Goal: Task Accomplishment & Management: Use online tool/utility

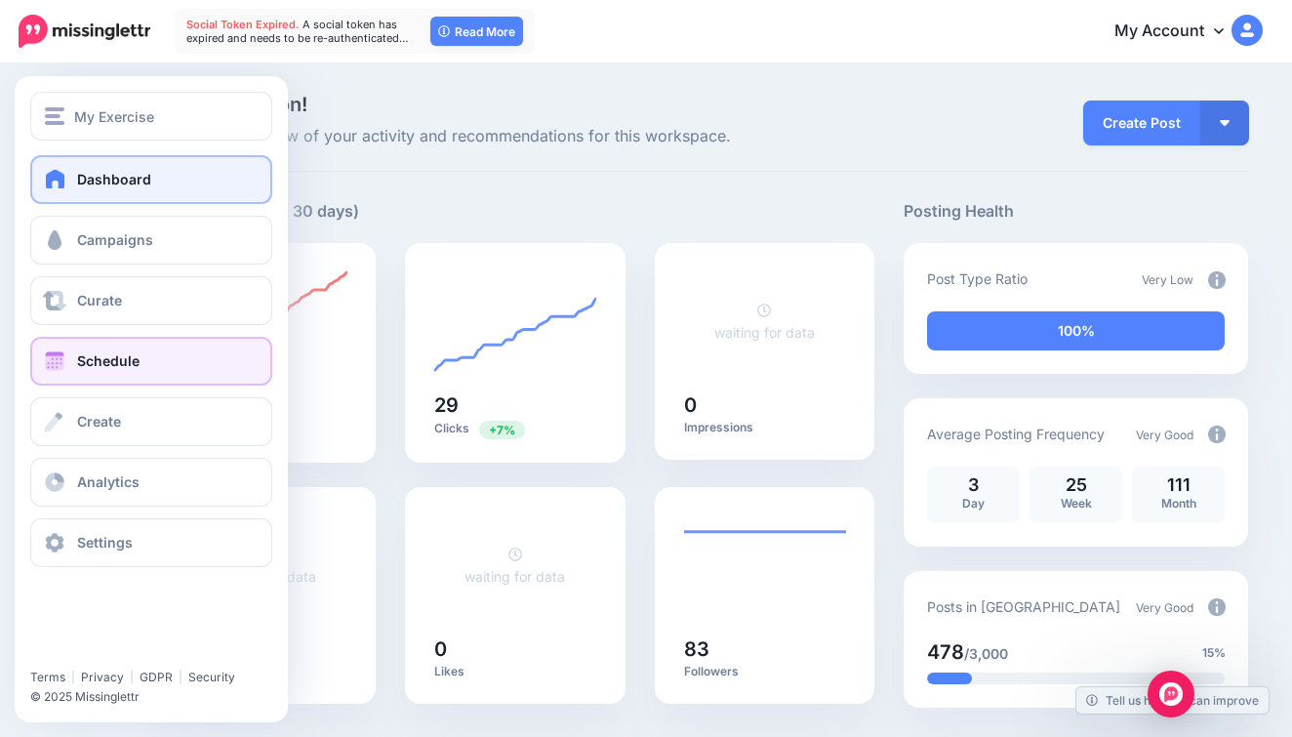
click at [194, 342] on link "Schedule" at bounding box center [151, 361] width 242 height 49
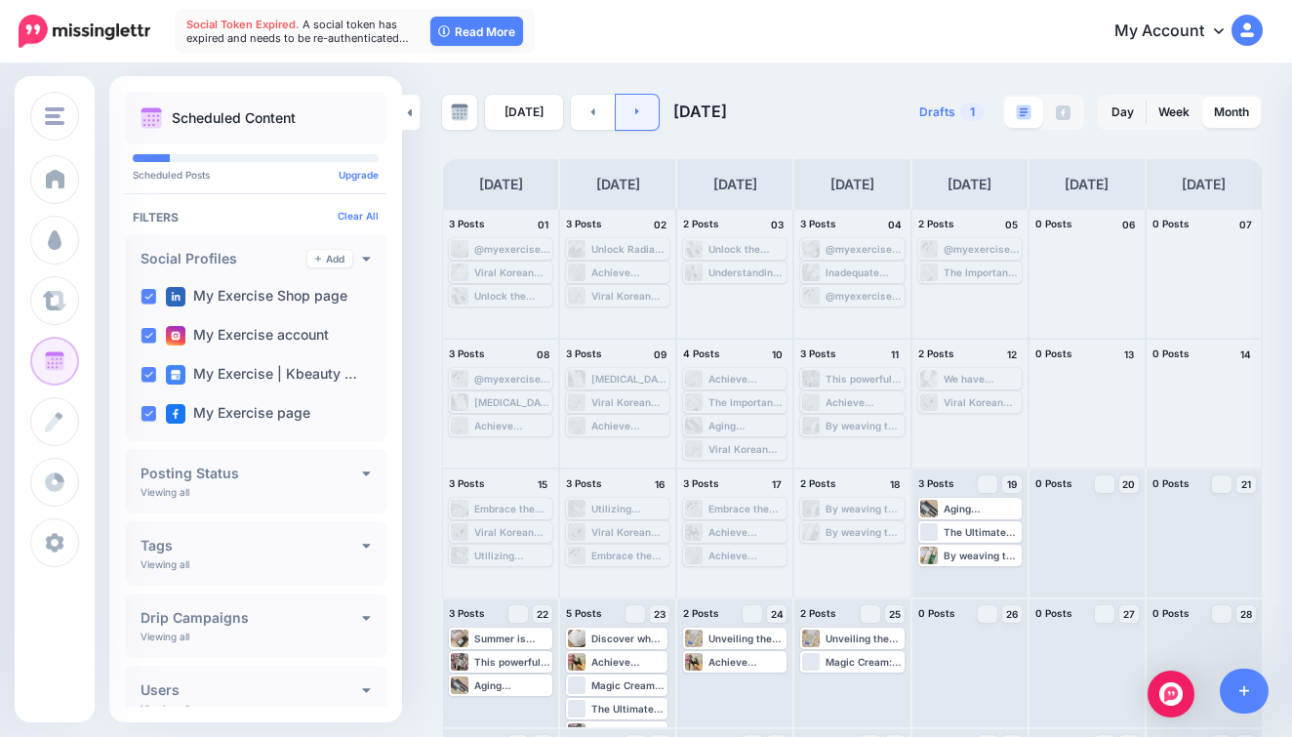
click at [643, 126] on link at bounding box center [638, 112] width 44 height 35
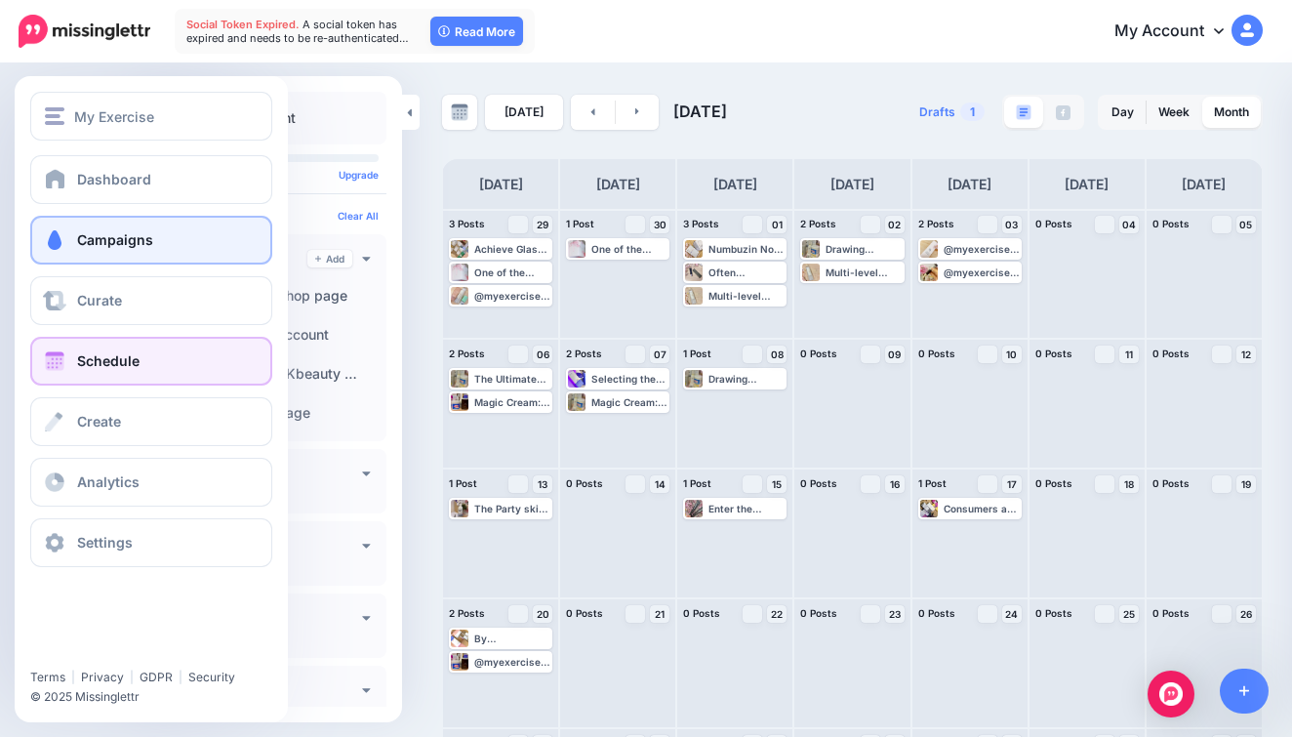
click at [146, 258] on link "Campaigns" at bounding box center [151, 240] width 242 height 49
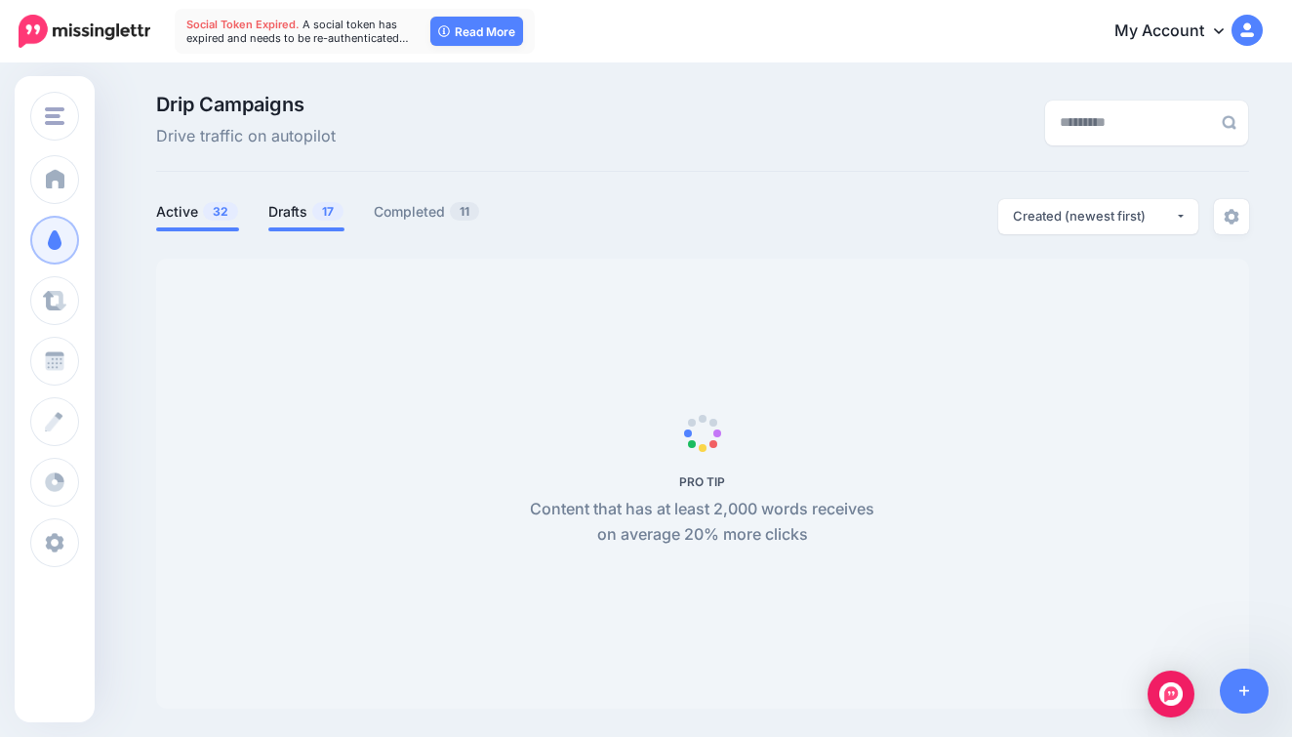
click at [294, 223] on li "Drafts 17" at bounding box center [306, 215] width 76 height 32
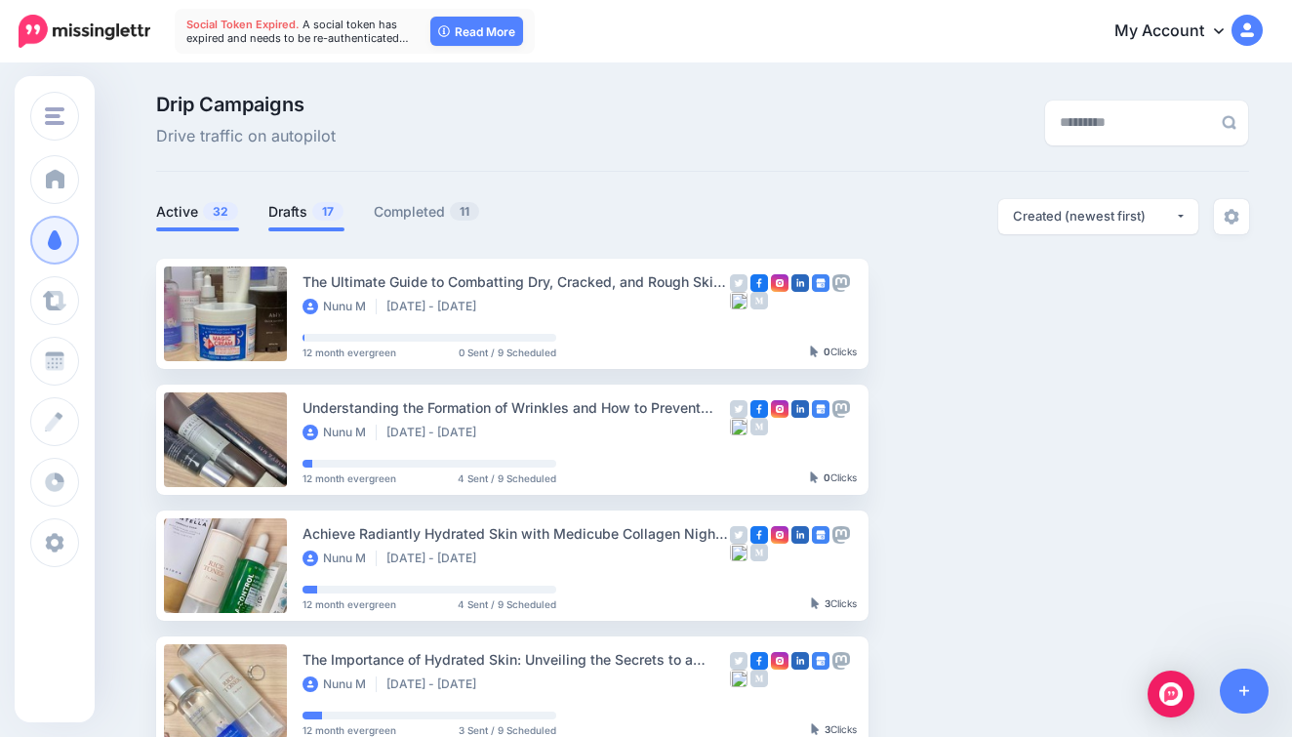
click at [320, 199] on li "Drafts 17" at bounding box center [306, 215] width 76 height 32
click at [305, 211] on link "Drafts 17" at bounding box center [306, 211] width 76 height 23
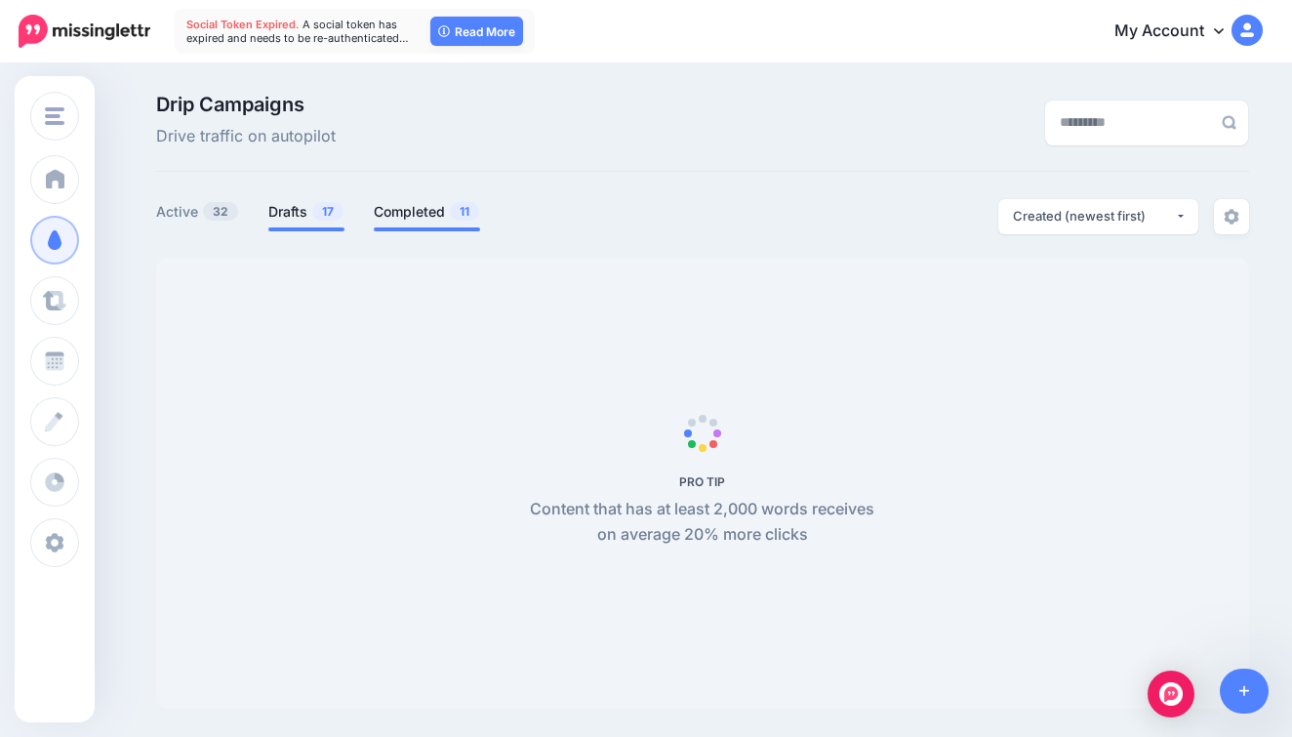
click at [387, 212] on link "Completed 11" at bounding box center [427, 211] width 106 height 23
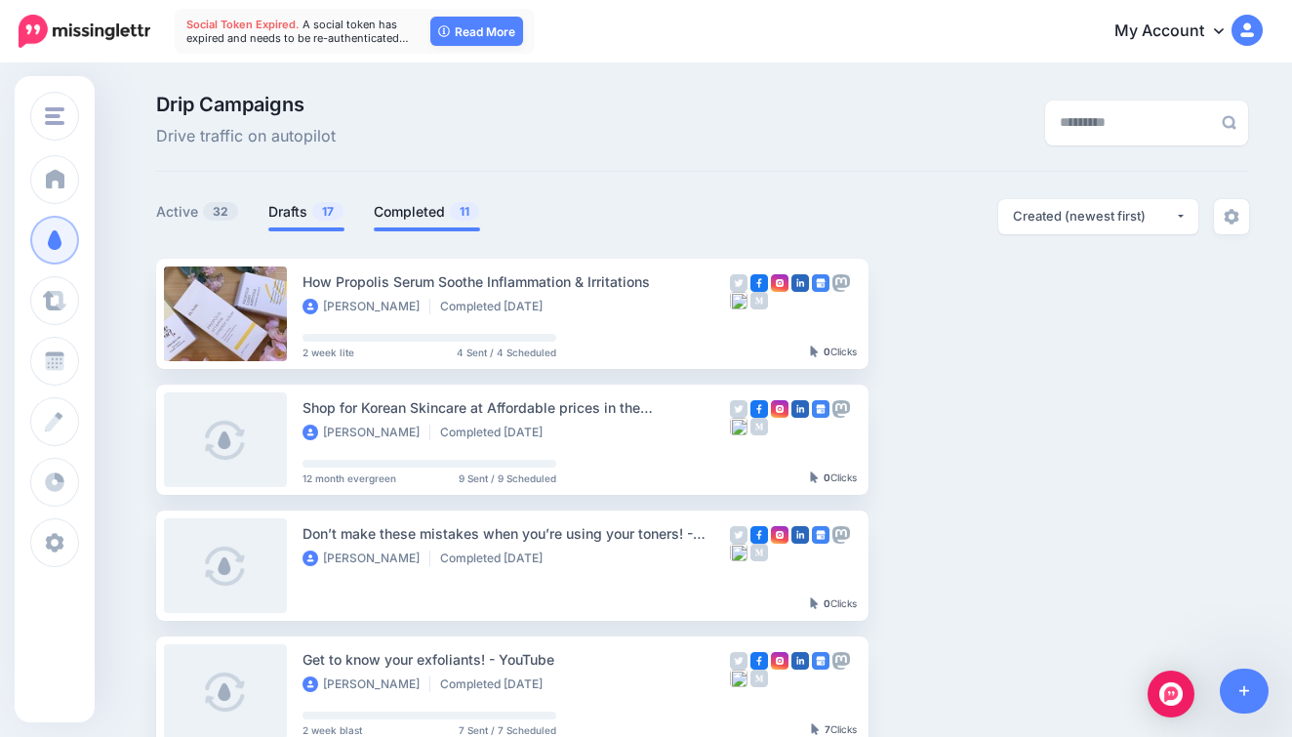
click at [302, 221] on link "Drafts 17" at bounding box center [306, 211] width 76 height 23
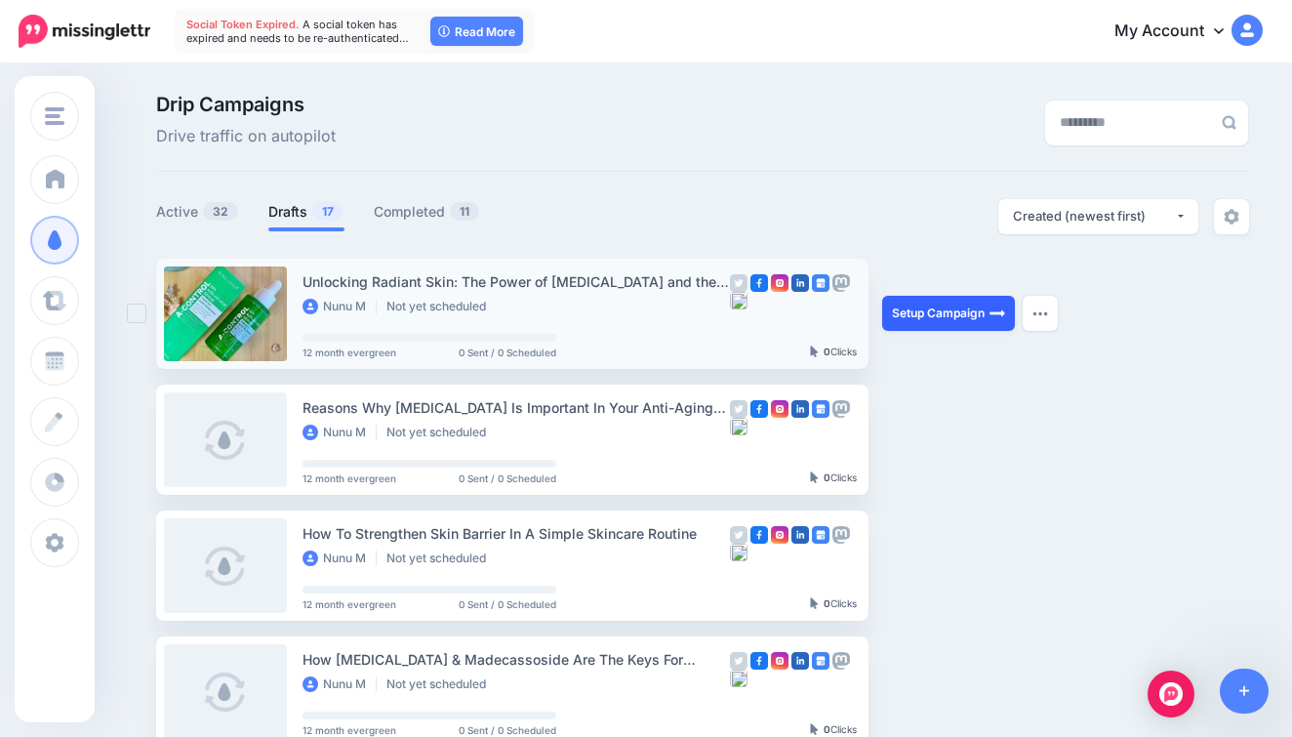
click at [927, 318] on link "Setup Campaign" at bounding box center [948, 313] width 133 height 35
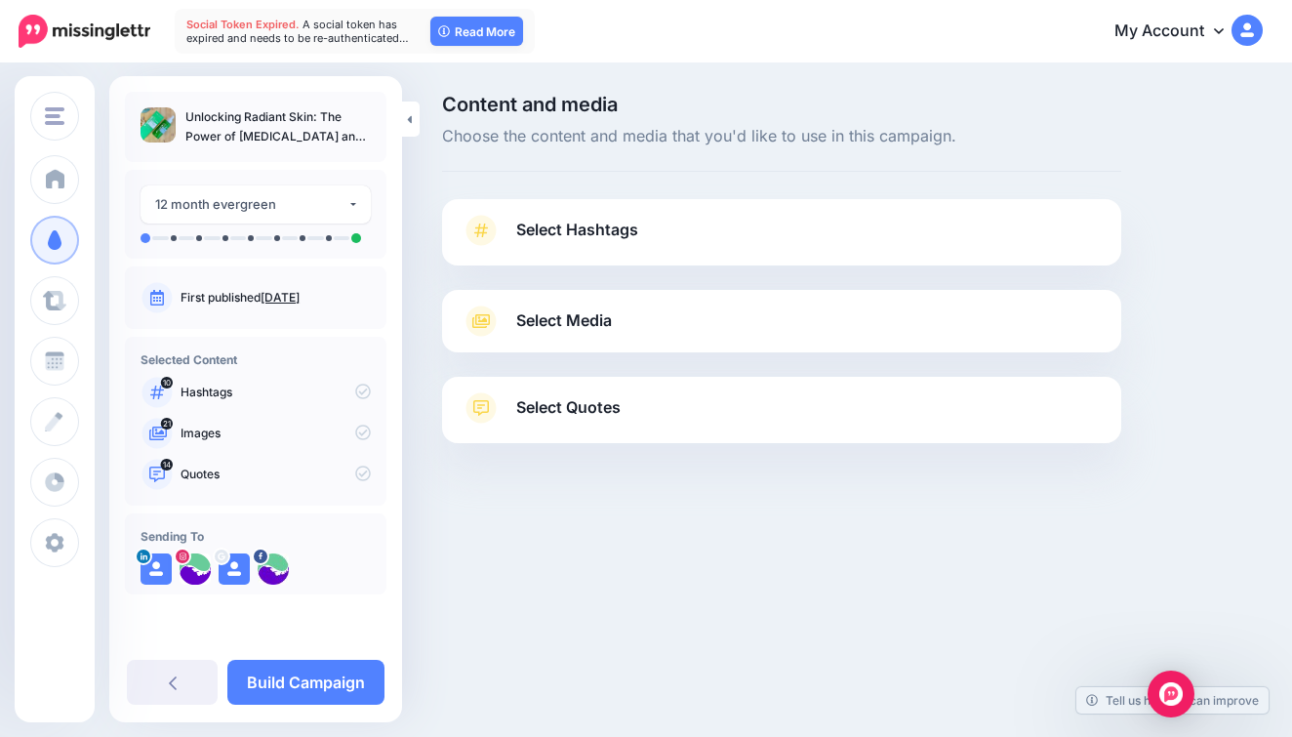
click at [883, 257] on link "Select Hashtags" at bounding box center [782, 240] width 640 height 51
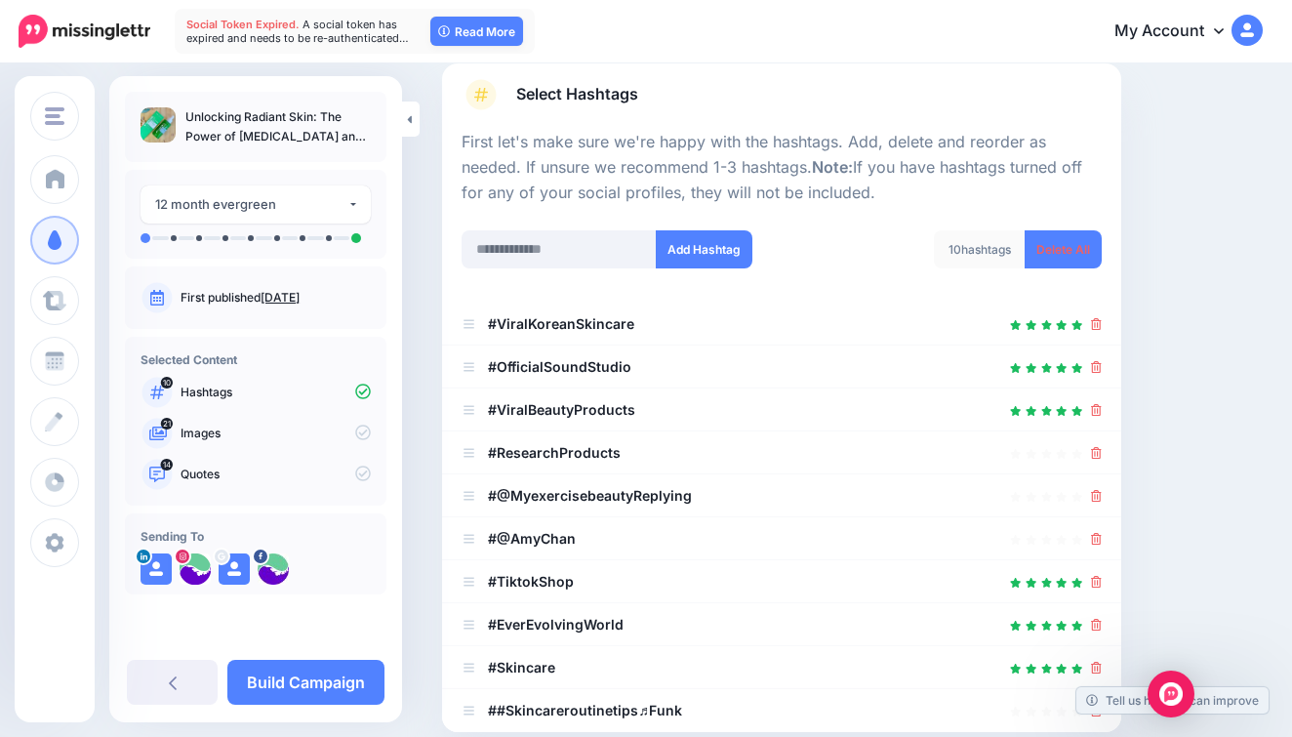
scroll to position [141, 0]
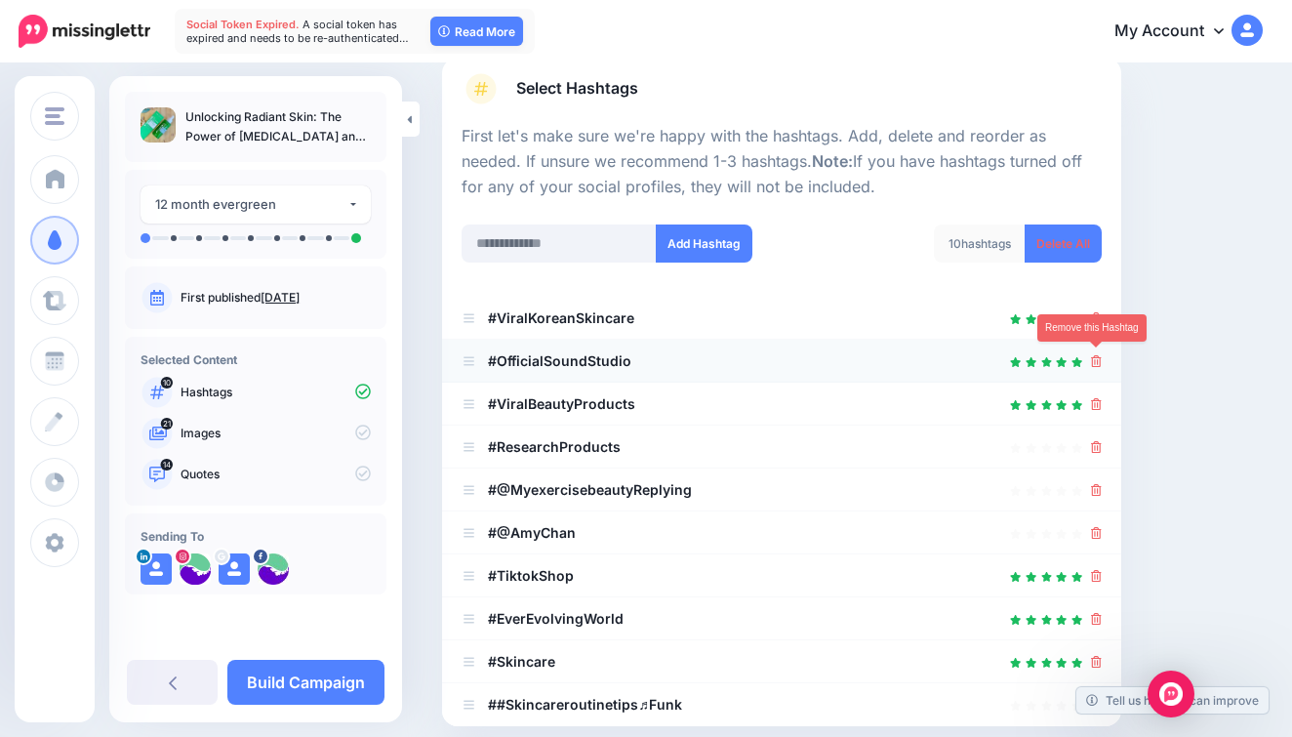
click at [1096, 361] on icon at bounding box center [1096, 361] width 11 height 12
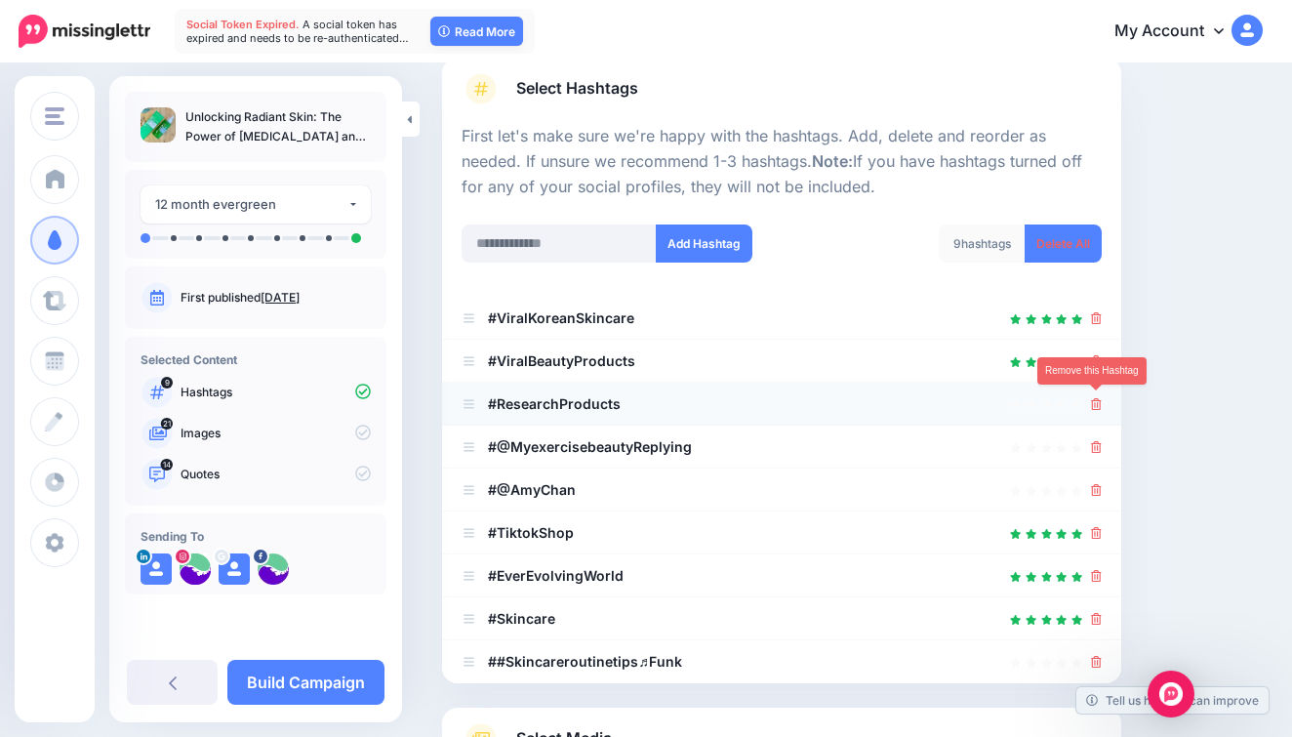
click at [1096, 399] on icon at bounding box center [1096, 404] width 11 height 12
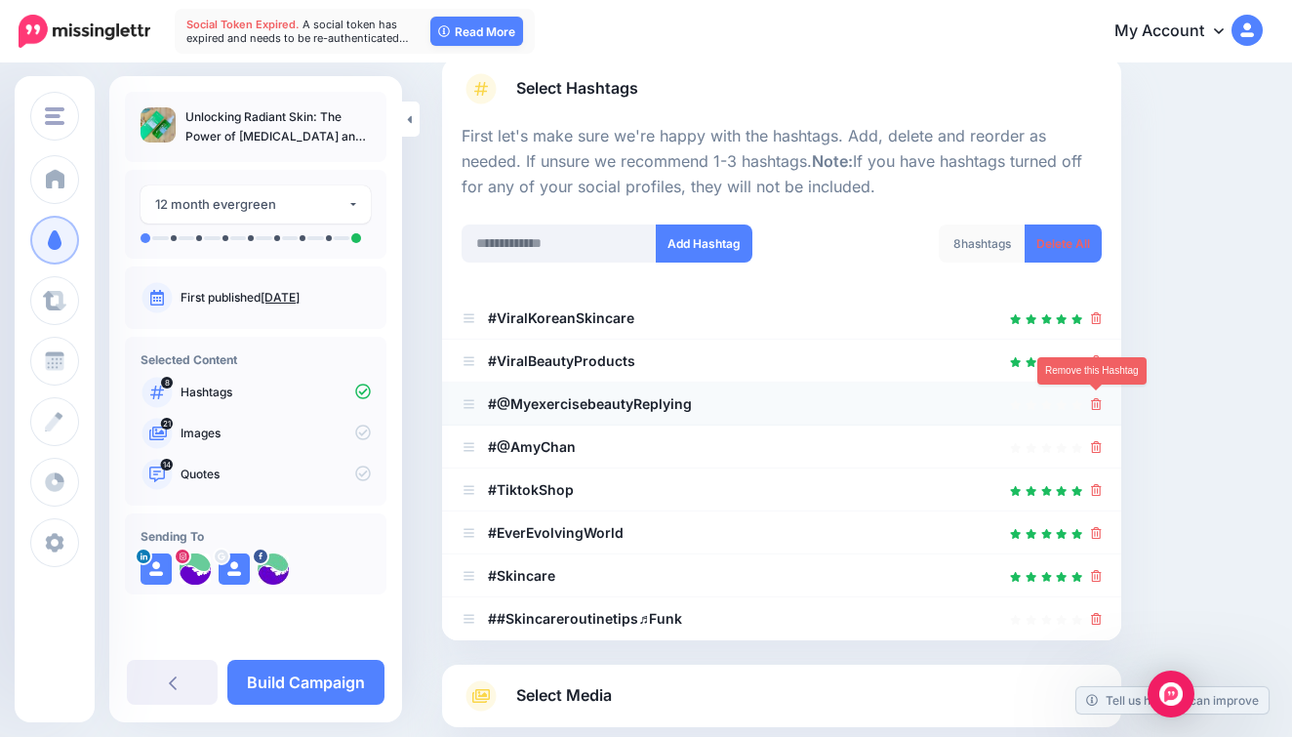
click at [1096, 401] on icon at bounding box center [1096, 404] width 11 height 12
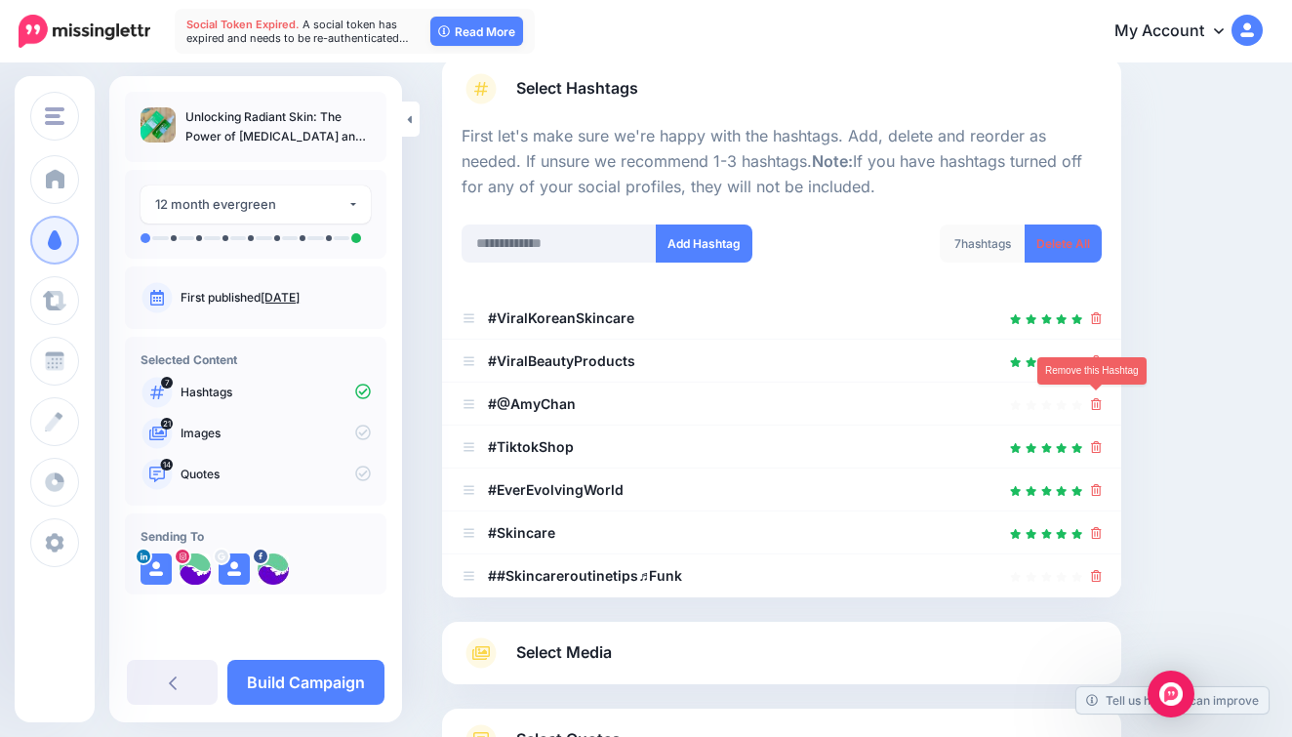
click at [1096, 401] on icon at bounding box center [1096, 404] width 11 height 12
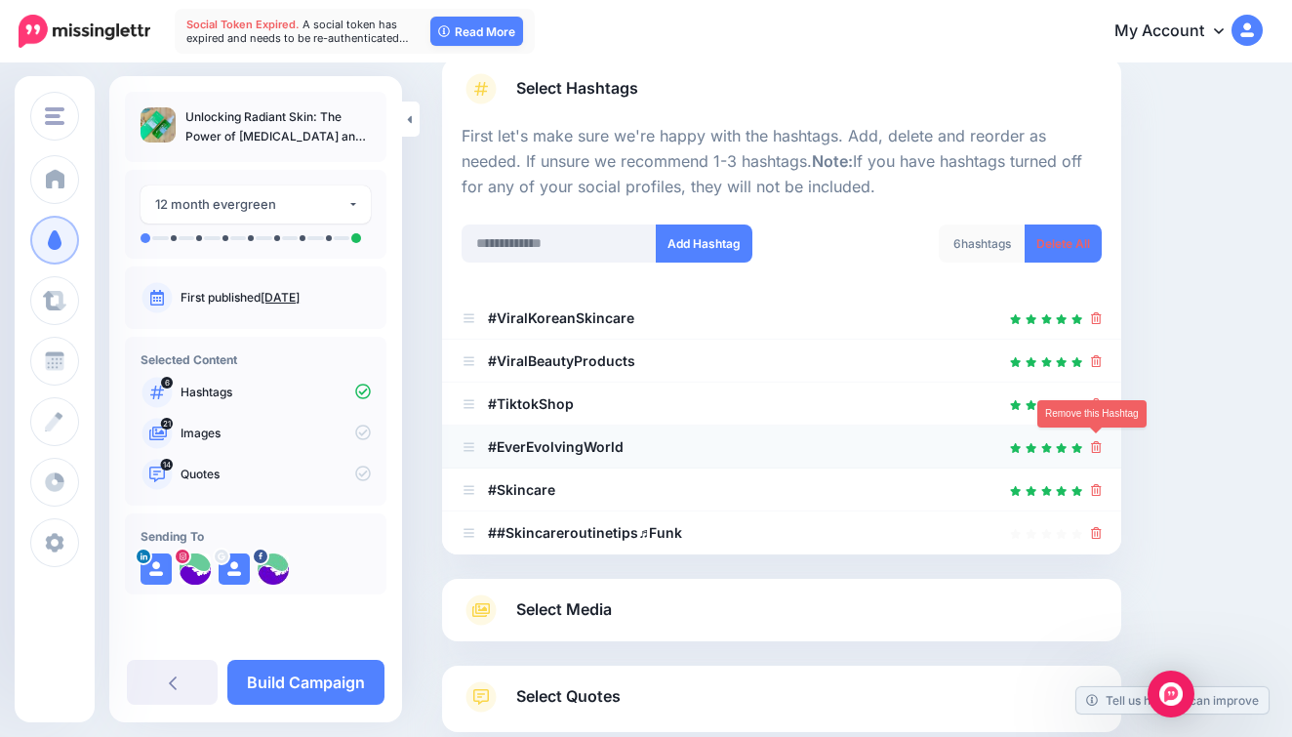
click at [1097, 446] on icon at bounding box center [1096, 447] width 11 height 12
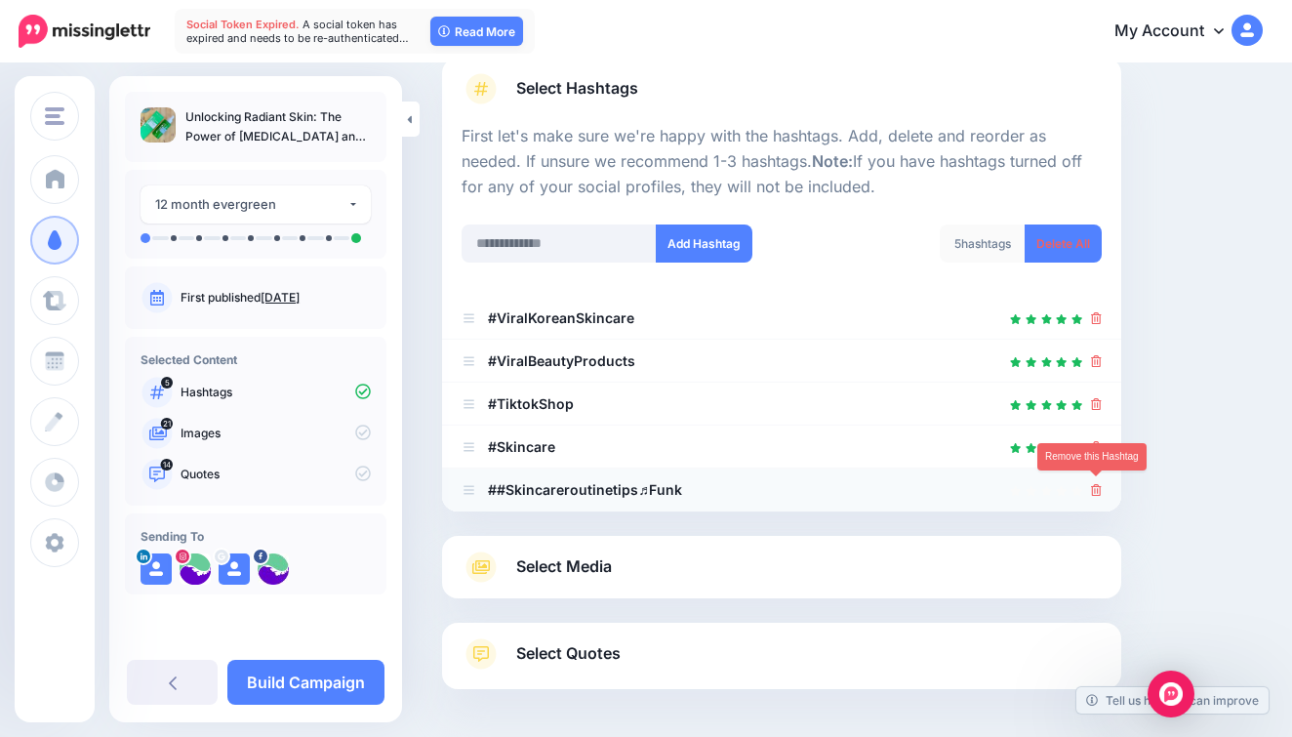
click at [1094, 484] on icon at bounding box center [1096, 490] width 11 height 12
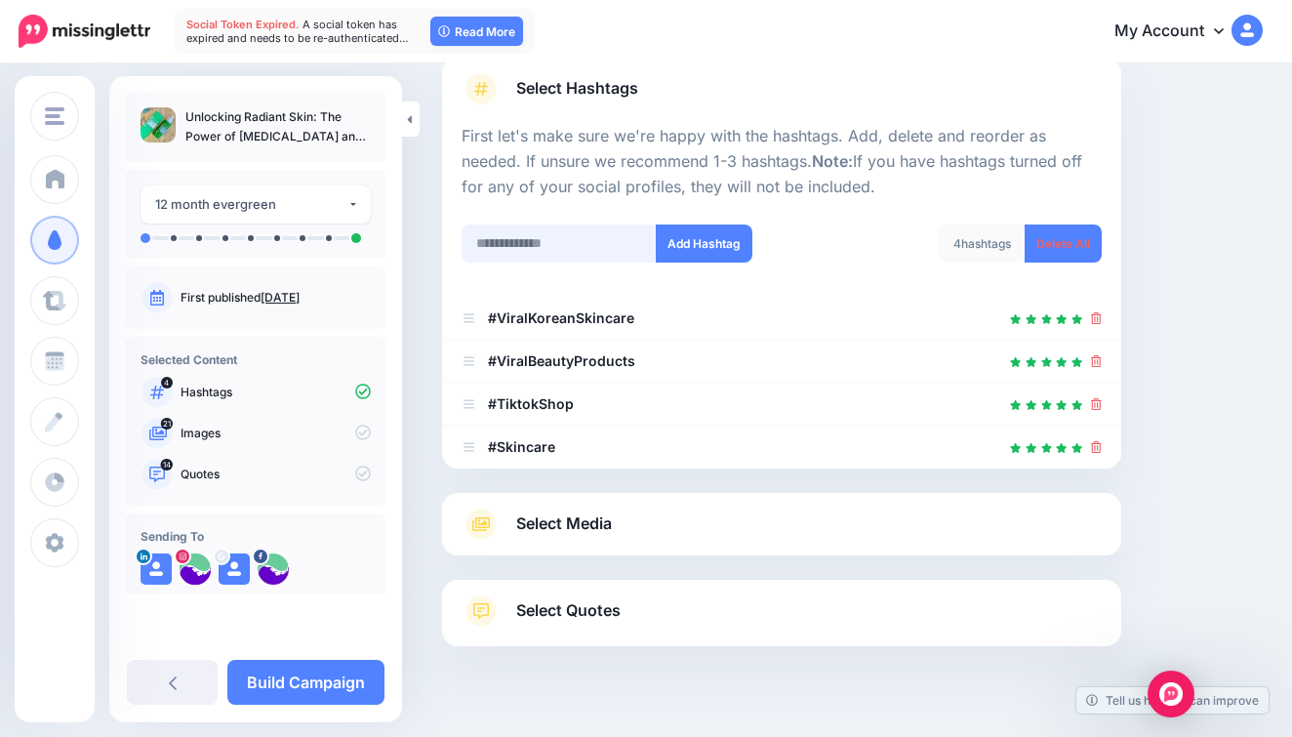
click at [586, 233] on input "text" at bounding box center [559, 243] width 195 height 38
type input "**********"
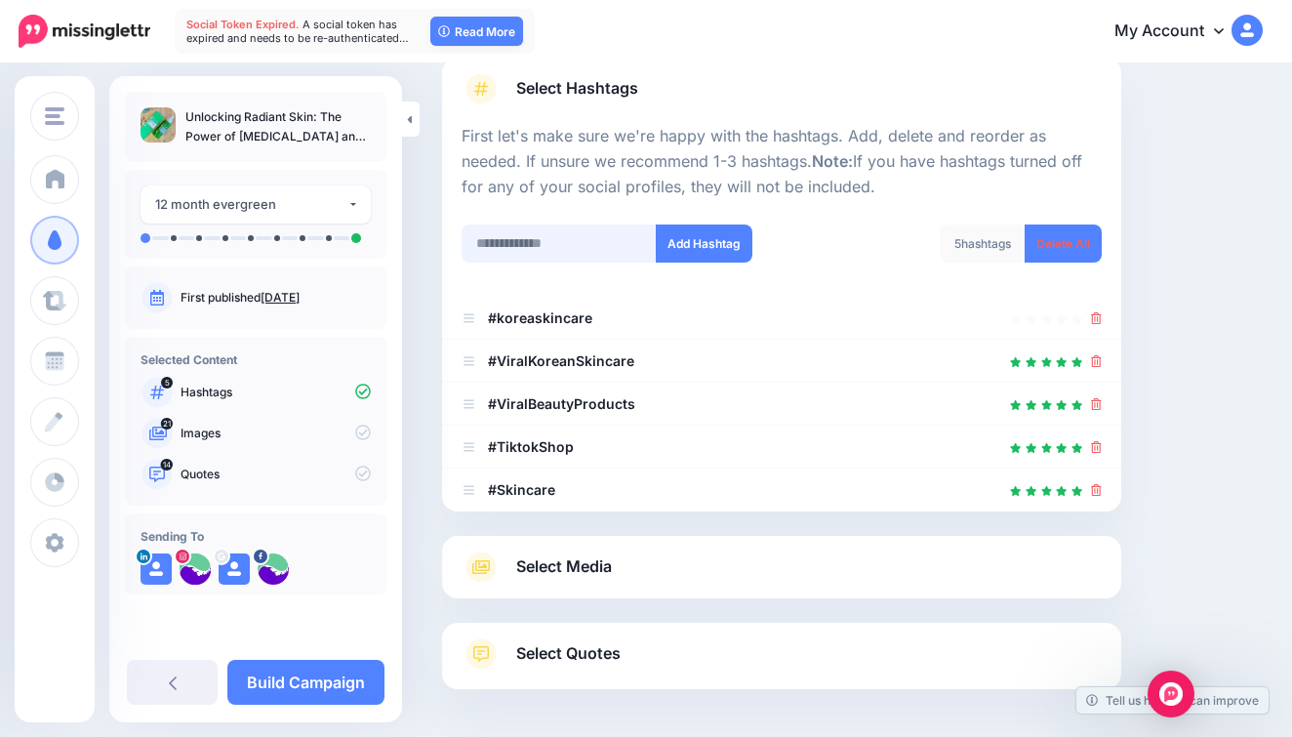
scroll to position [217, 0]
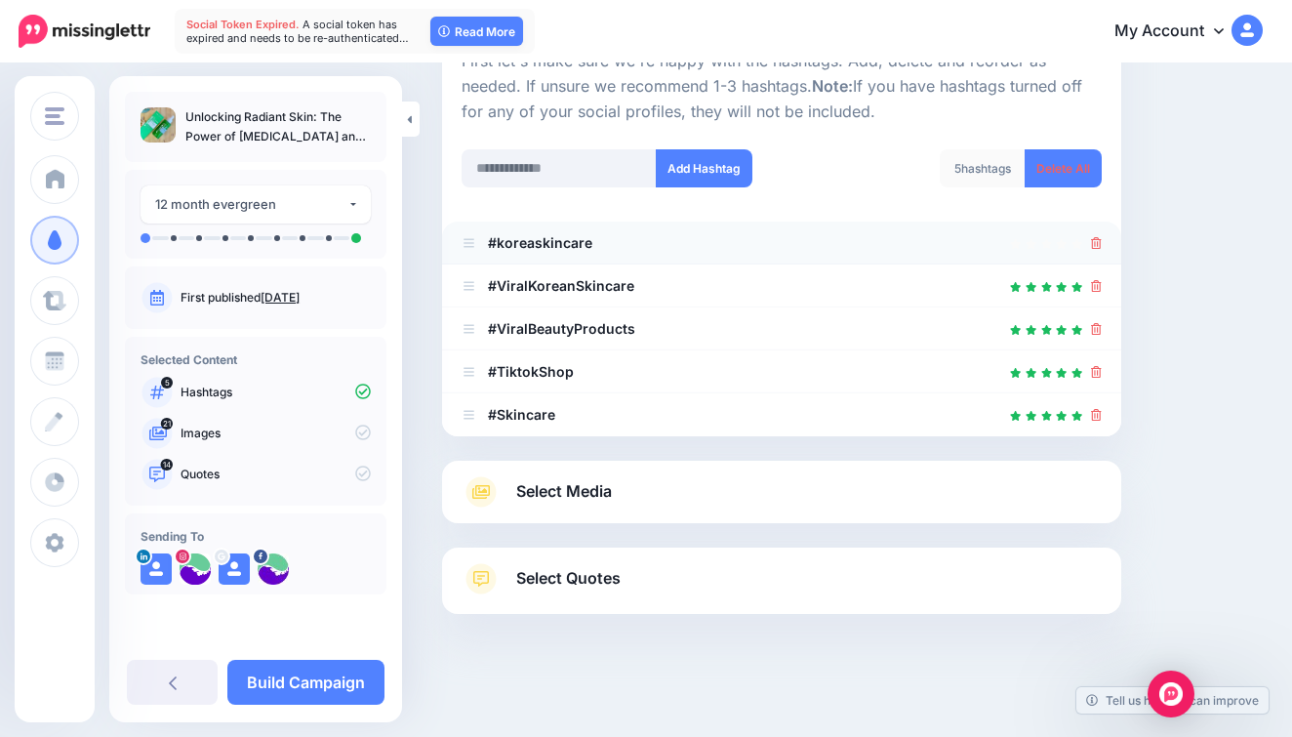
click at [1095, 237] on icon at bounding box center [1096, 243] width 11 height 12
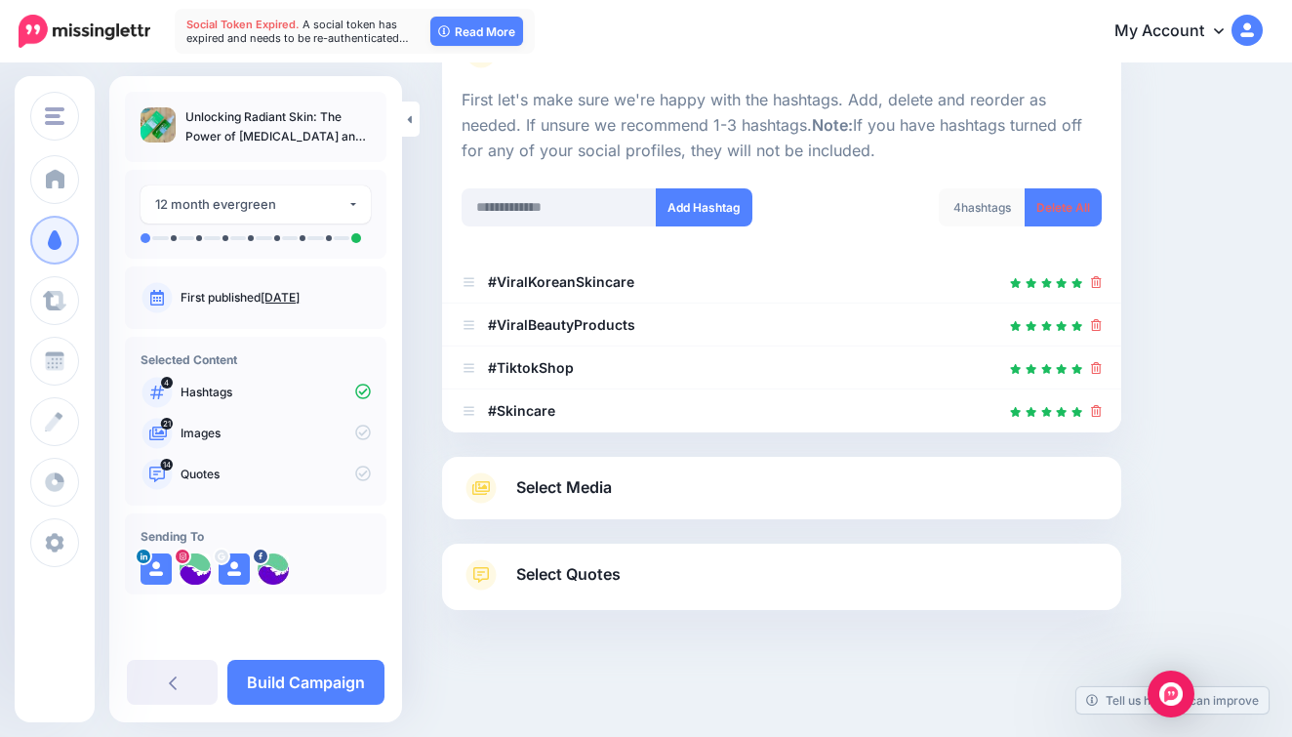
scroll to position [174, 0]
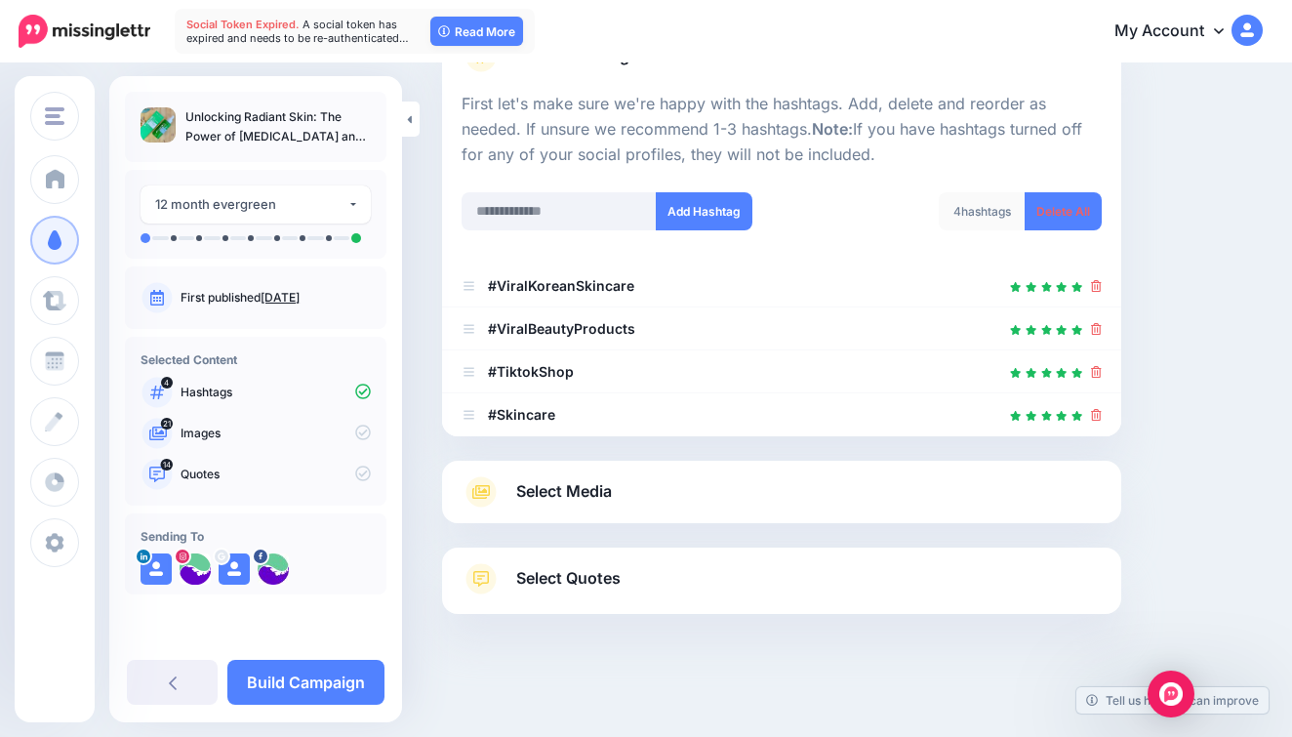
click at [583, 162] on p "First let's make sure we're happy with the hashtags. Add, delete and reorder as…" at bounding box center [782, 130] width 640 height 76
click at [558, 201] on input "text" at bounding box center [559, 211] width 195 height 38
type input "**********"
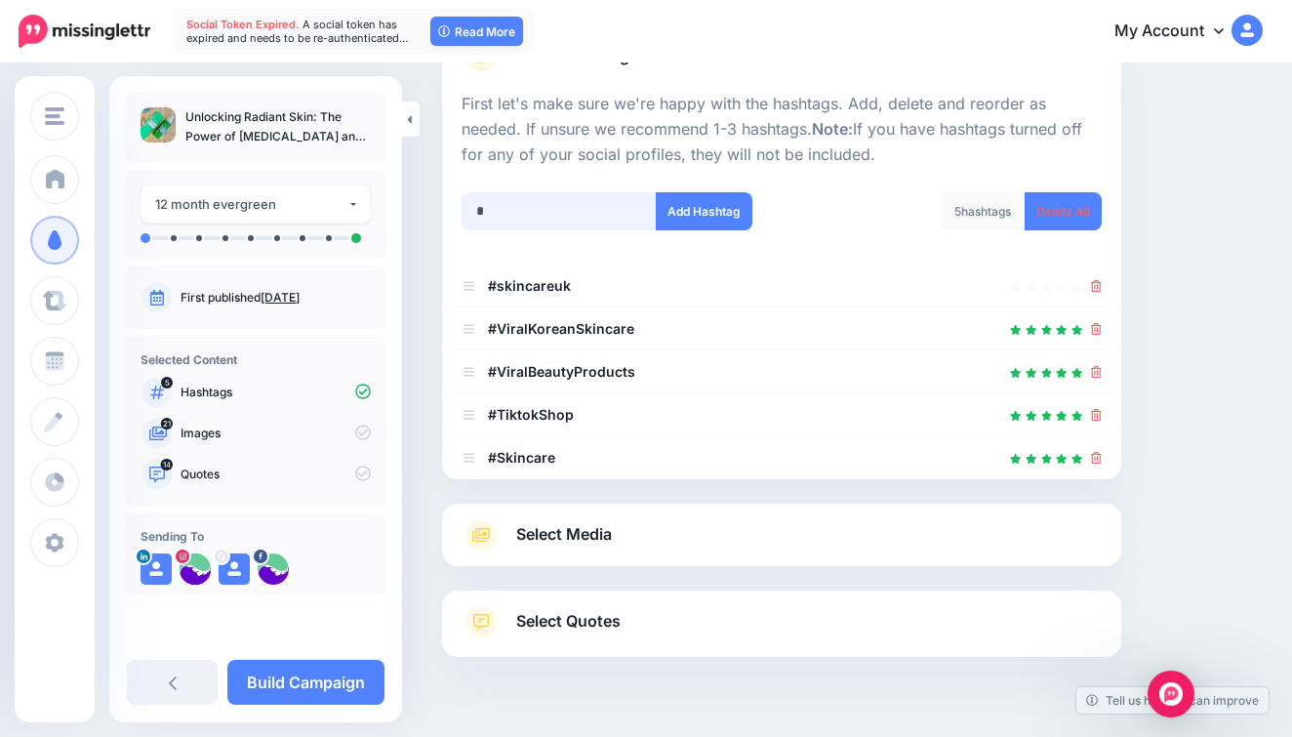
scroll to position [217, 0]
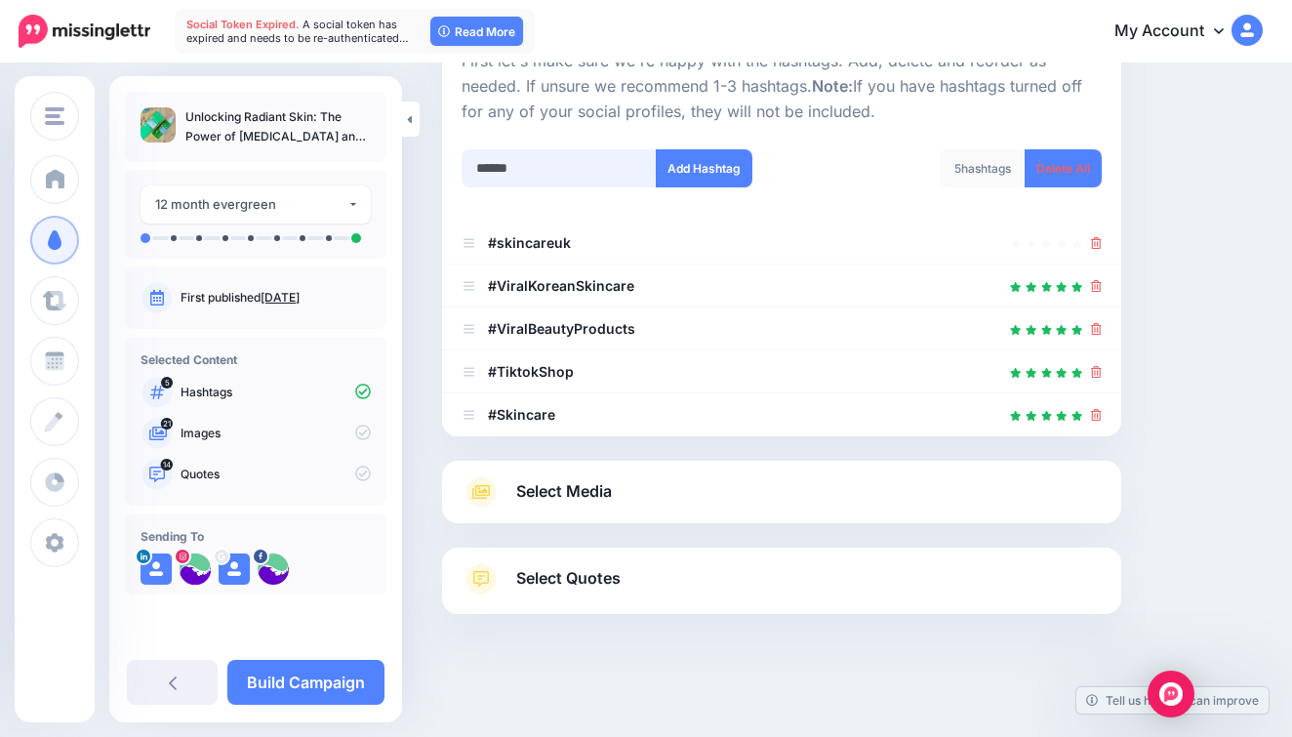
type input "*******"
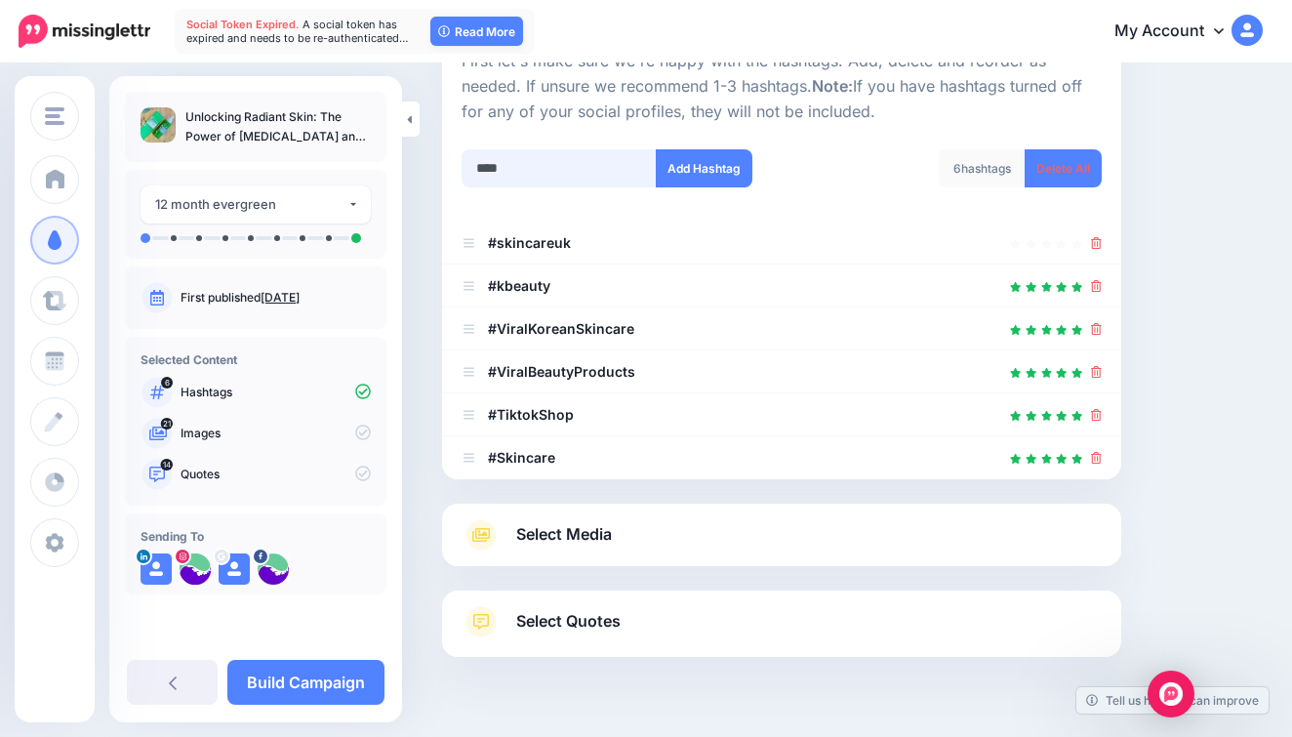
scroll to position [260, 0]
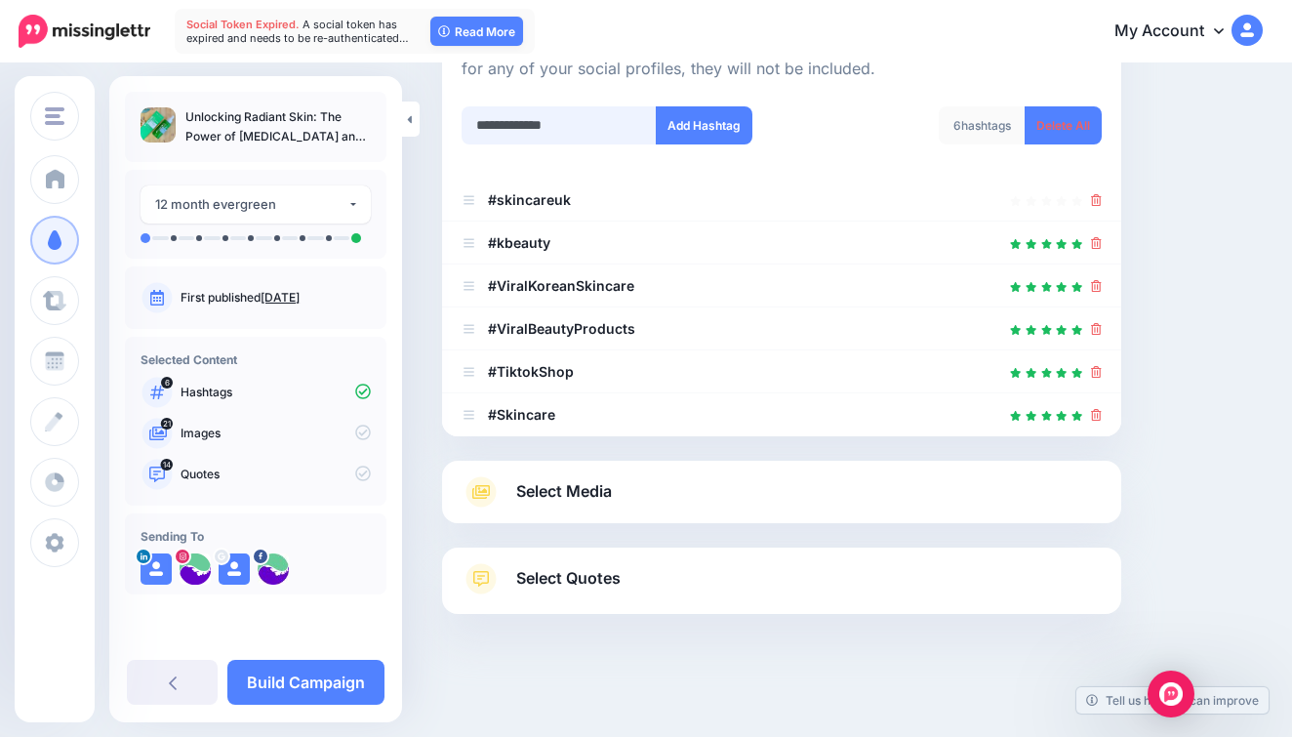
type input "**********"
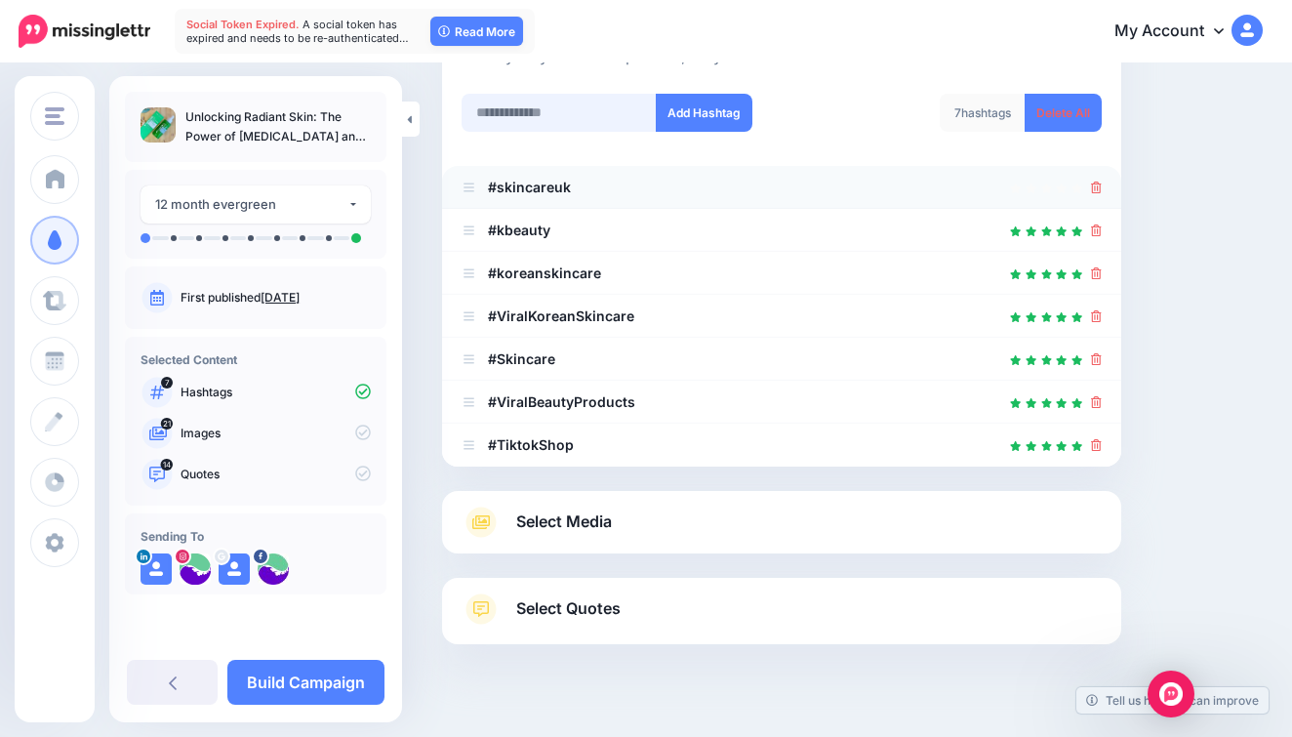
scroll to position [254, 0]
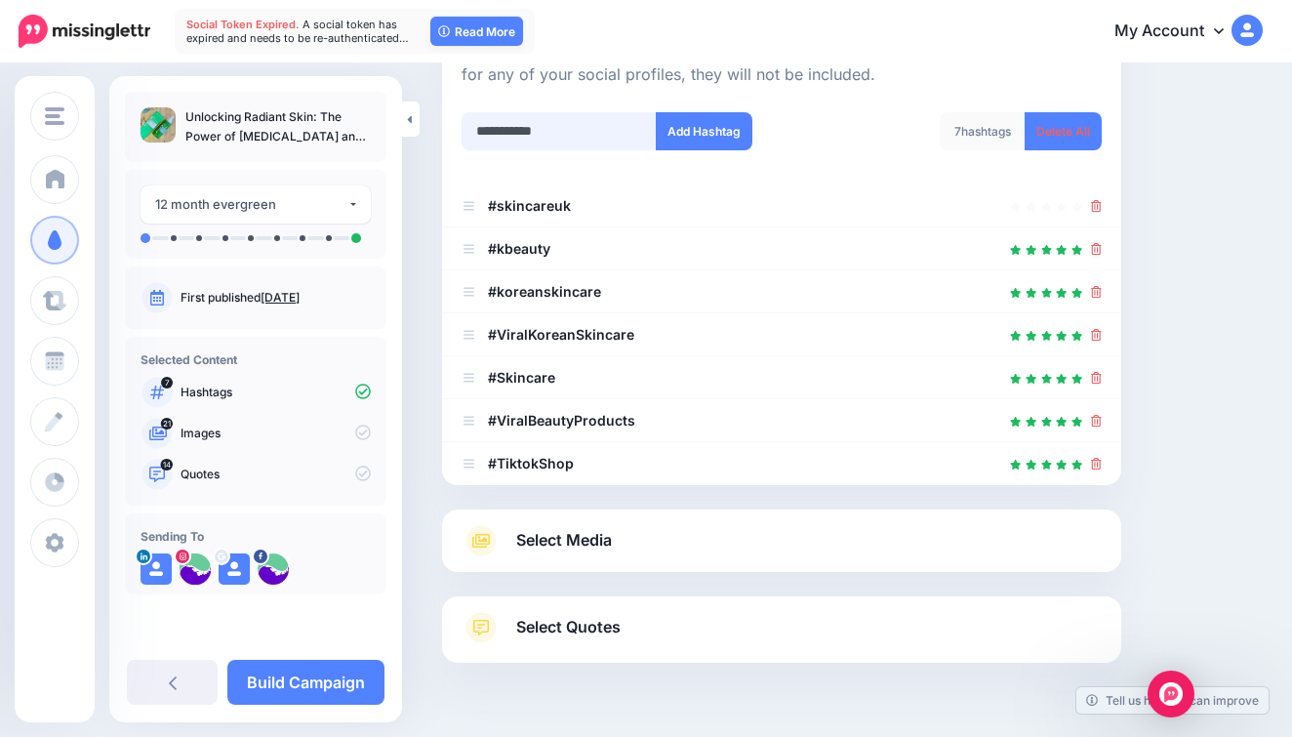
click at [579, 131] on input "text" at bounding box center [559, 131] width 195 height 38
type input "**********"
click at [689, 131] on button "Add Hashtag" at bounding box center [704, 131] width 97 height 38
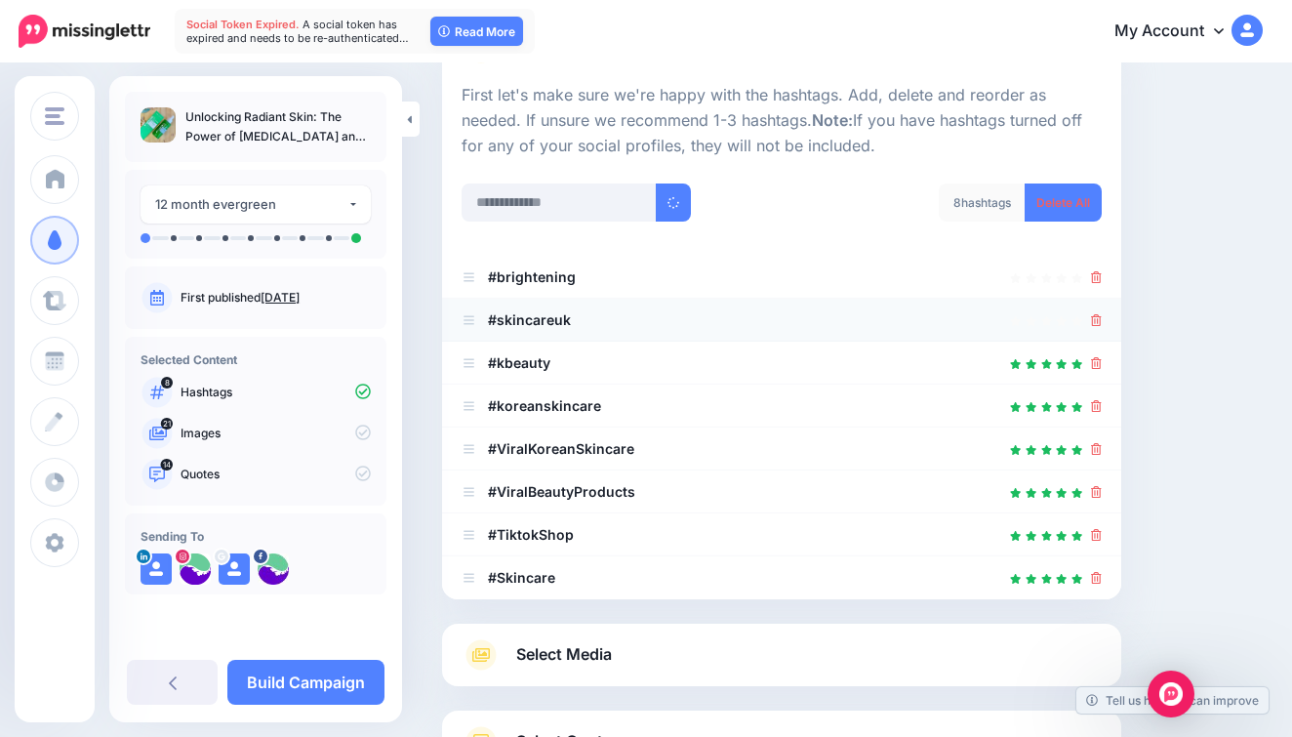
scroll to position [153, 0]
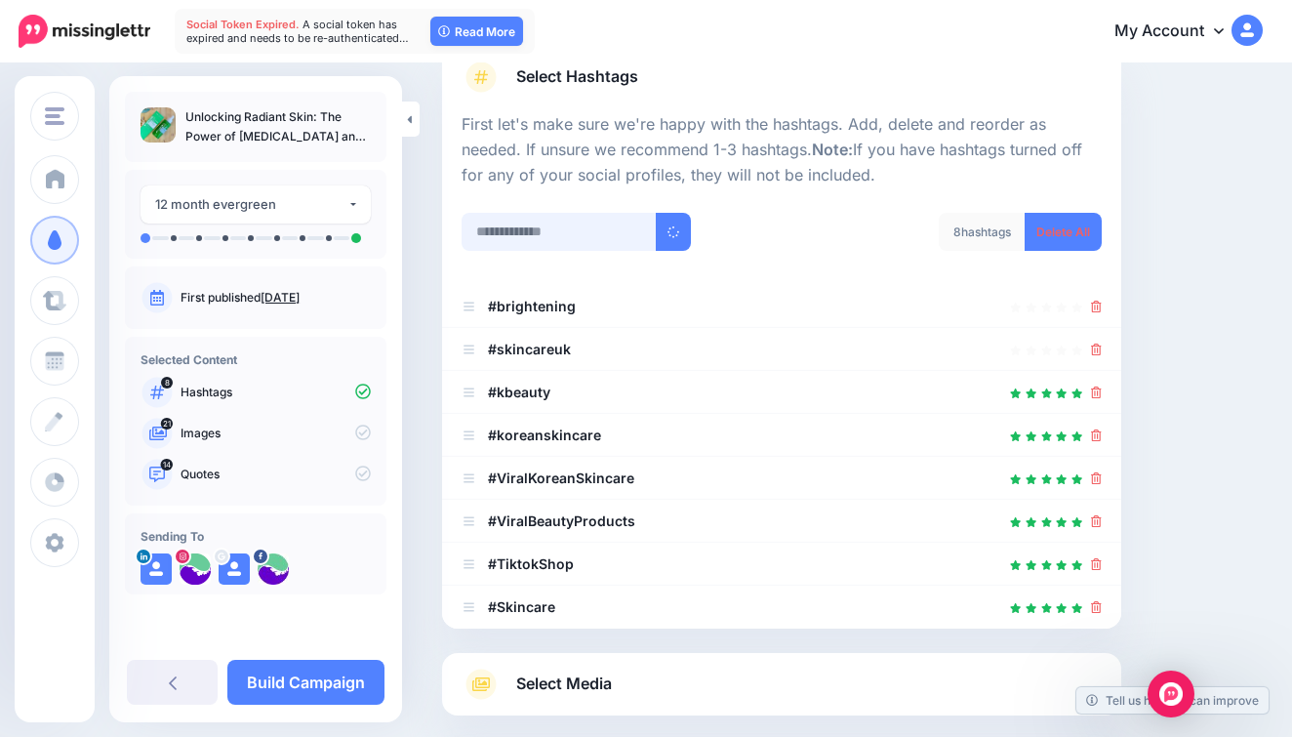
click at [576, 216] on input "text" at bounding box center [559, 232] width 195 height 38
type input "****"
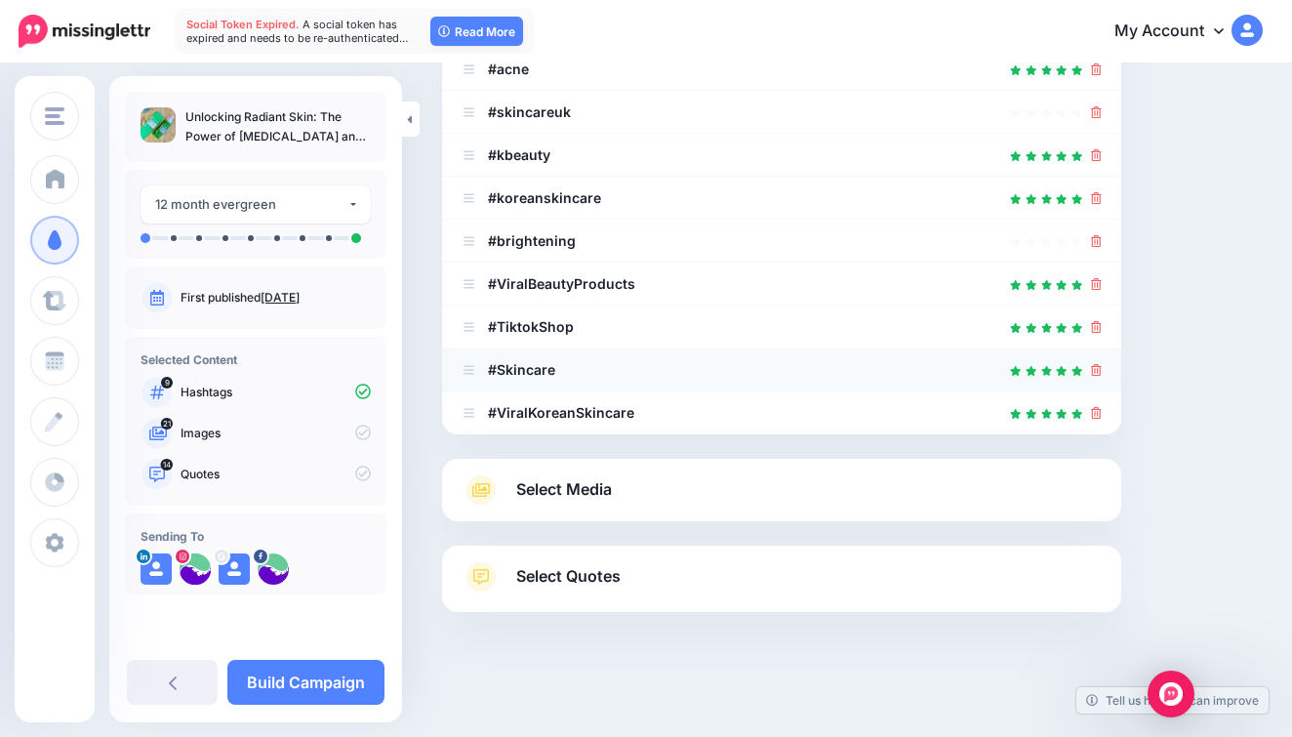
scroll to position [388, 0]
click at [649, 499] on link "Select Media" at bounding box center [782, 491] width 640 height 31
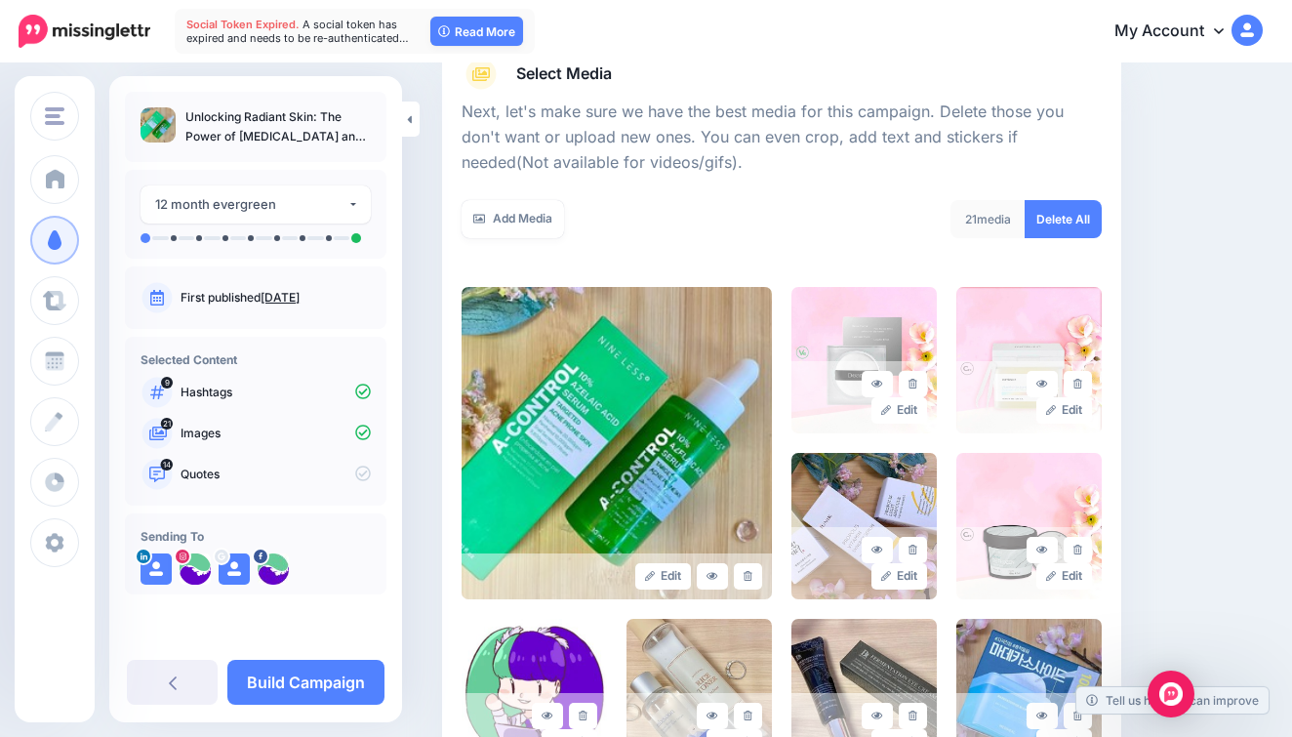
scroll to position [231, 0]
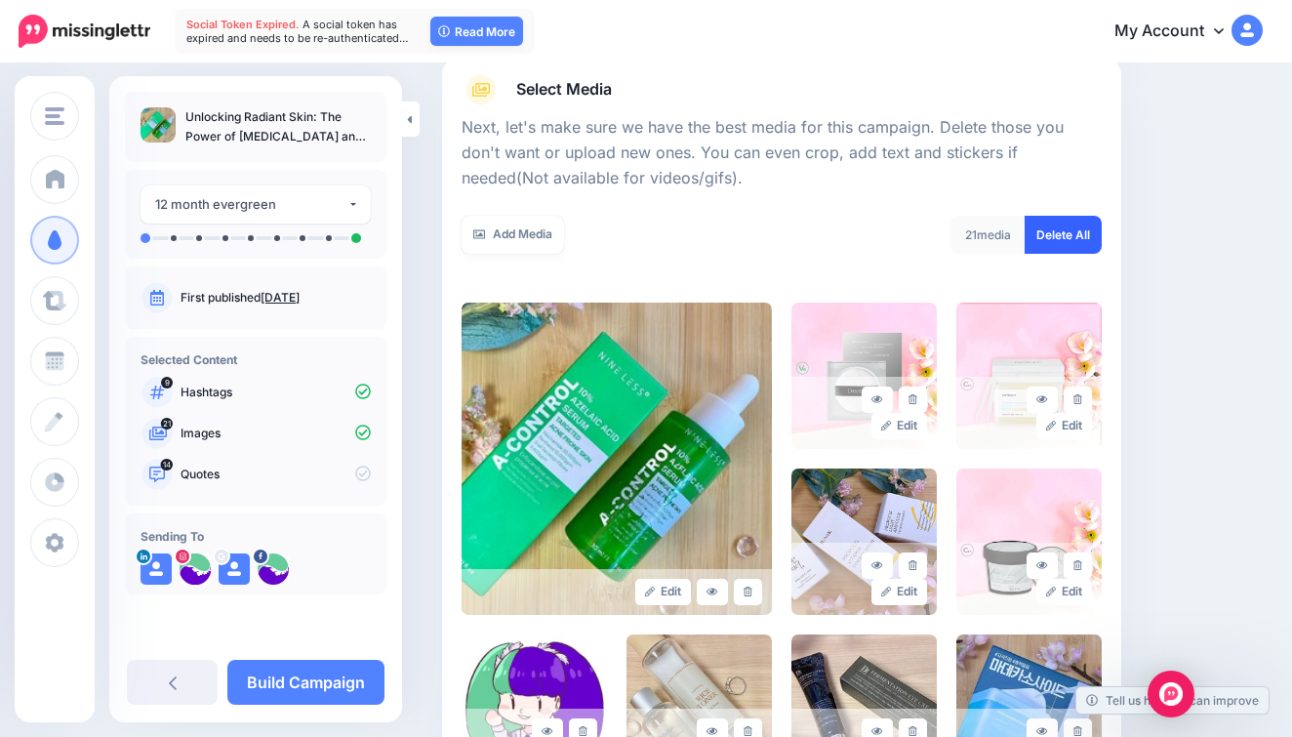
click at [1046, 223] on link "Delete All" at bounding box center [1063, 235] width 77 height 38
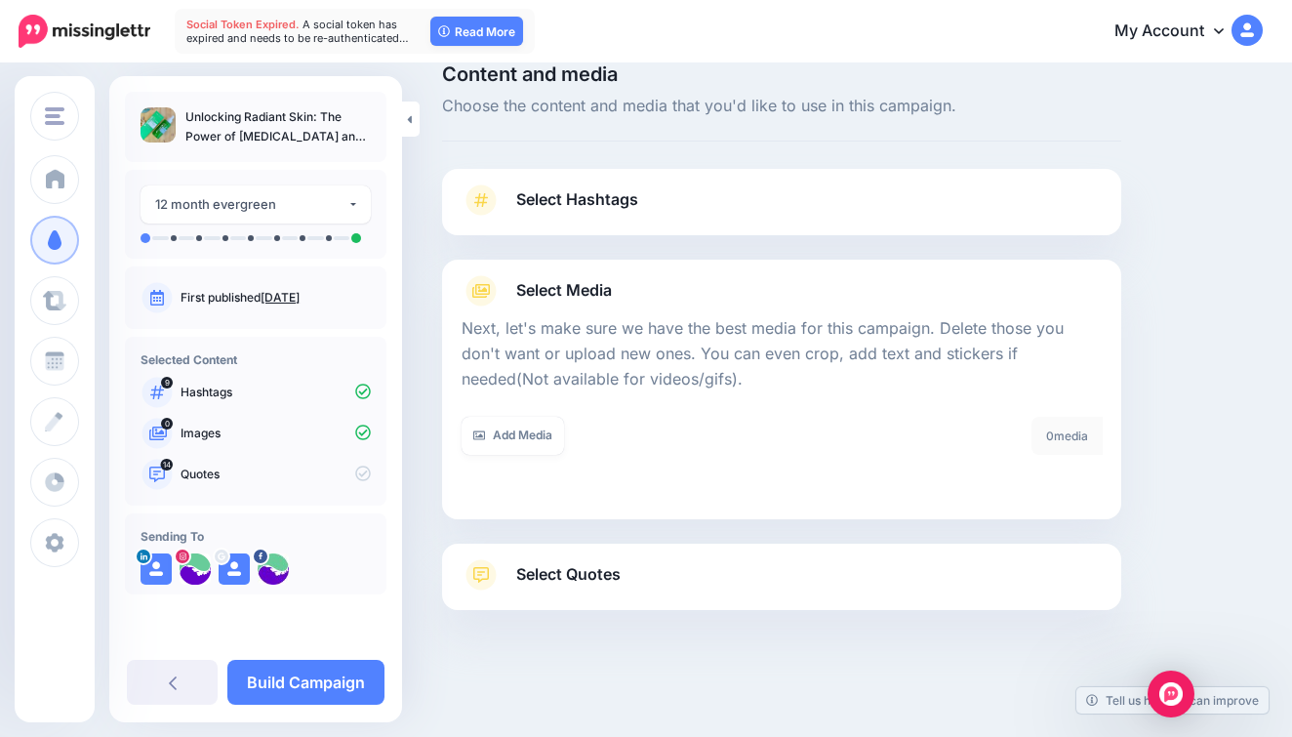
scroll to position [26, 0]
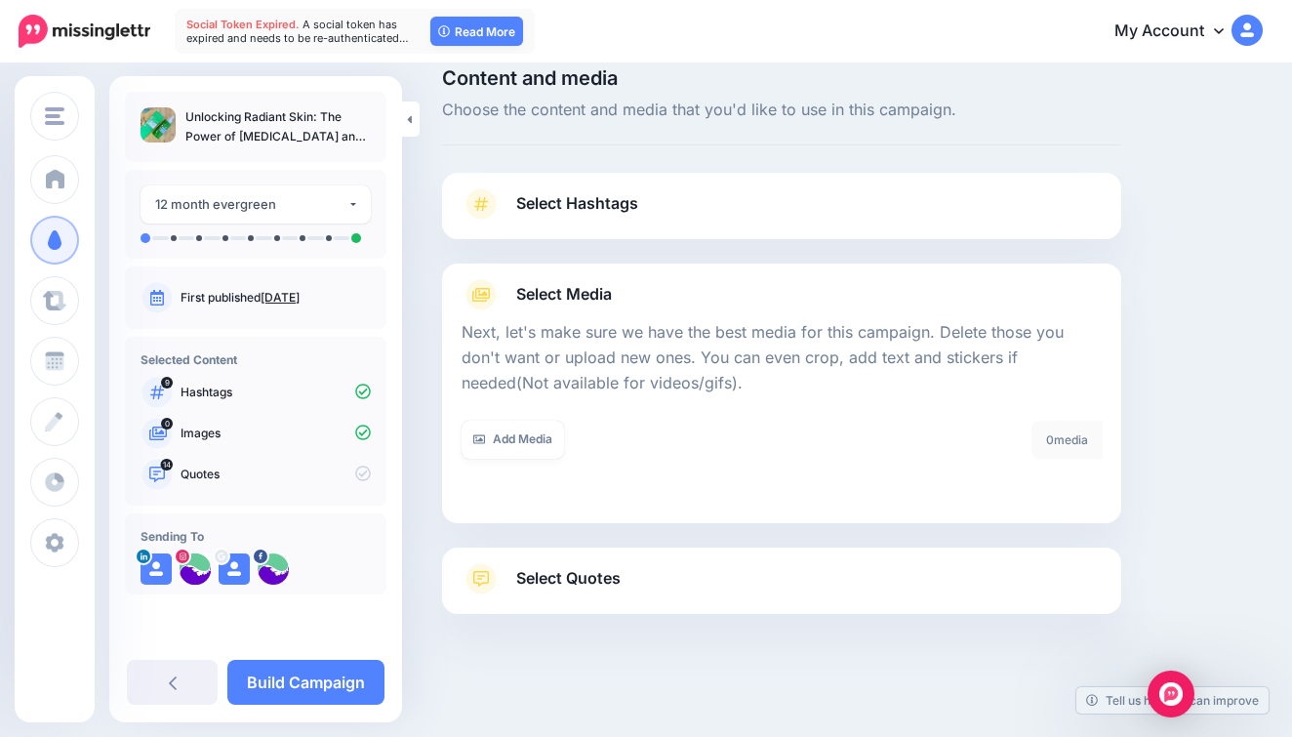
click at [514, 605] on link "Select Quotes" at bounding box center [782, 588] width 640 height 51
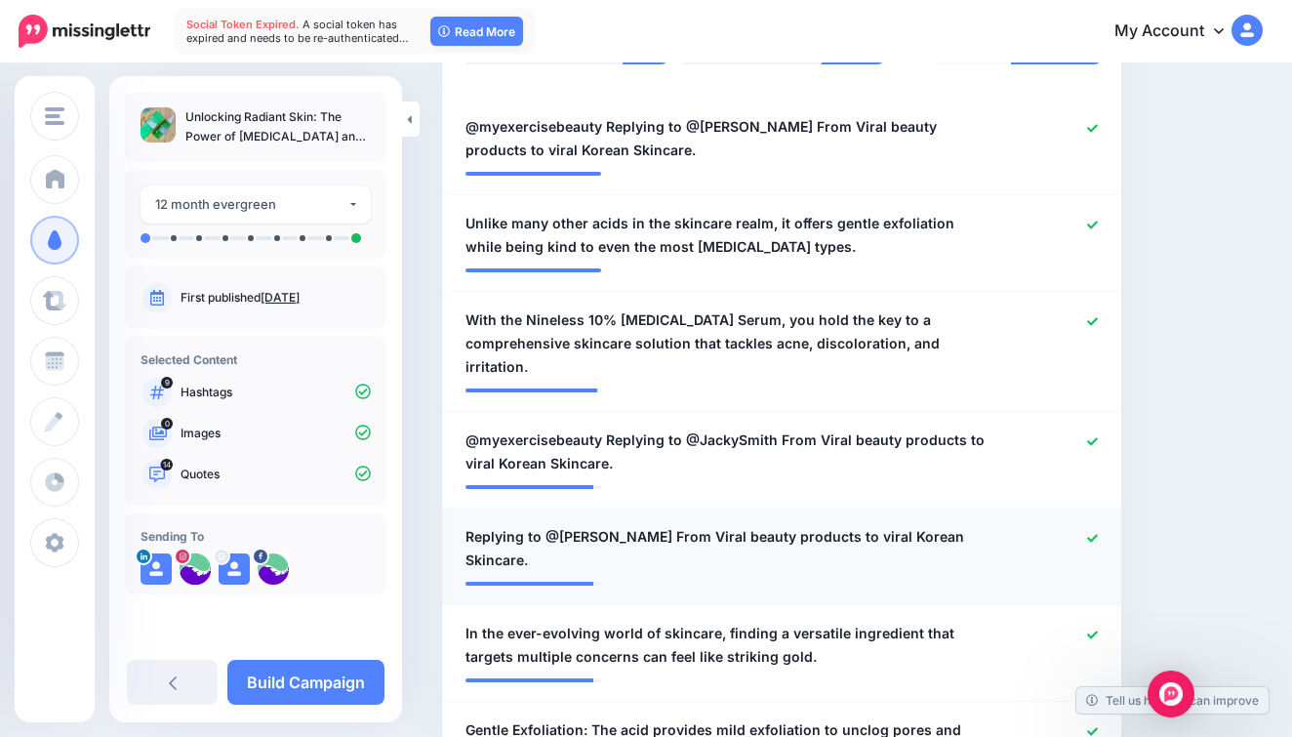
scroll to position [609, 0]
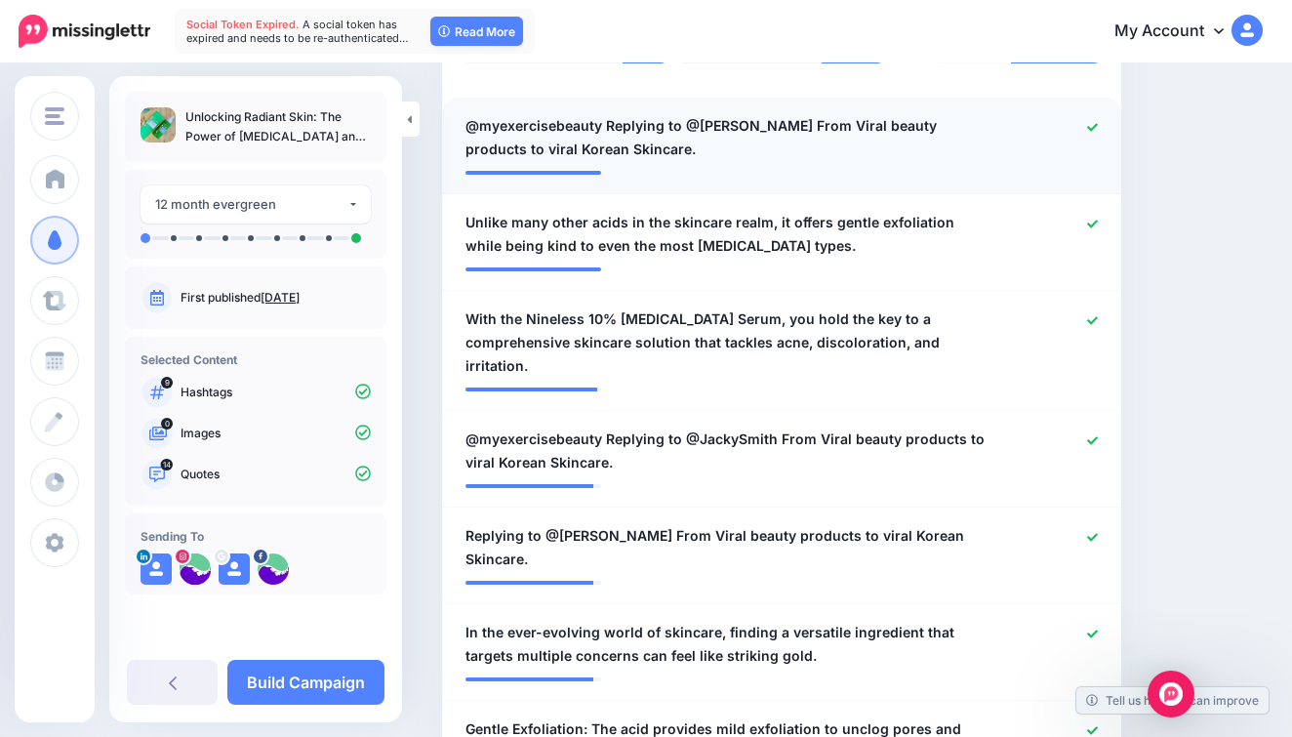
click at [649, 114] on span "@myexercisebeauty Replying to @Claire Bird From Viral beauty products to viral …" at bounding box center [726, 137] width 522 height 47
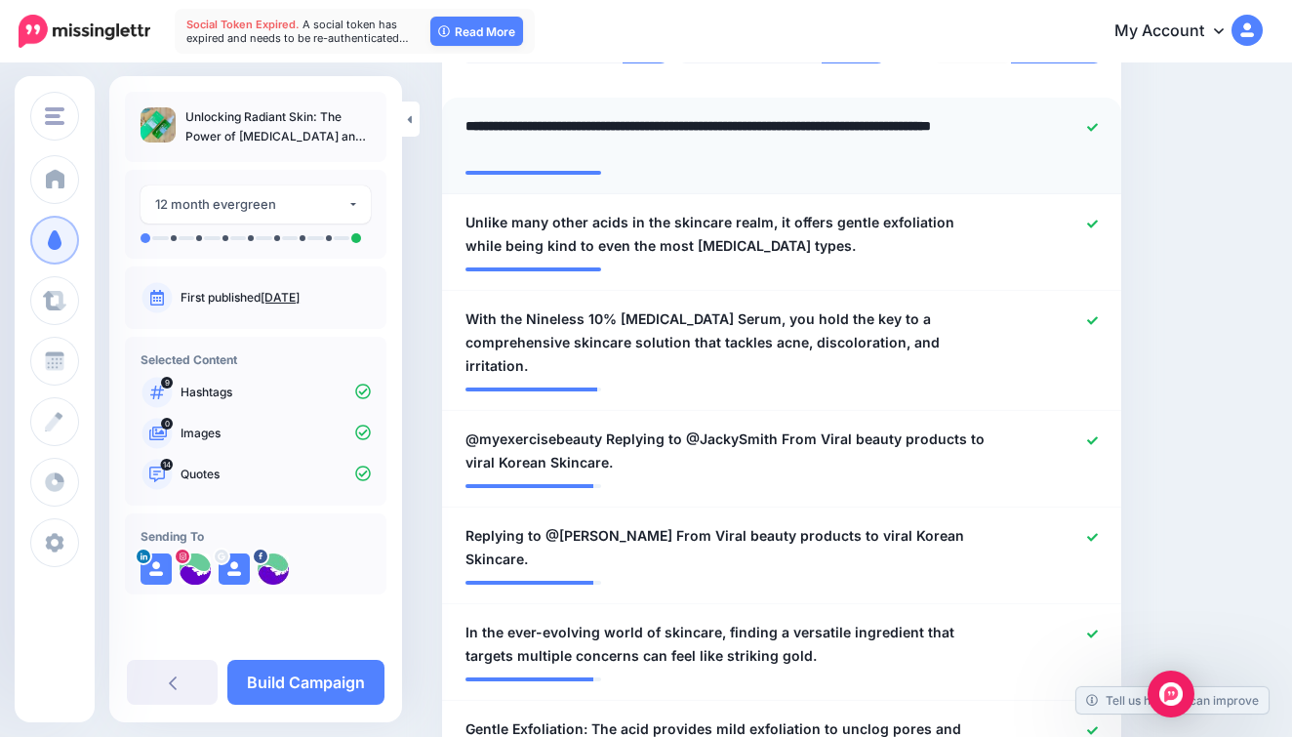
drag, startPoint x: 604, startPoint y: 119, endPoint x: 762, endPoint y: 119, distance: 158.1
click at [762, 120] on textarea "**********" at bounding box center [726, 137] width 522 height 47
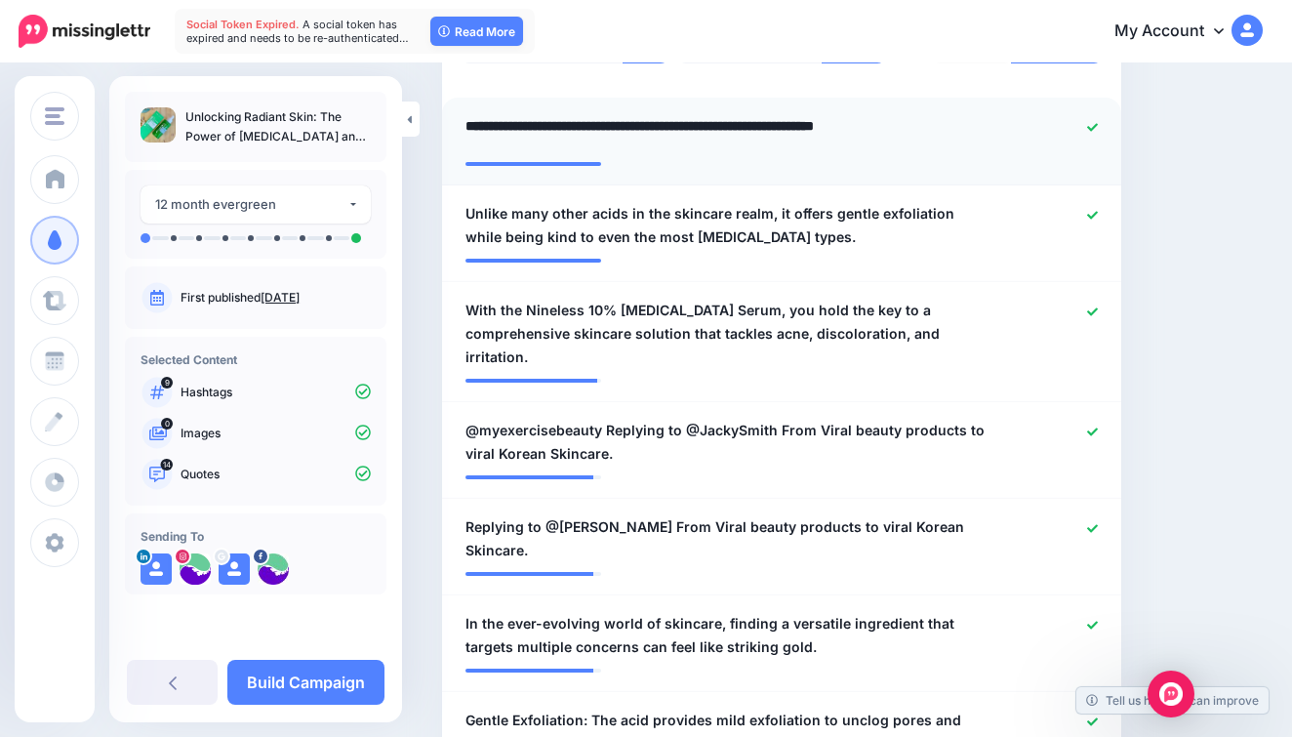
type textarea "**********"
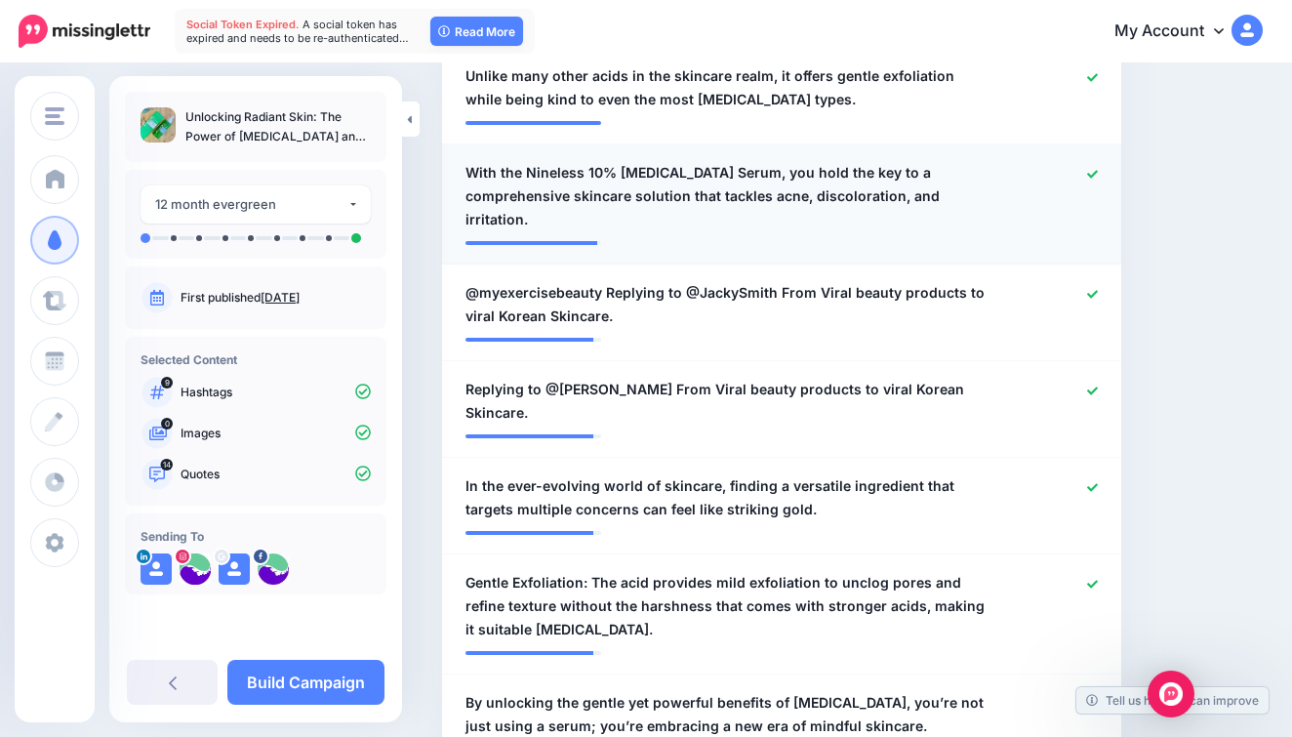
scroll to position [771, 0]
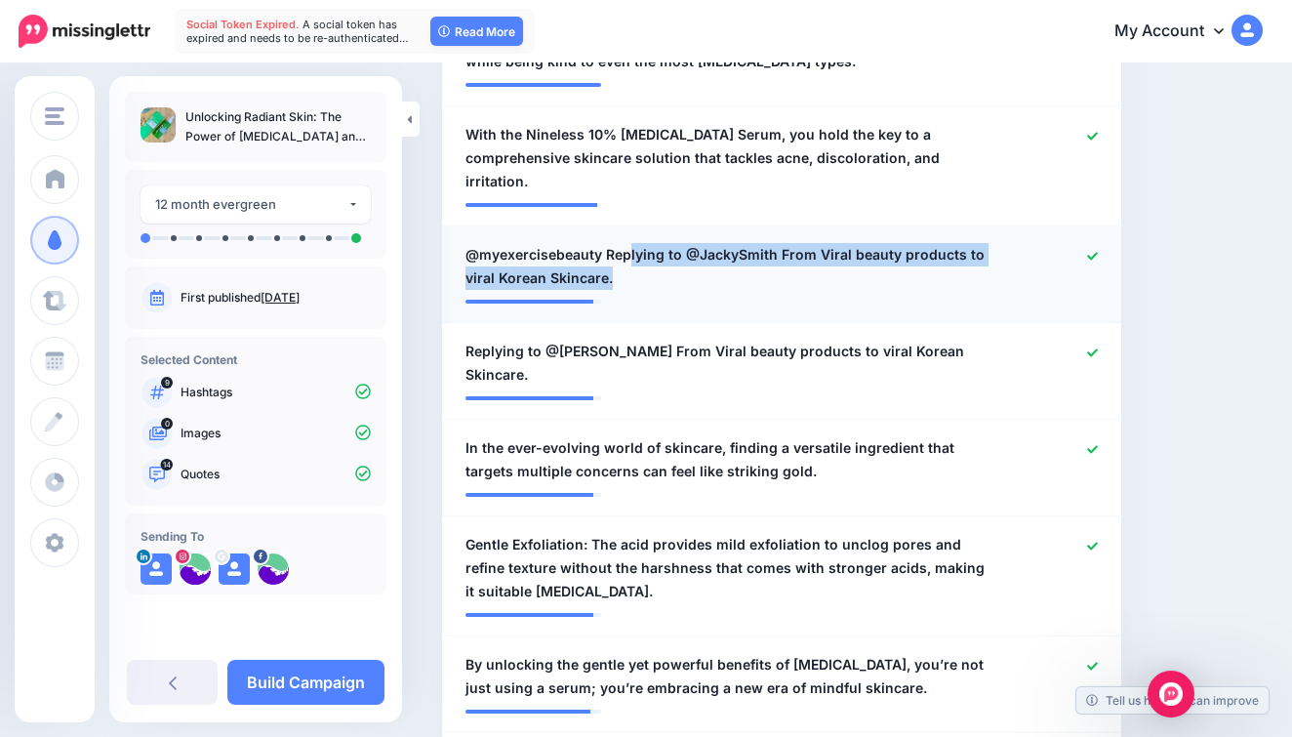
drag, startPoint x: 774, startPoint y: 262, endPoint x: 625, endPoint y: 249, distance: 148.9
click at [625, 251] on span "@myexercisebeauty Replying to @JackySmith From Viral beauty products to viral K…" at bounding box center [726, 266] width 522 height 47
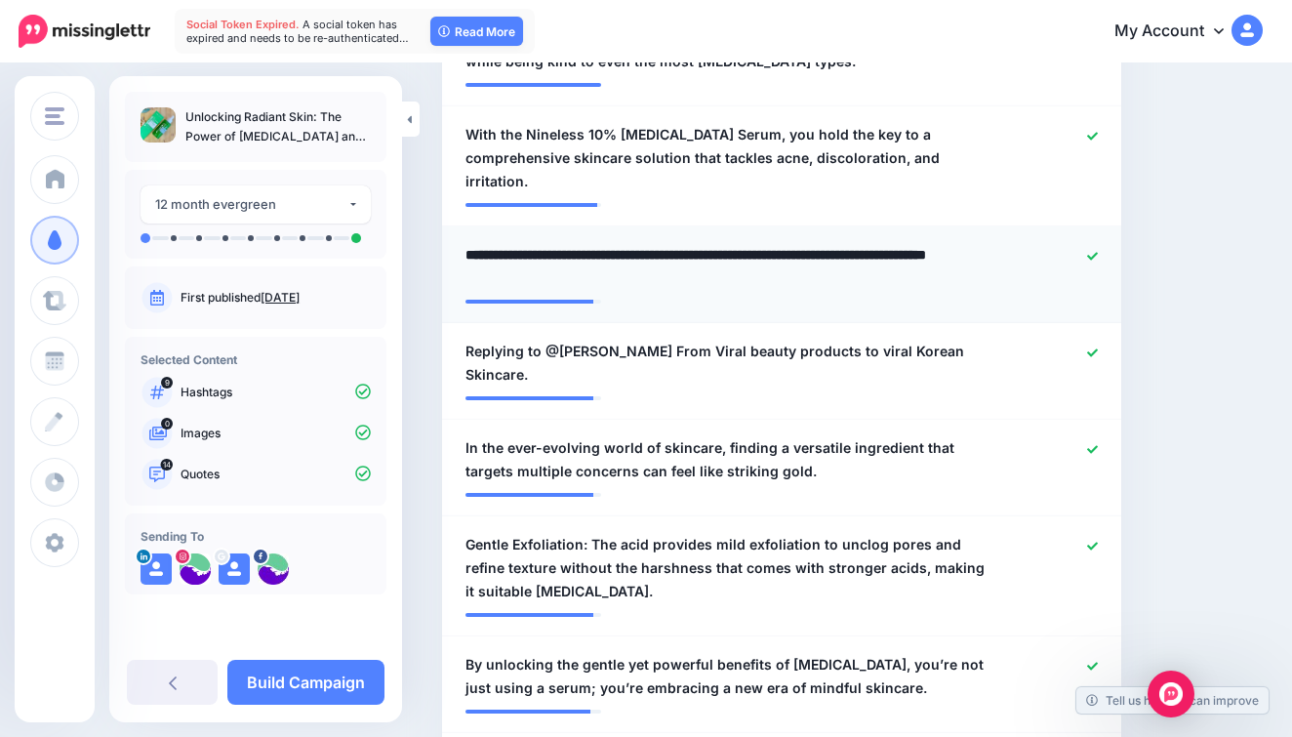
drag, startPoint x: 604, startPoint y: 246, endPoint x: 779, endPoint y: 252, distance: 174.8
click at [779, 252] on textarea "**********" at bounding box center [726, 266] width 522 height 47
type textarea "**********"
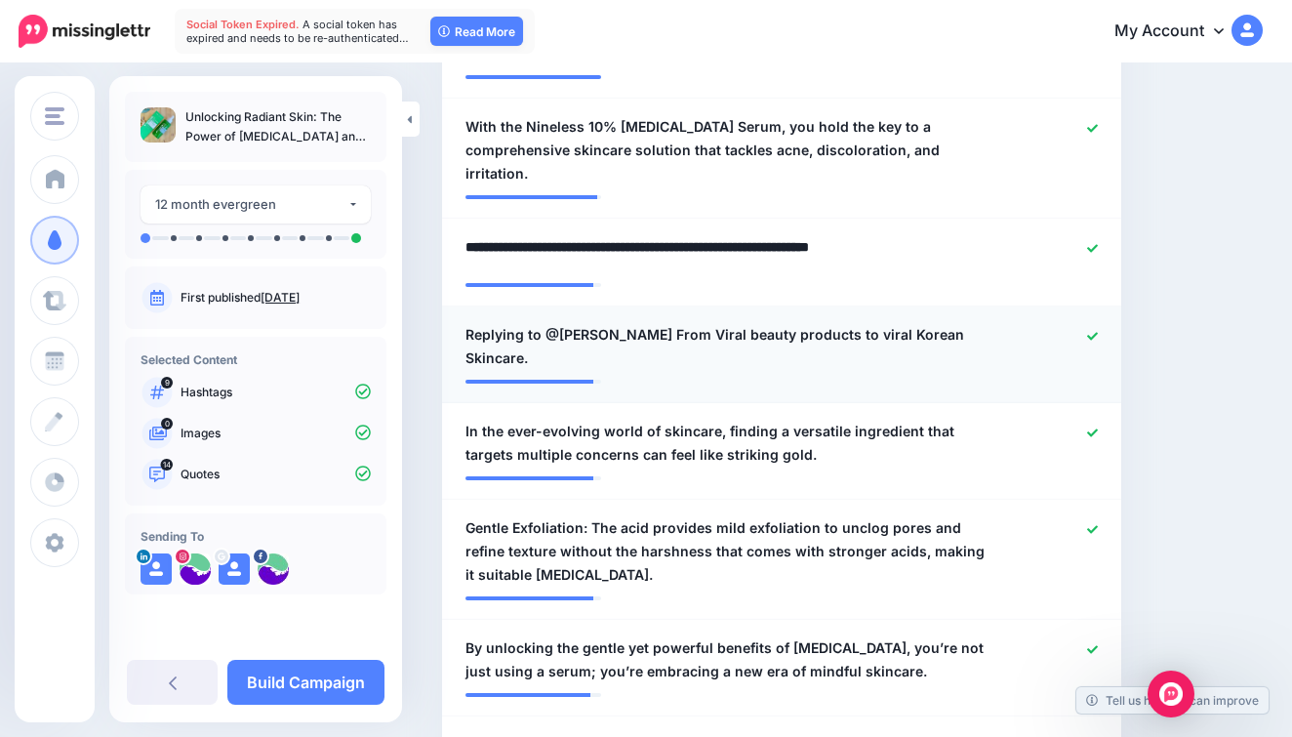
scroll to position [780, 0]
click at [623, 322] on span "Replying to @Amy Chan From Viral beauty products to viral Korean Skincare." at bounding box center [726, 345] width 522 height 47
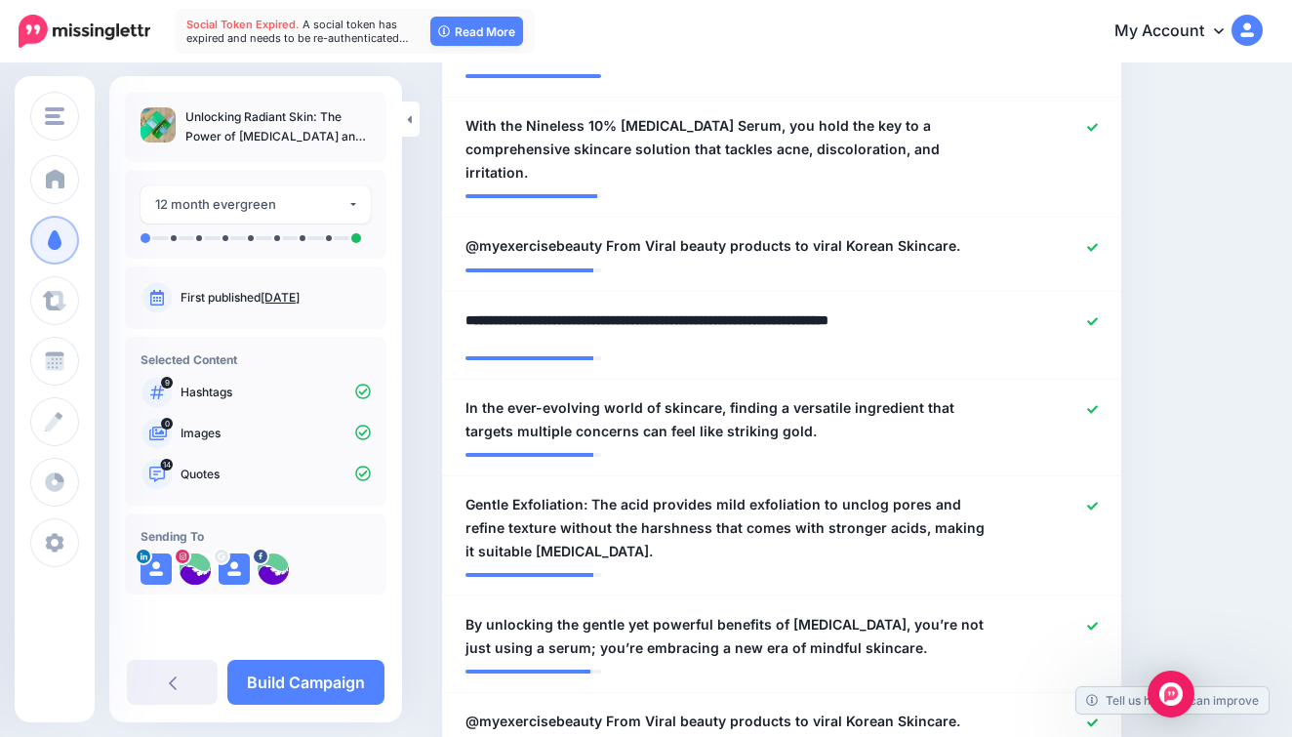
drag, startPoint x: 630, startPoint y: 316, endPoint x: 422, endPoint y: 312, distance: 208.8
type textarea "**********"
click at [591, 437] on li "**********" at bounding box center [781, 428] width 679 height 97
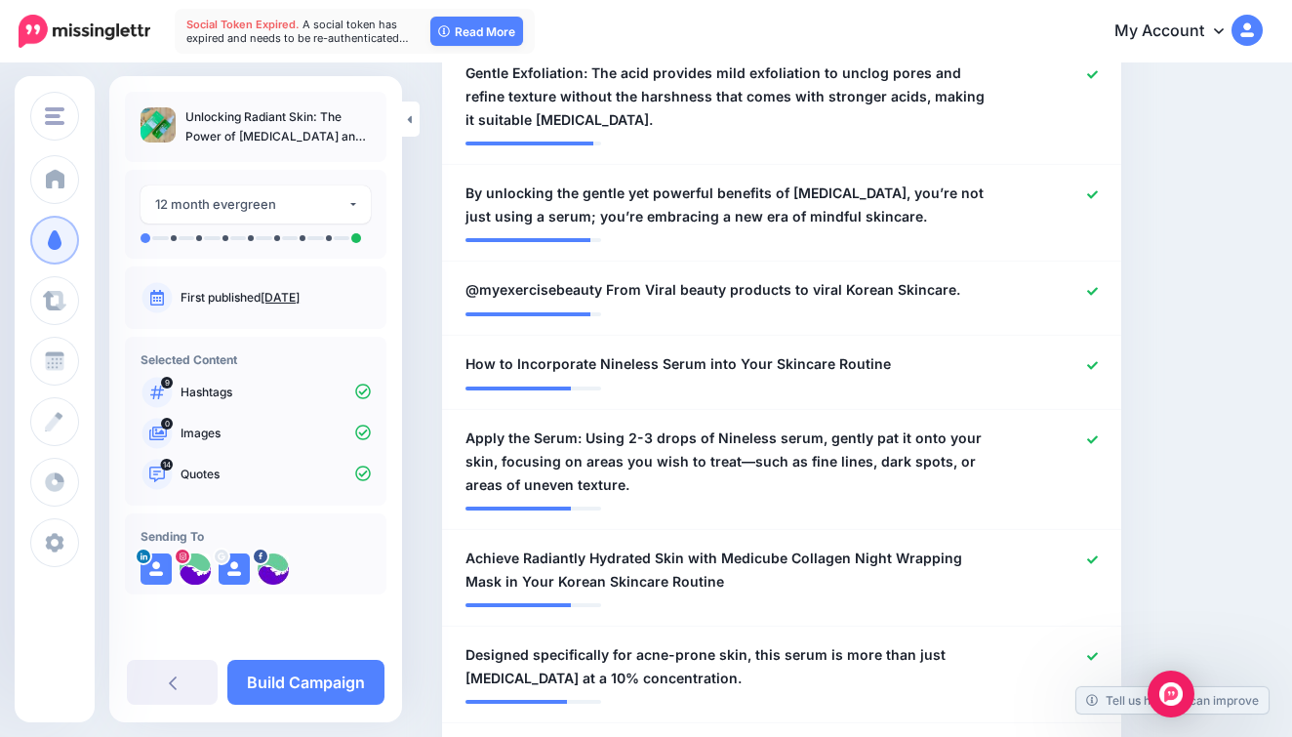
scroll to position [1216, 0]
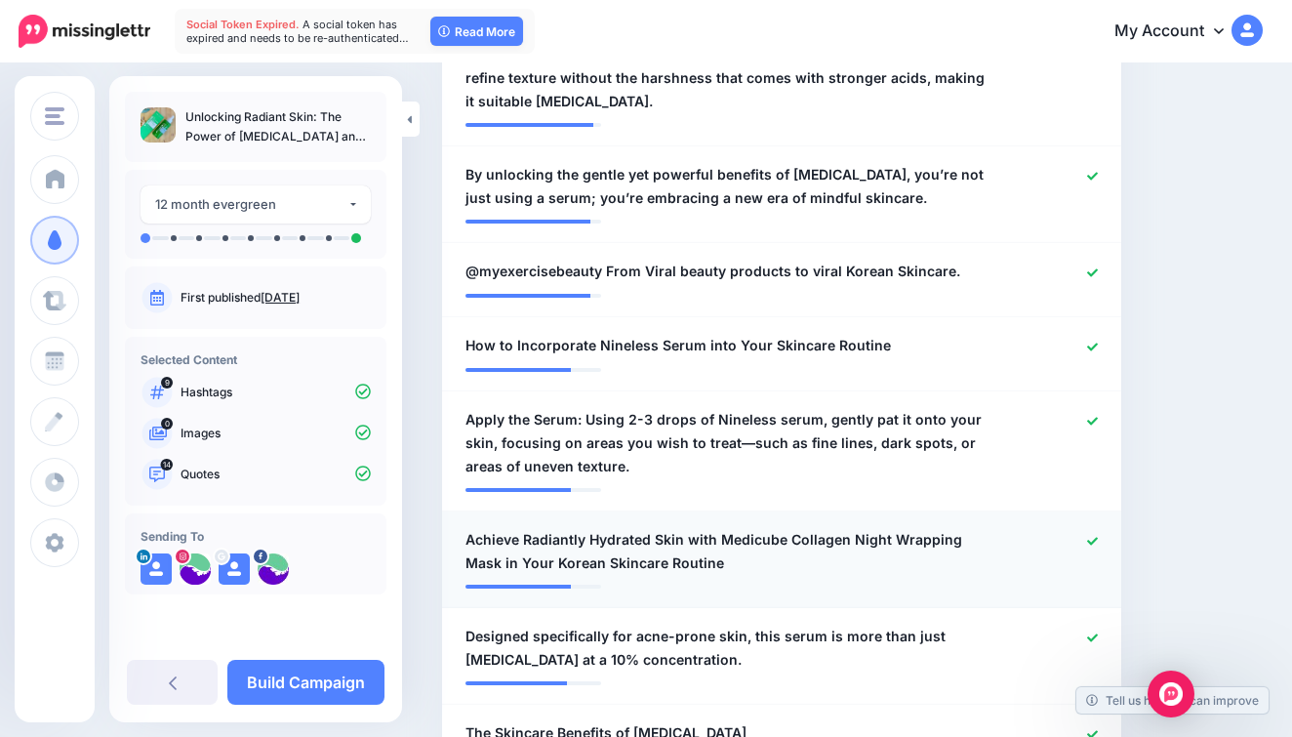
click at [1089, 536] on icon at bounding box center [1092, 541] width 11 height 11
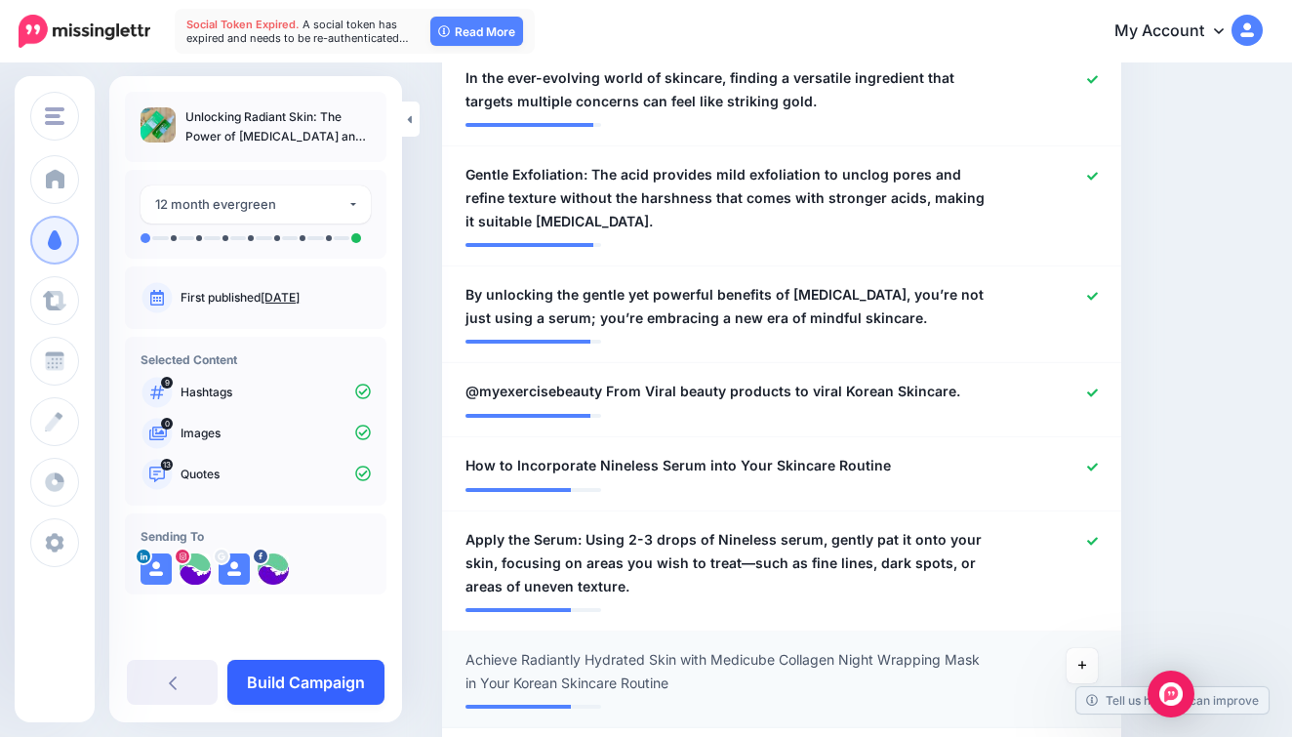
scroll to position [1082, 0]
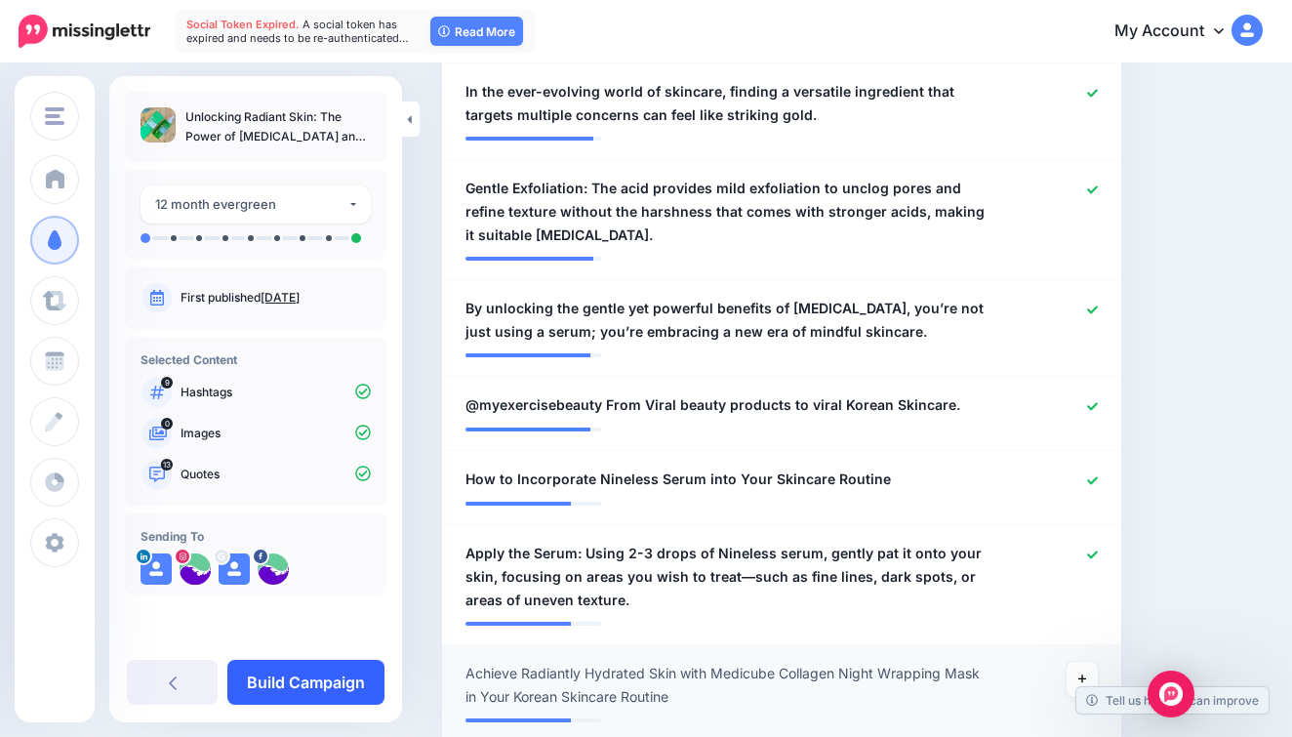
click at [292, 680] on link "Build Campaign" at bounding box center [305, 682] width 157 height 45
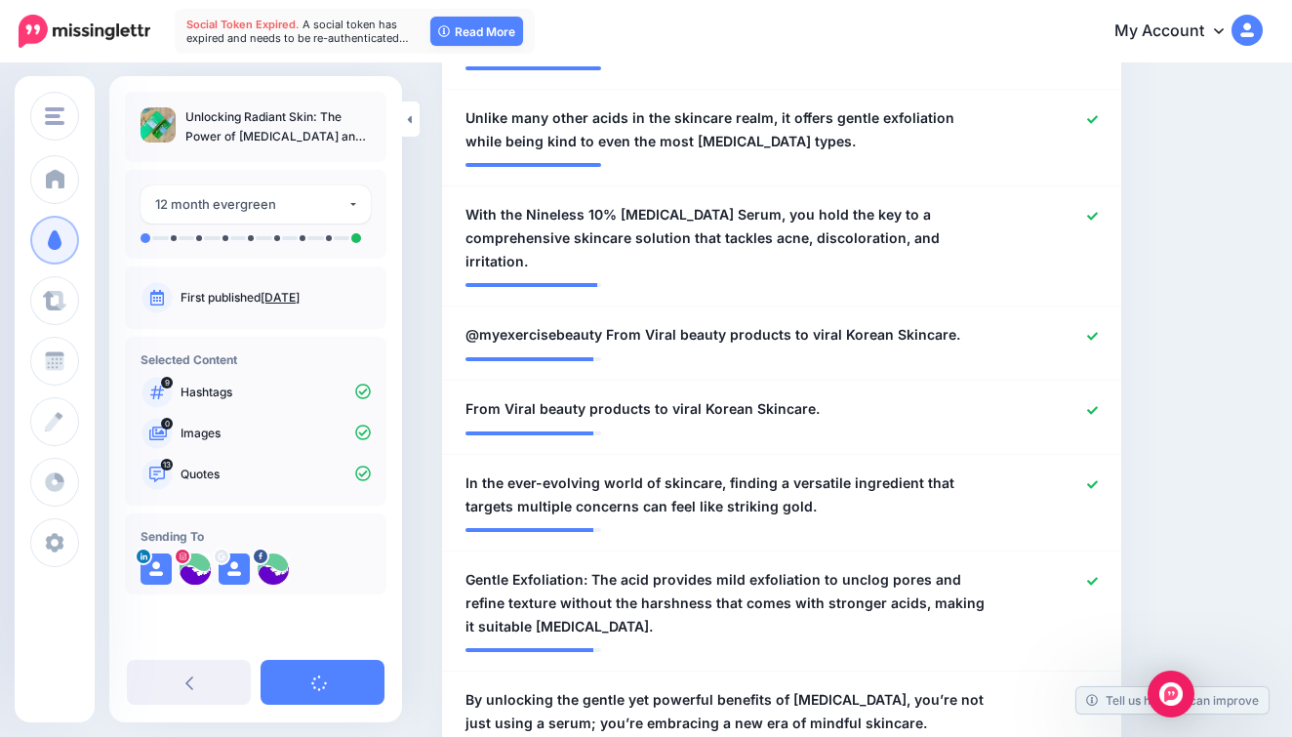
scroll to position [518, 0]
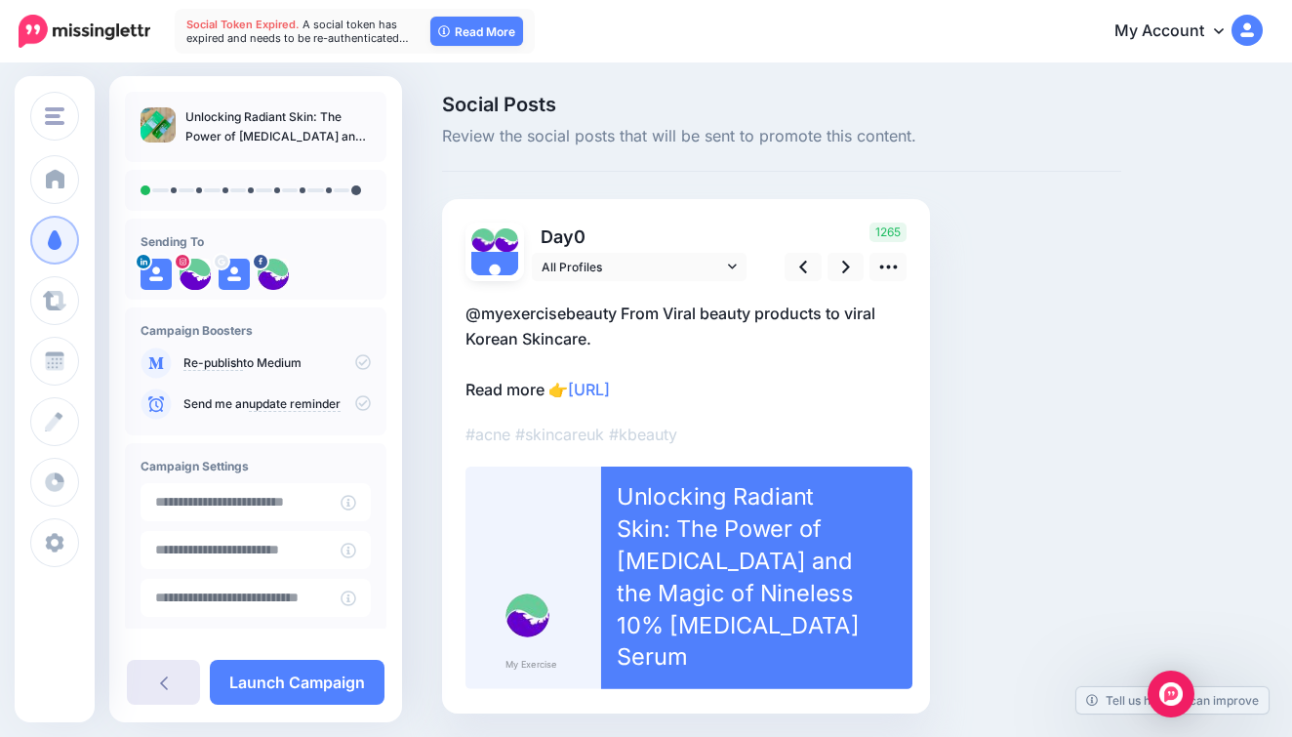
click at [179, 673] on link at bounding box center [163, 682] width 73 height 45
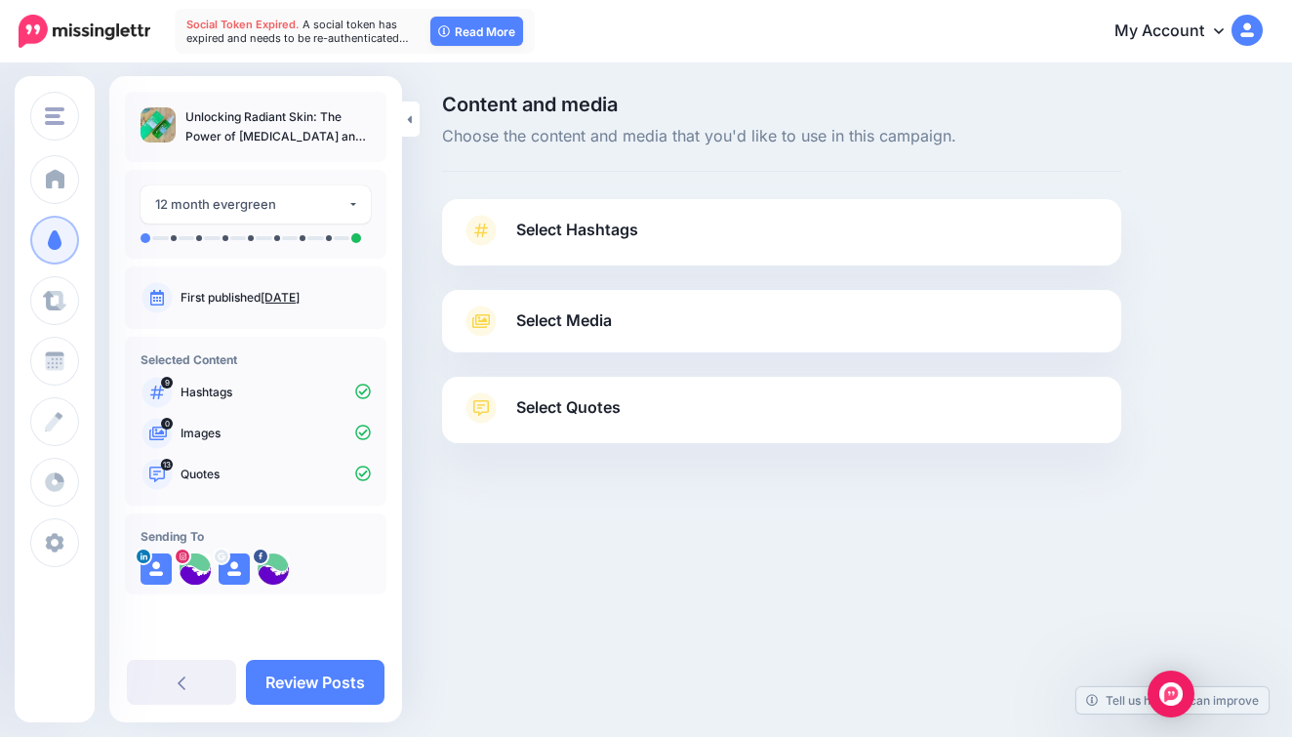
click at [721, 239] on link "Select Hashtags" at bounding box center [782, 240] width 640 height 51
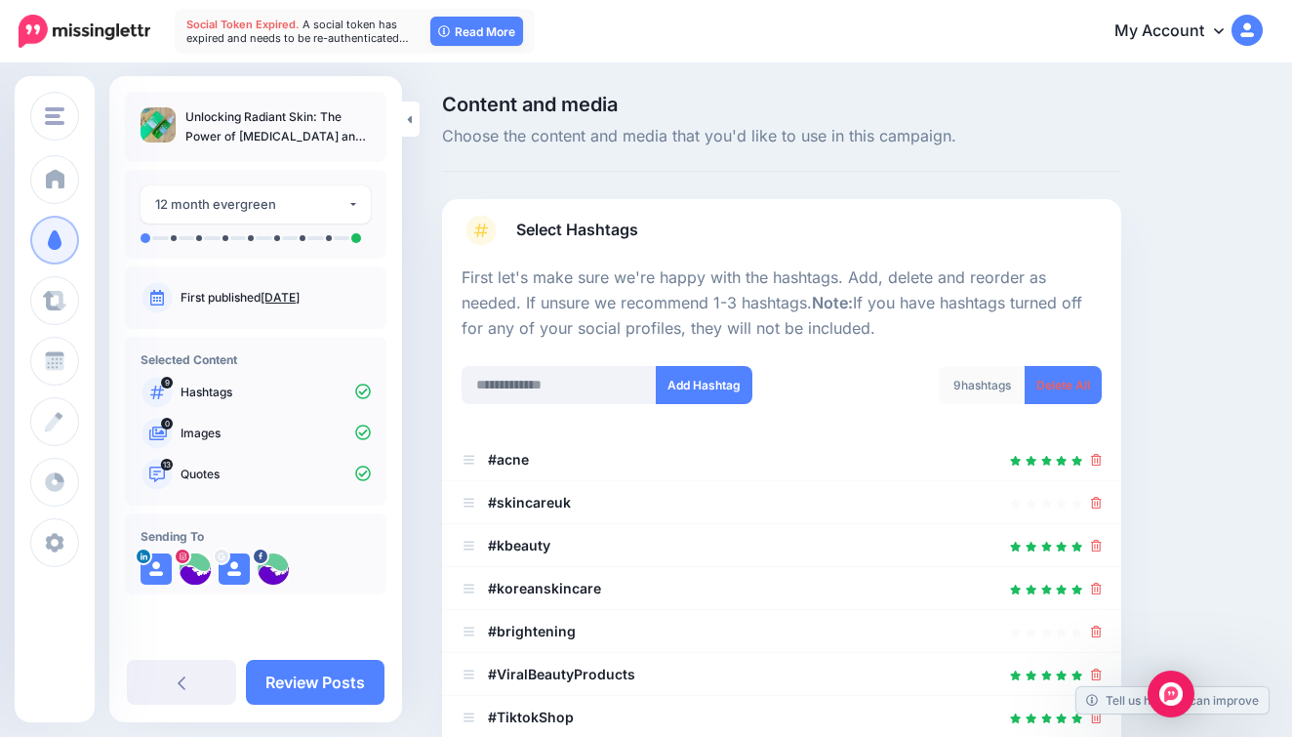
click at [710, 251] on link "Select Hashtags" at bounding box center [782, 240] width 640 height 51
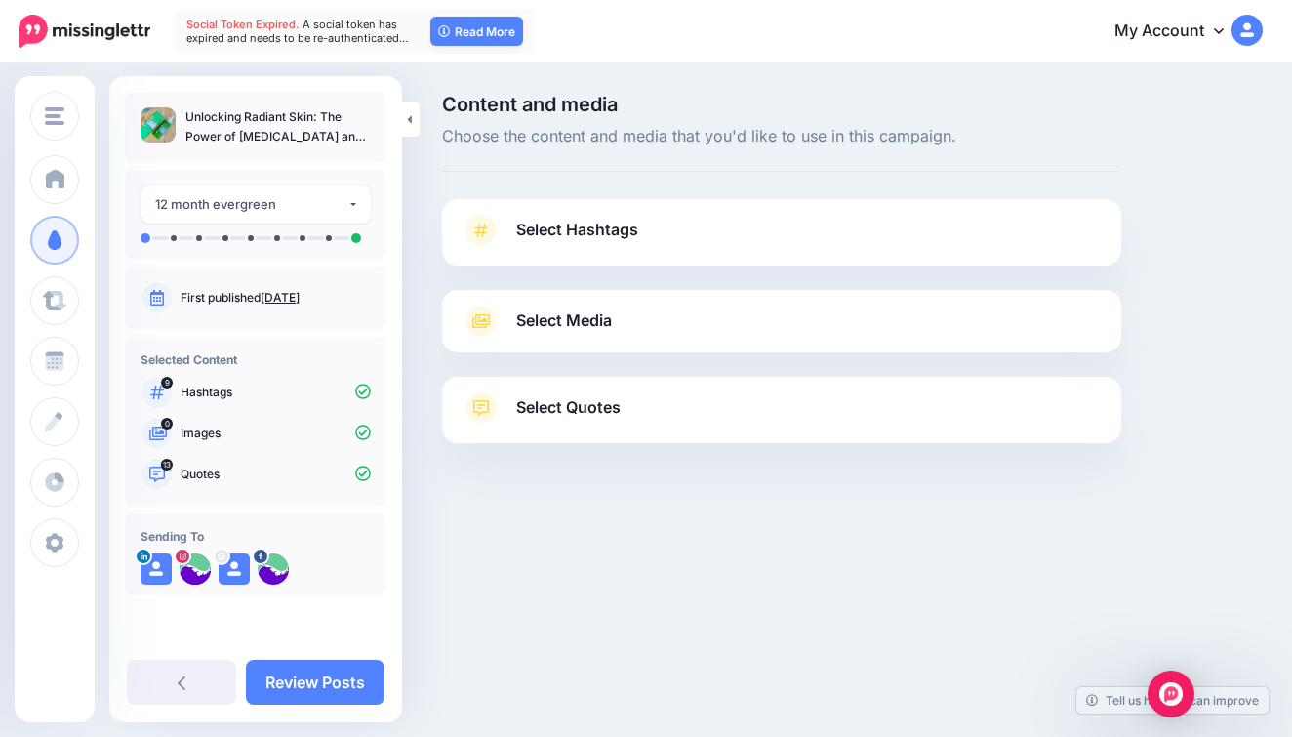
click at [653, 398] on link "Select Quotes" at bounding box center [782, 417] width 640 height 51
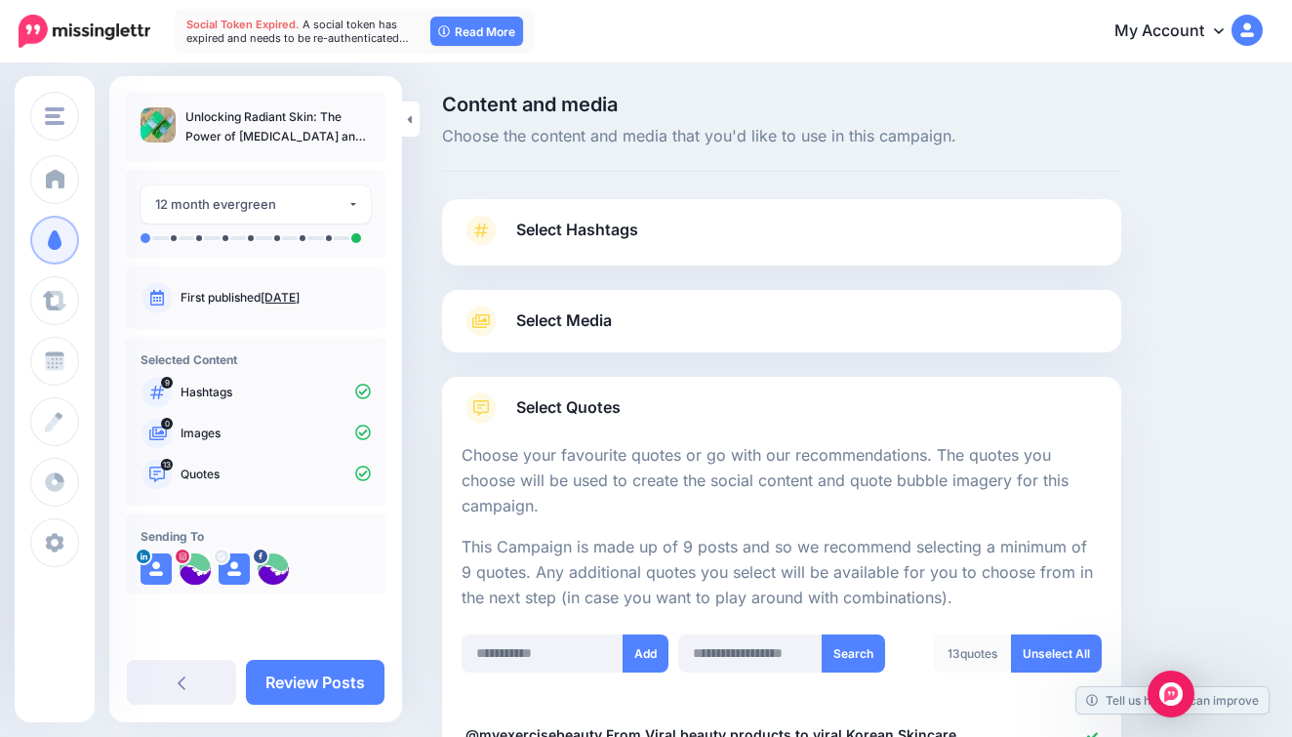
scroll to position [-1, 0]
click at [656, 331] on link "Select Media" at bounding box center [782, 320] width 640 height 31
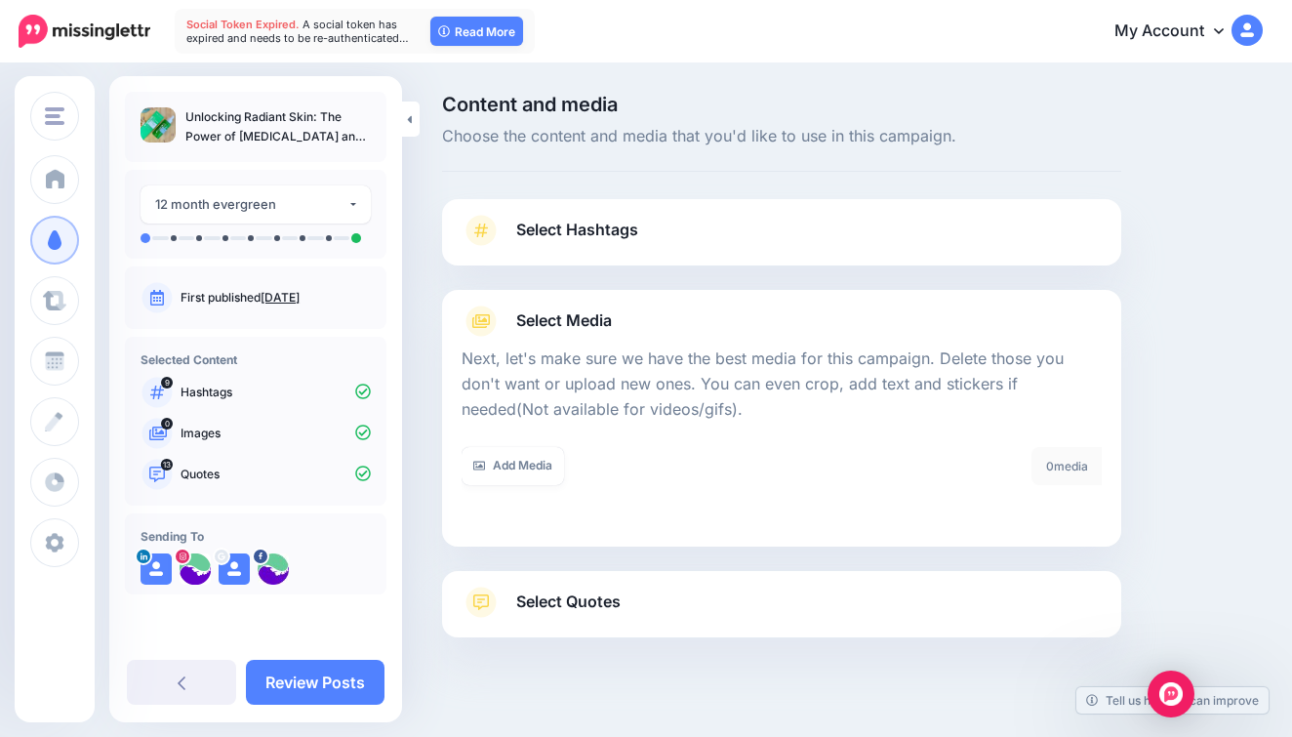
scroll to position [0, 0]
click at [539, 464] on link "Add Media" at bounding box center [513, 466] width 102 height 38
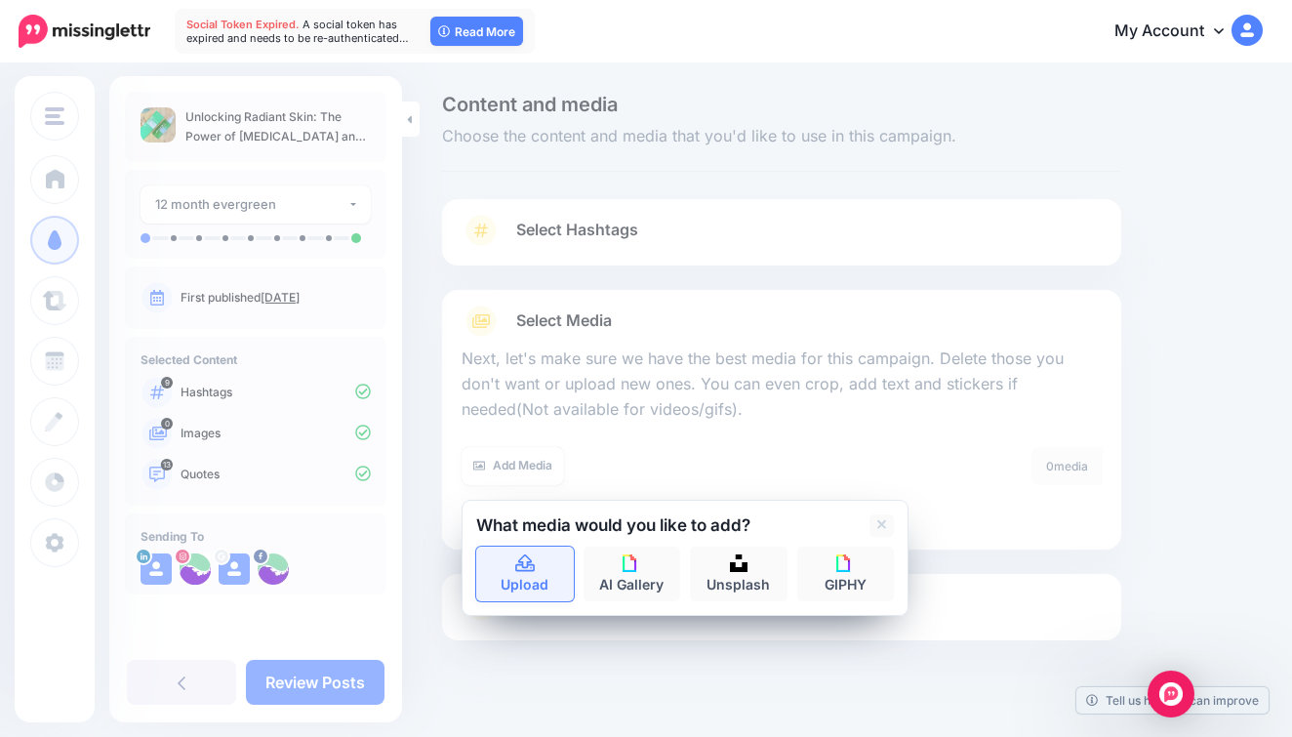
click at [539, 546] on link "Upload" at bounding box center [525, 573] width 98 height 55
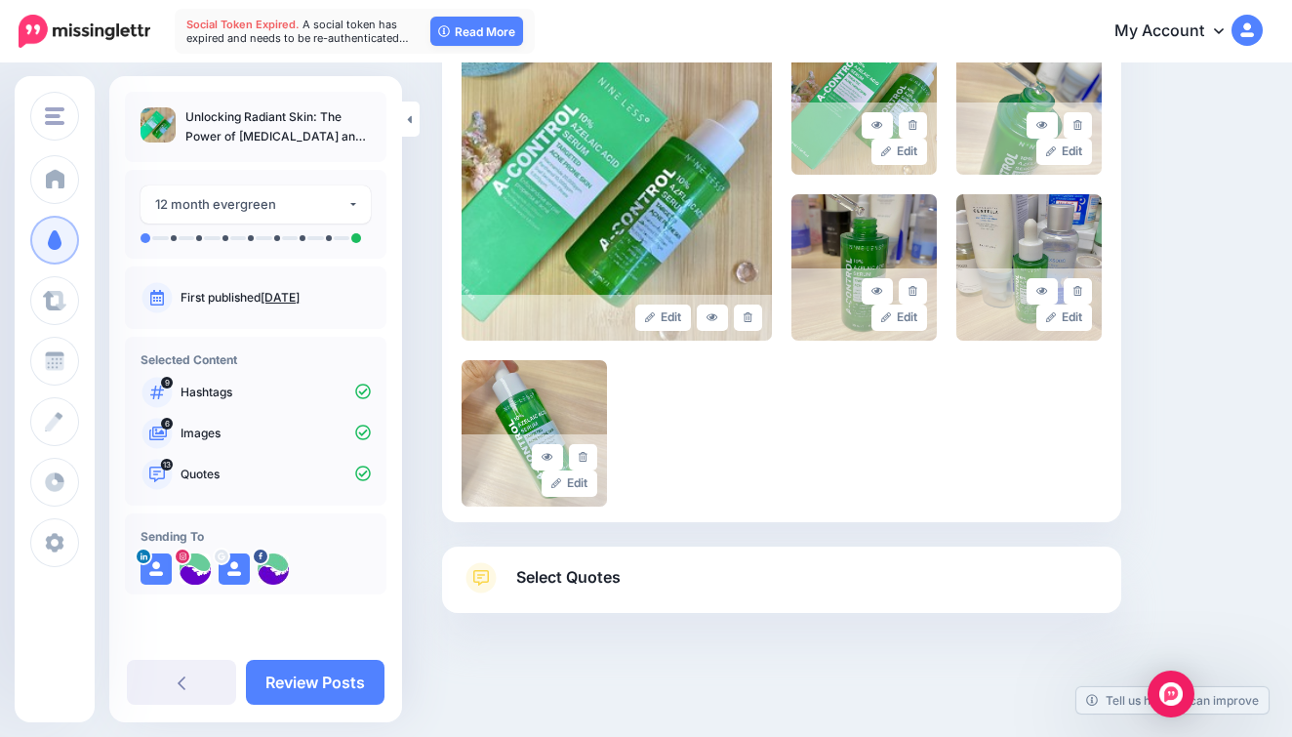
scroll to position [504, 0]
click at [530, 582] on span "Select Quotes" at bounding box center [568, 578] width 104 height 26
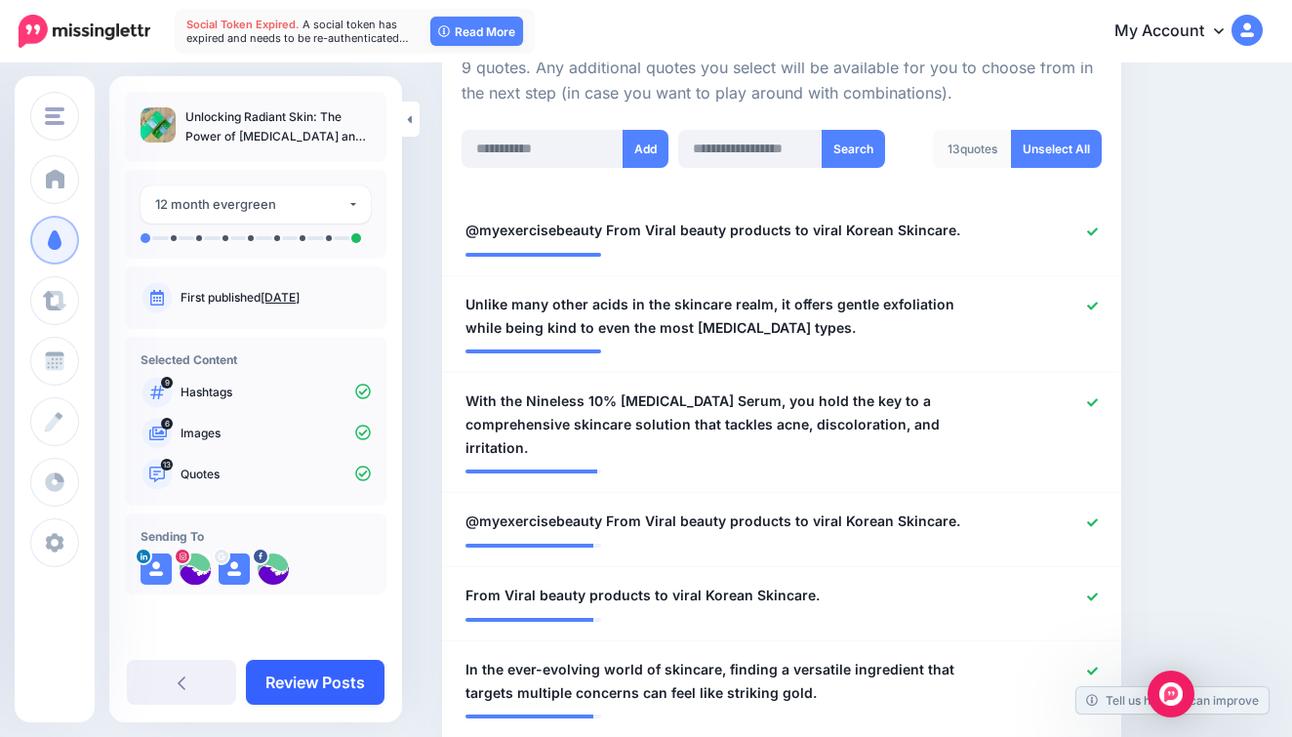
click at [361, 679] on link "Review Posts" at bounding box center [315, 682] width 139 height 45
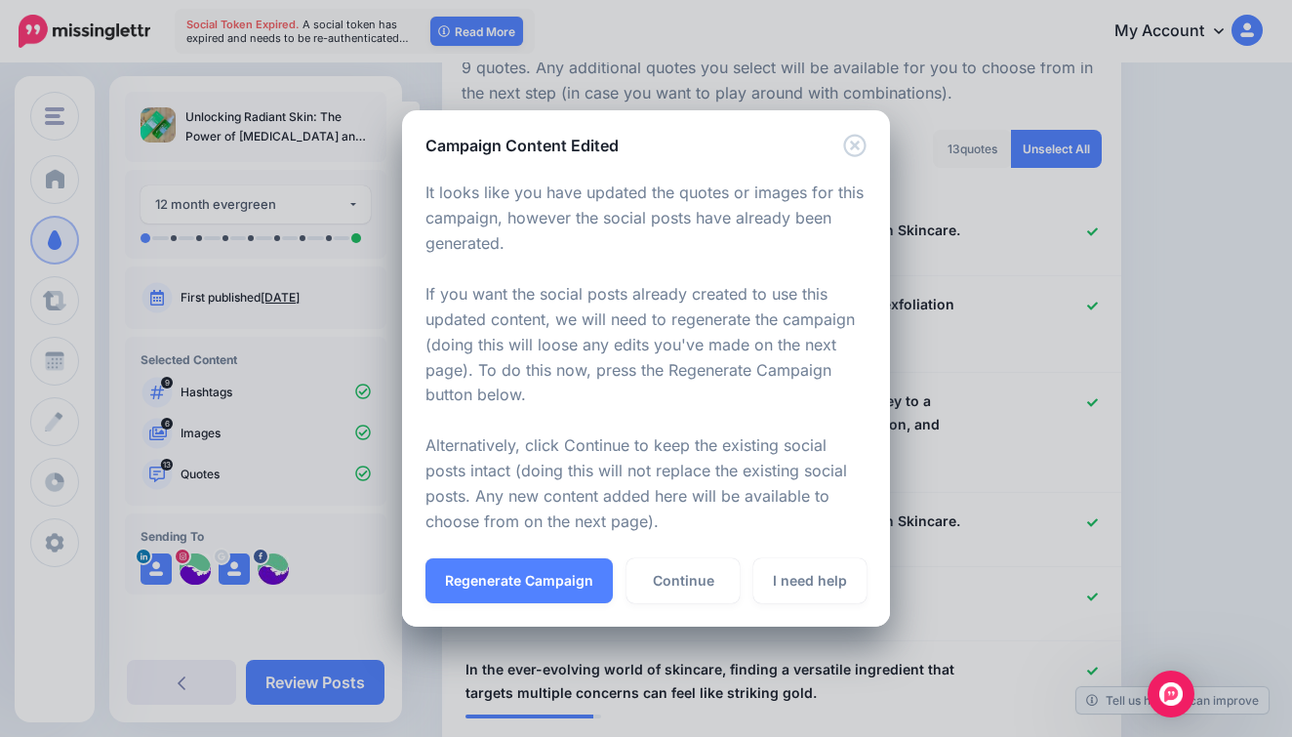
click at [845, 146] on icon "Close" at bounding box center [854, 145] width 22 height 22
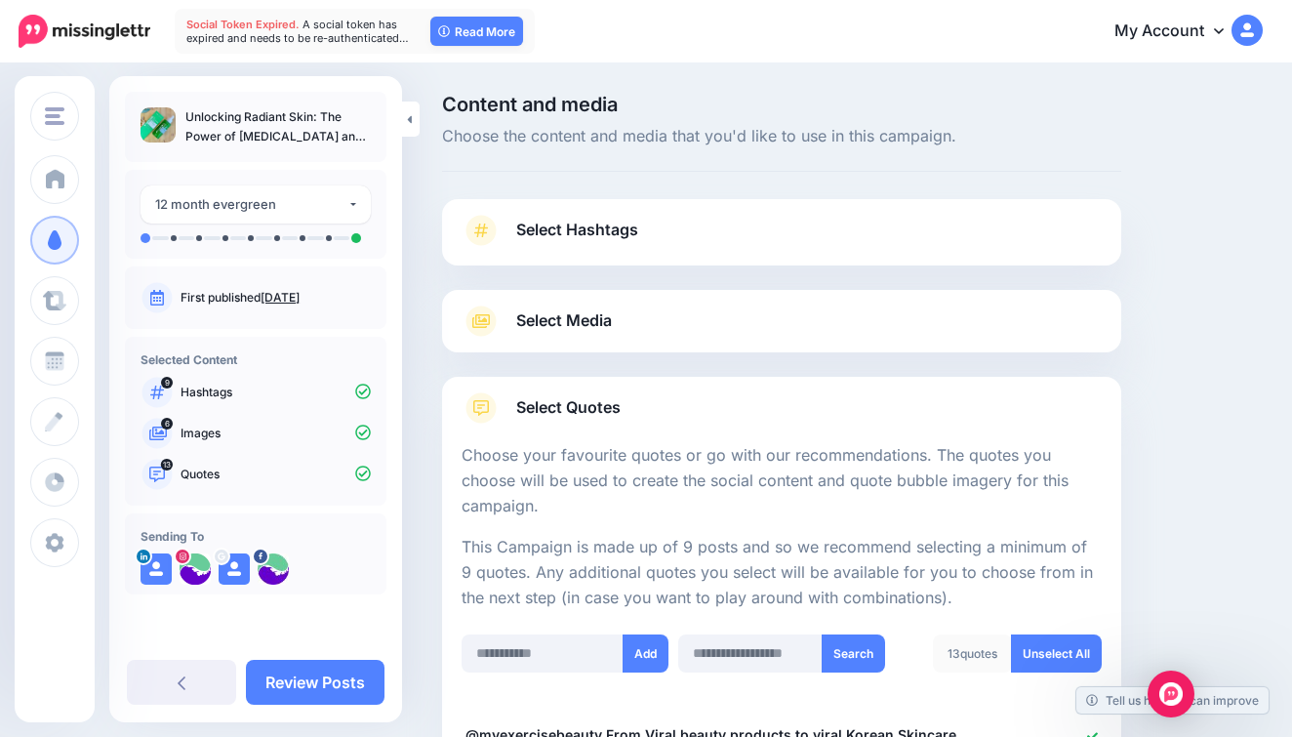
scroll to position [0, 0]
click at [173, 235] on li at bounding box center [174, 238] width 6 height 6
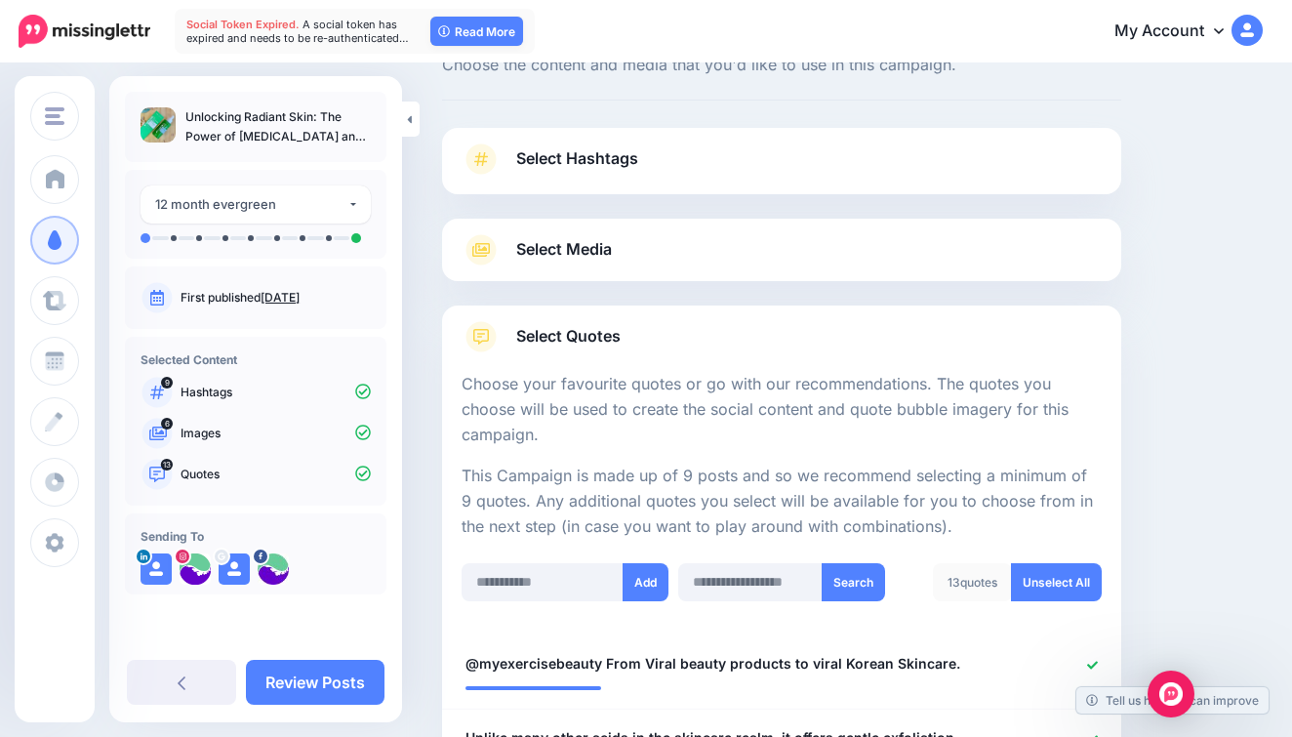
scroll to position [434, 0]
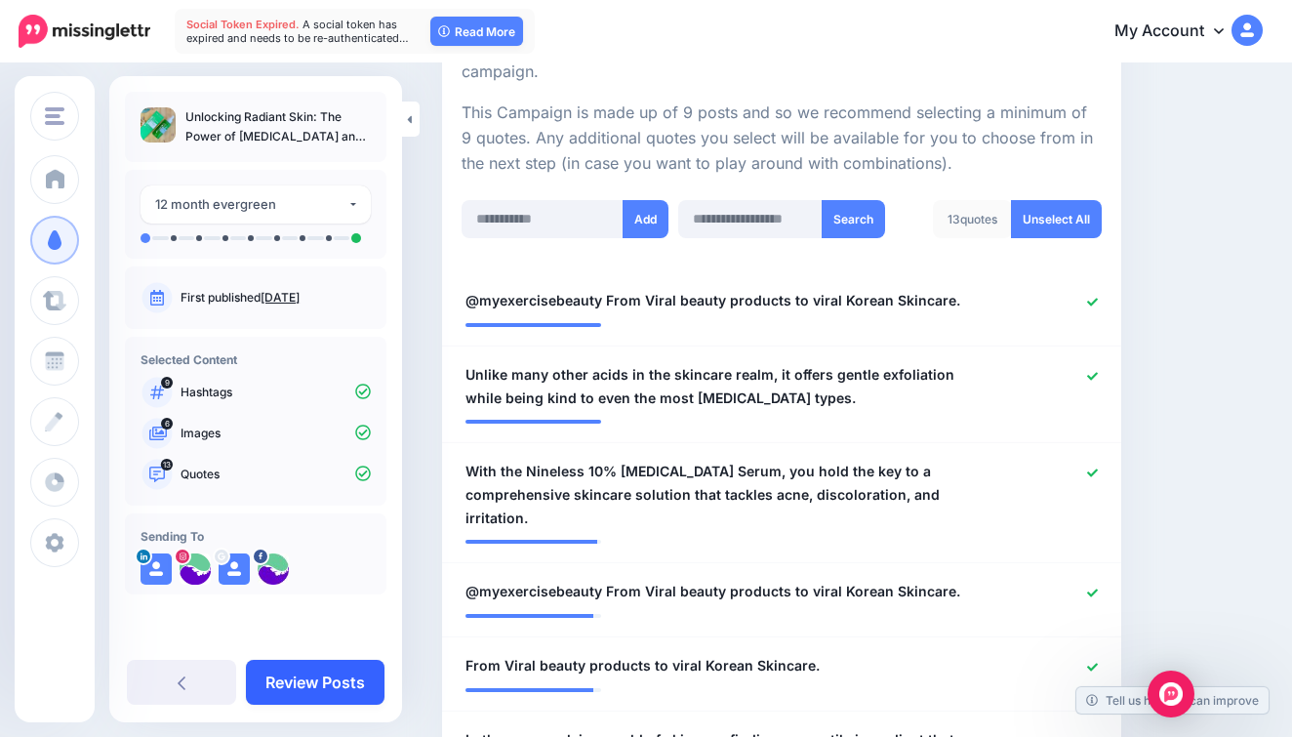
click at [278, 667] on link "Review Posts" at bounding box center [315, 682] width 139 height 45
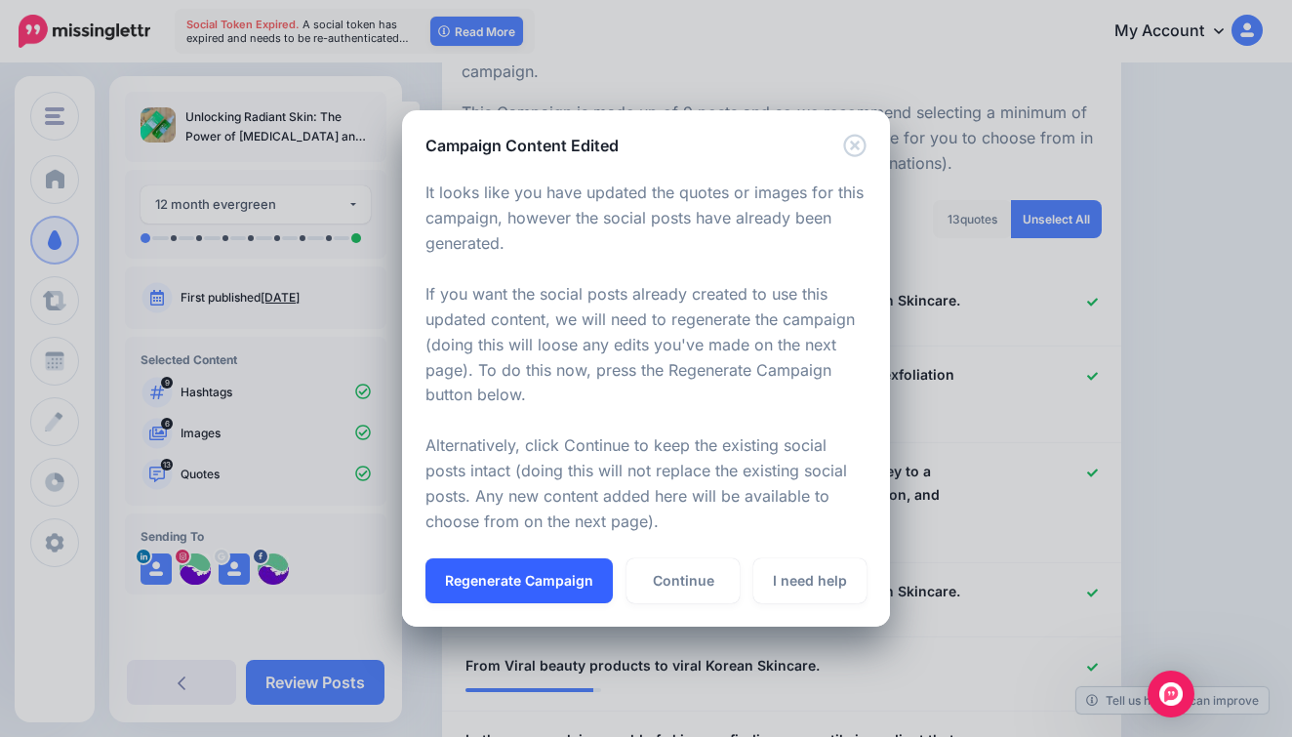
click at [558, 578] on button "Regenerate Campaign" at bounding box center [518, 580] width 187 height 45
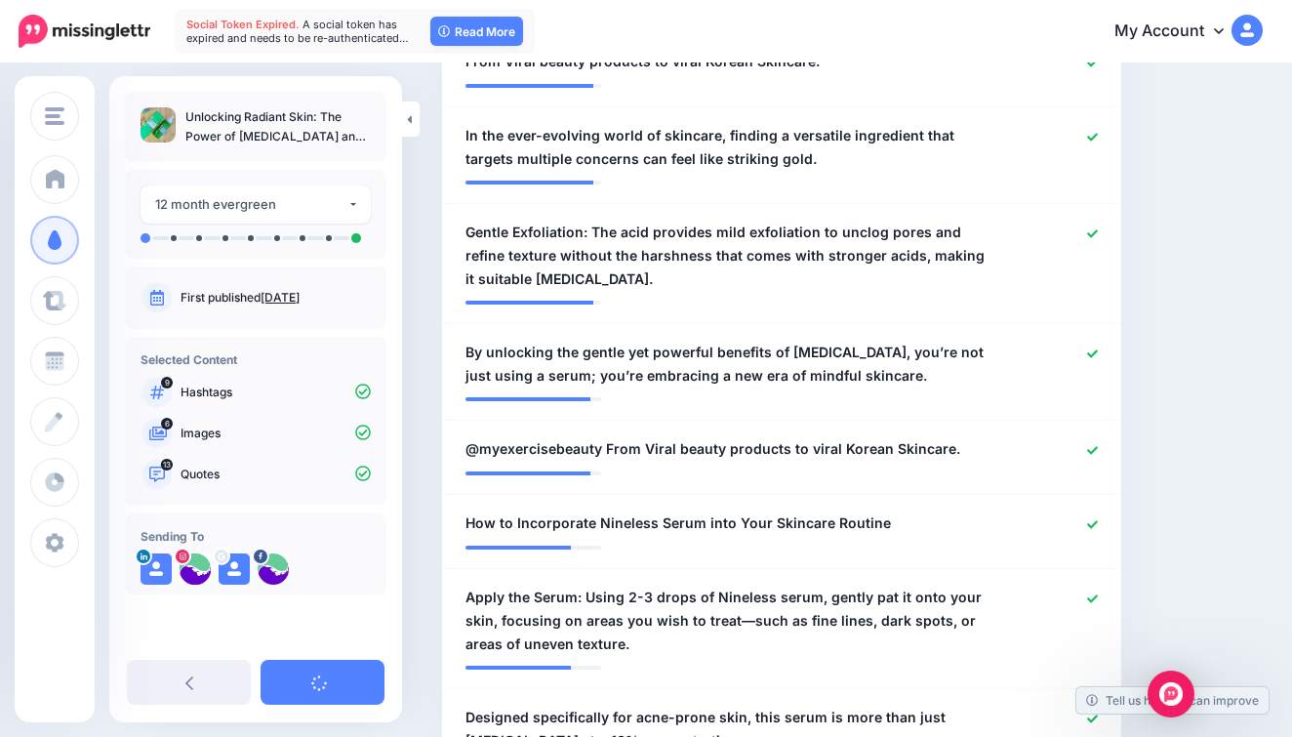
scroll to position [1039, 0]
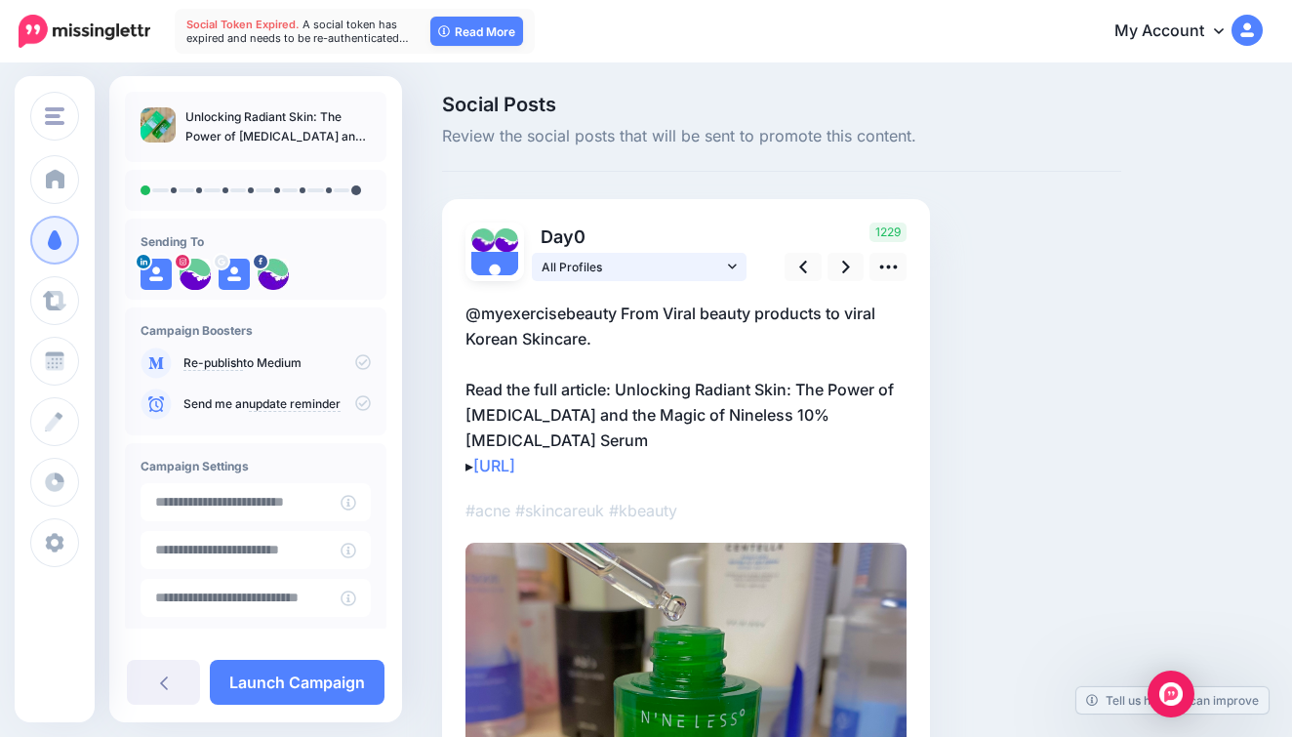
click at [738, 262] on link "All Profiles" at bounding box center [639, 267] width 215 height 28
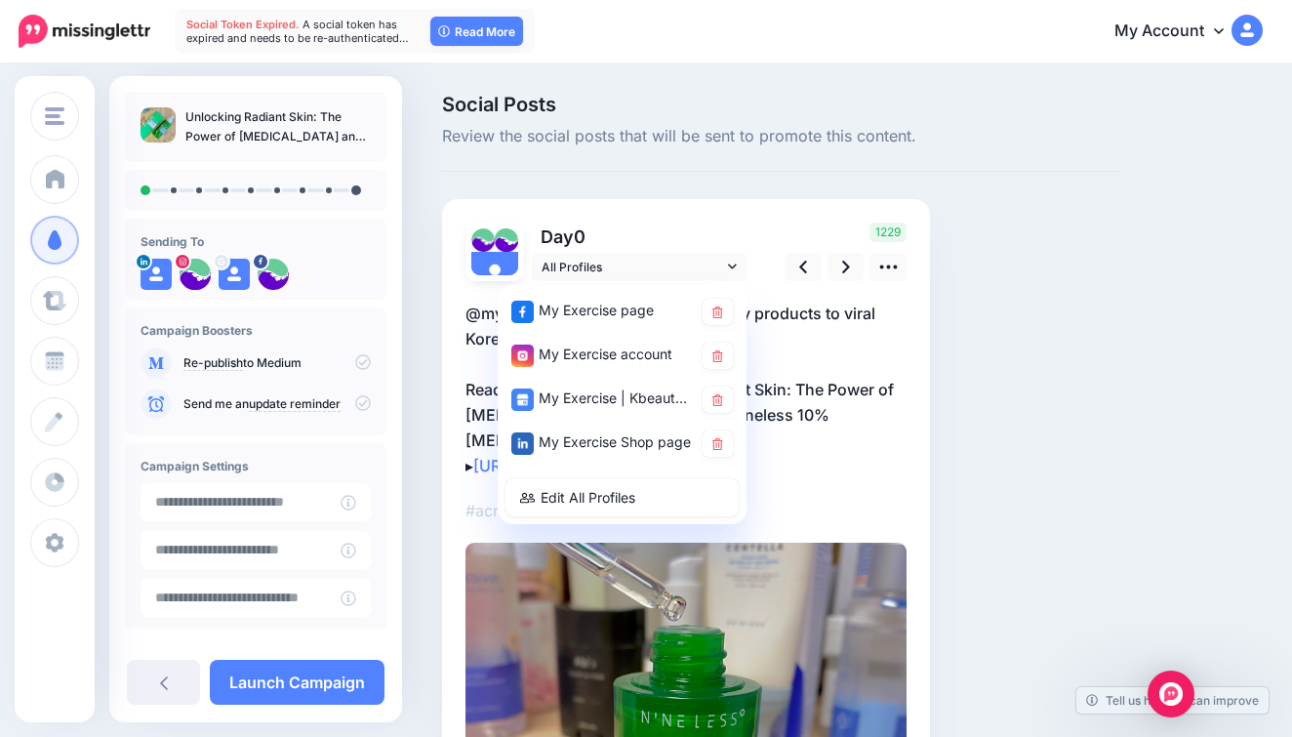
click at [791, 211] on div "Day 0 All Profiles" at bounding box center [686, 617] width 488 height 837
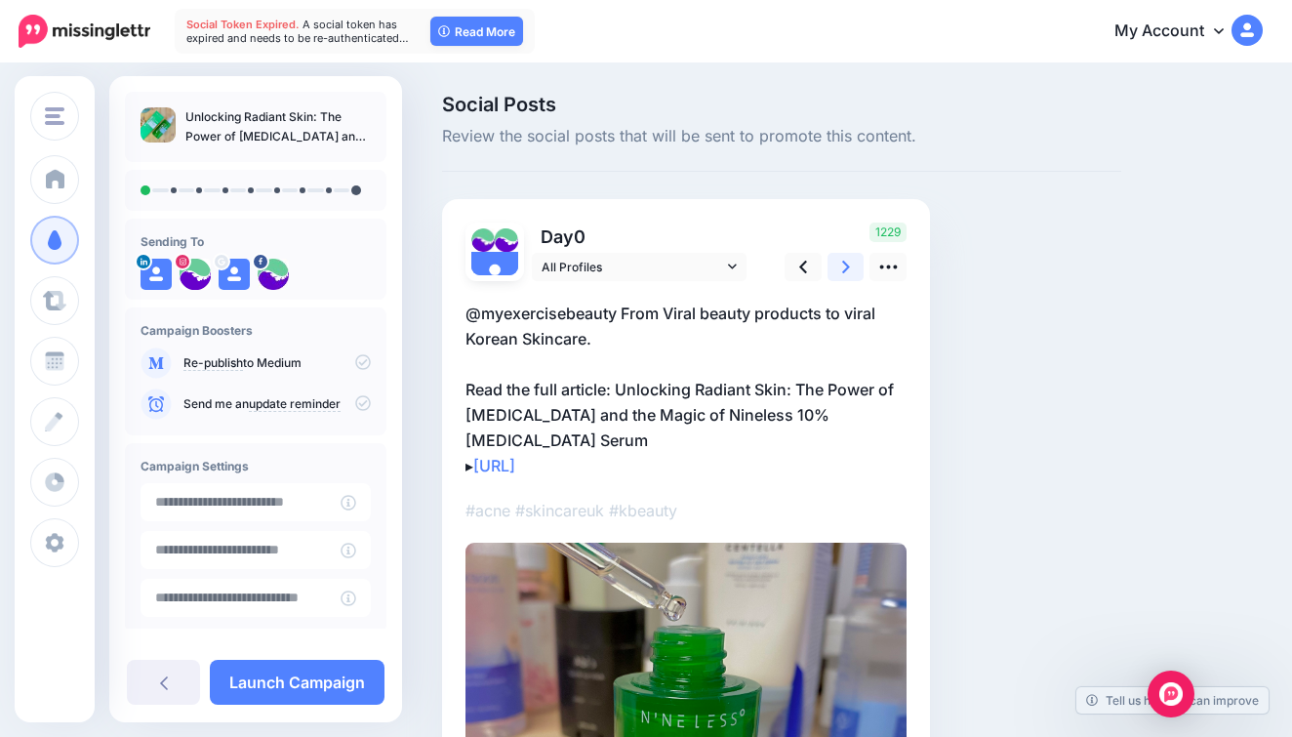
click at [839, 268] on link at bounding box center [845, 267] width 37 height 28
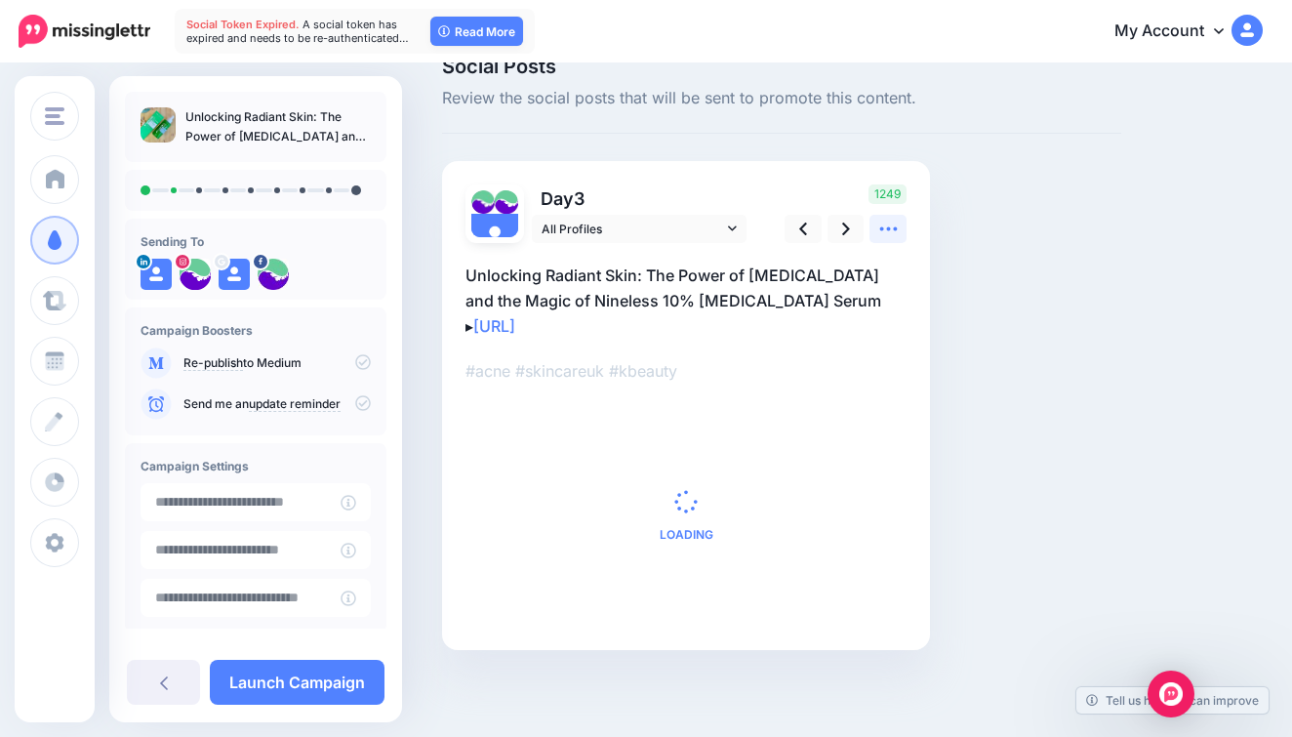
click at [890, 215] on link at bounding box center [887, 229] width 37 height 28
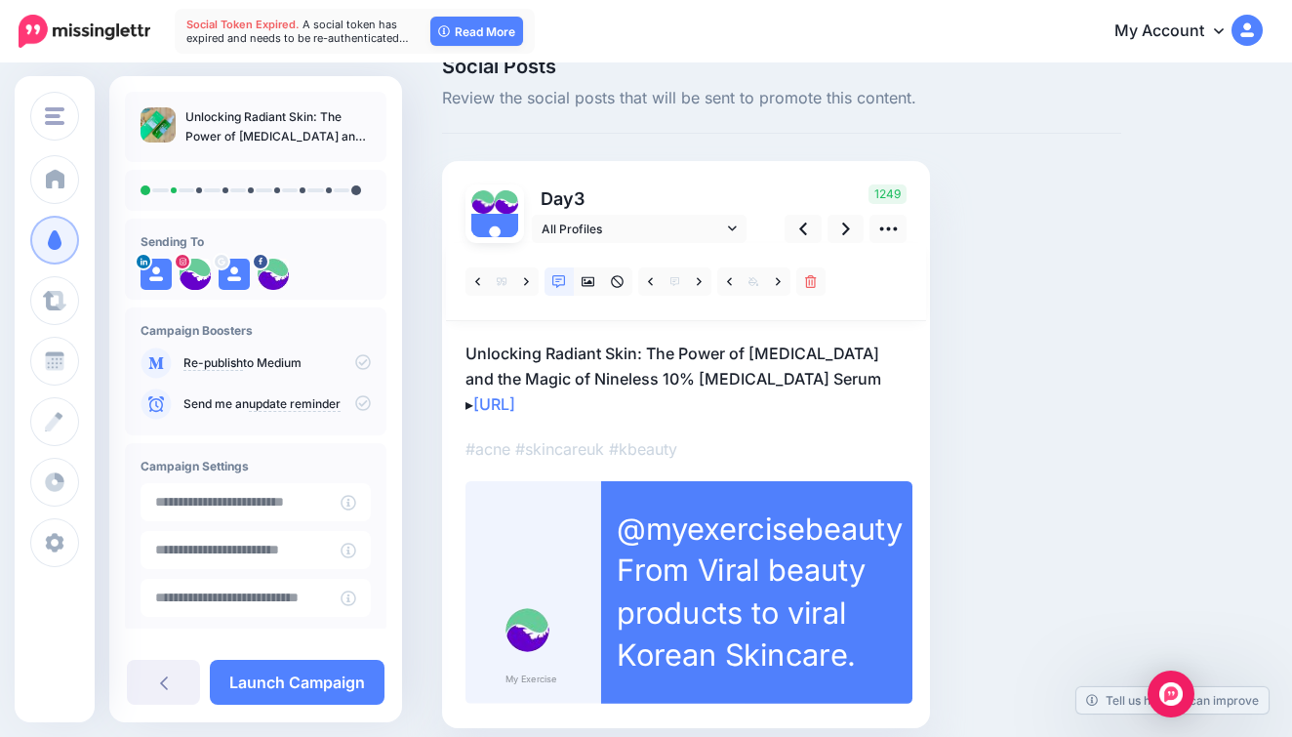
scroll to position [105, 0]
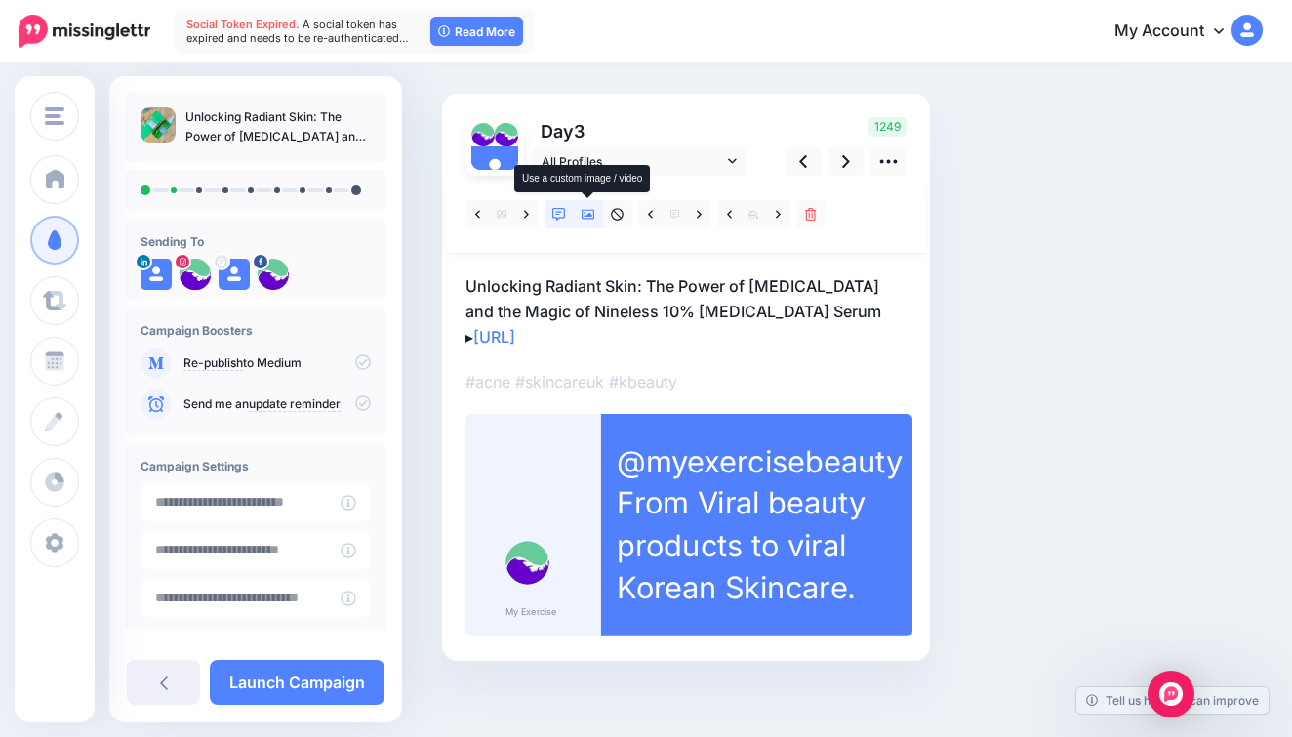
click at [580, 209] on link at bounding box center [588, 214] width 29 height 28
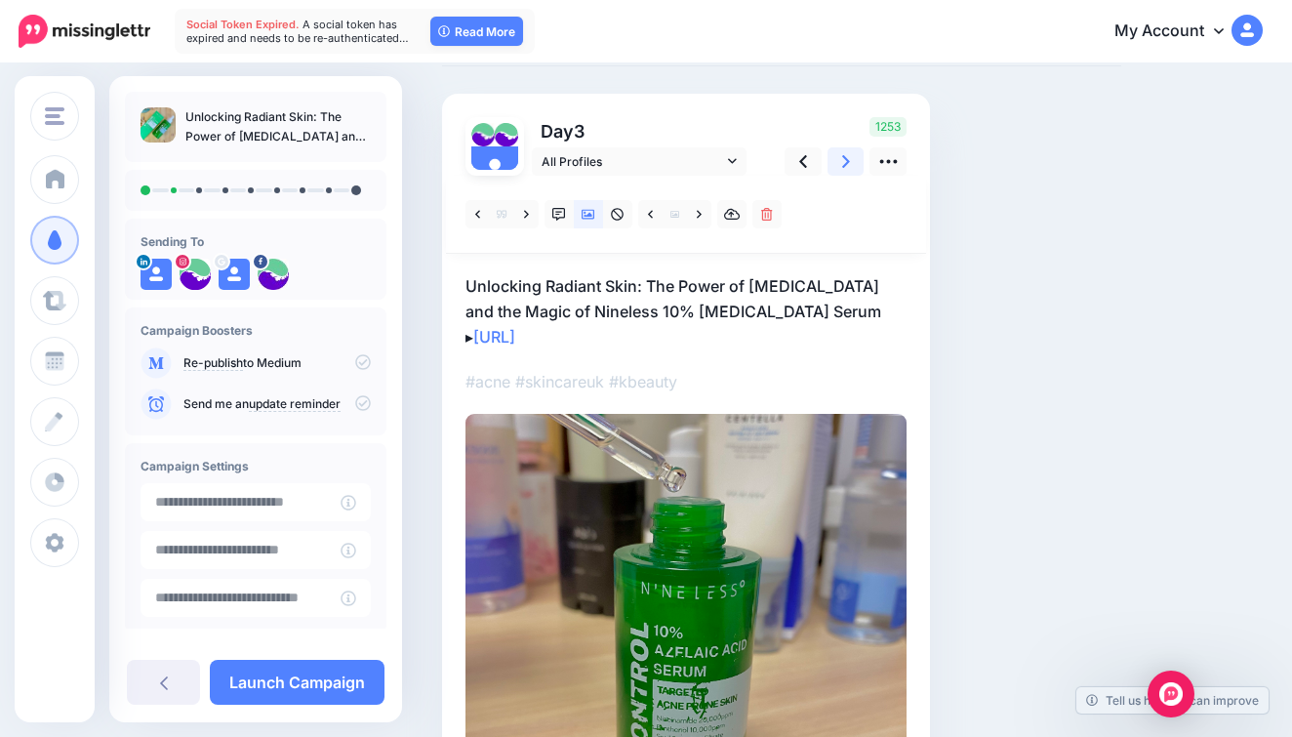
click at [845, 166] on icon at bounding box center [846, 161] width 8 height 20
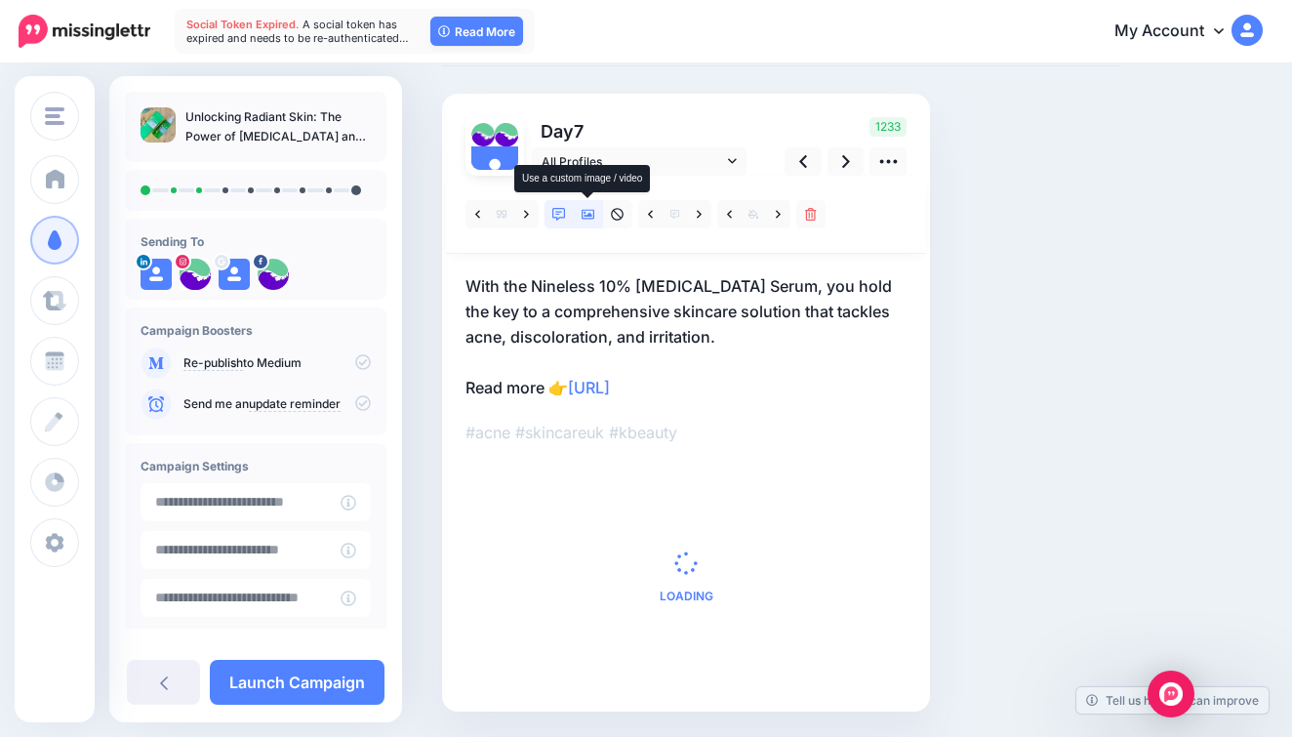
click at [589, 208] on icon at bounding box center [589, 215] width 14 height 14
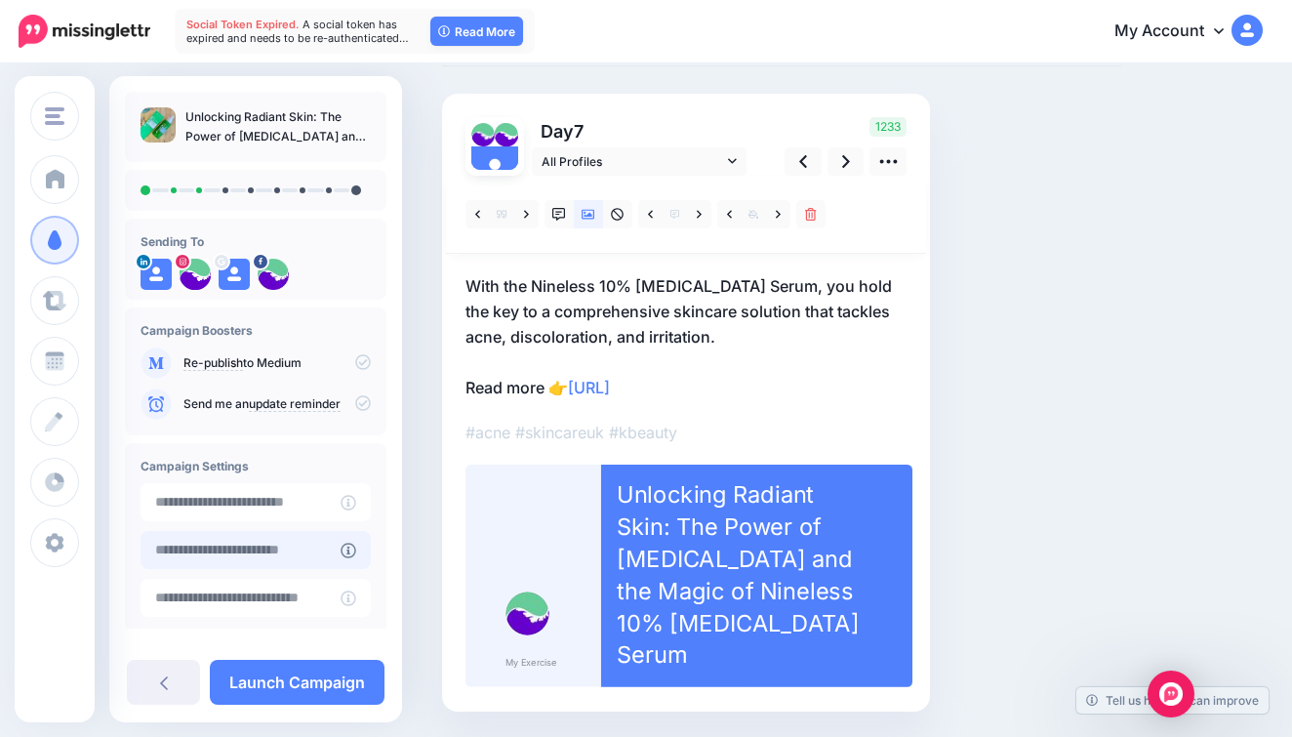
scroll to position [0, 0]
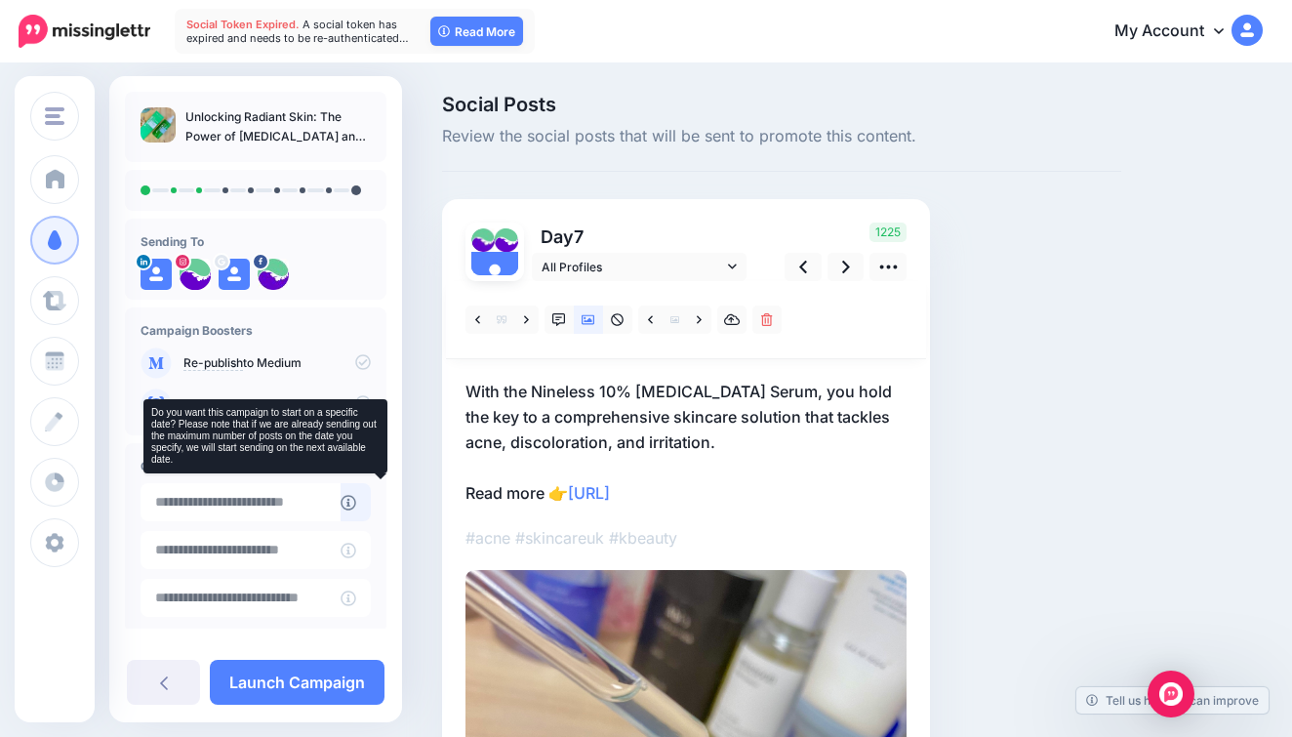
click at [356, 498] on icon at bounding box center [349, 503] width 16 height 16
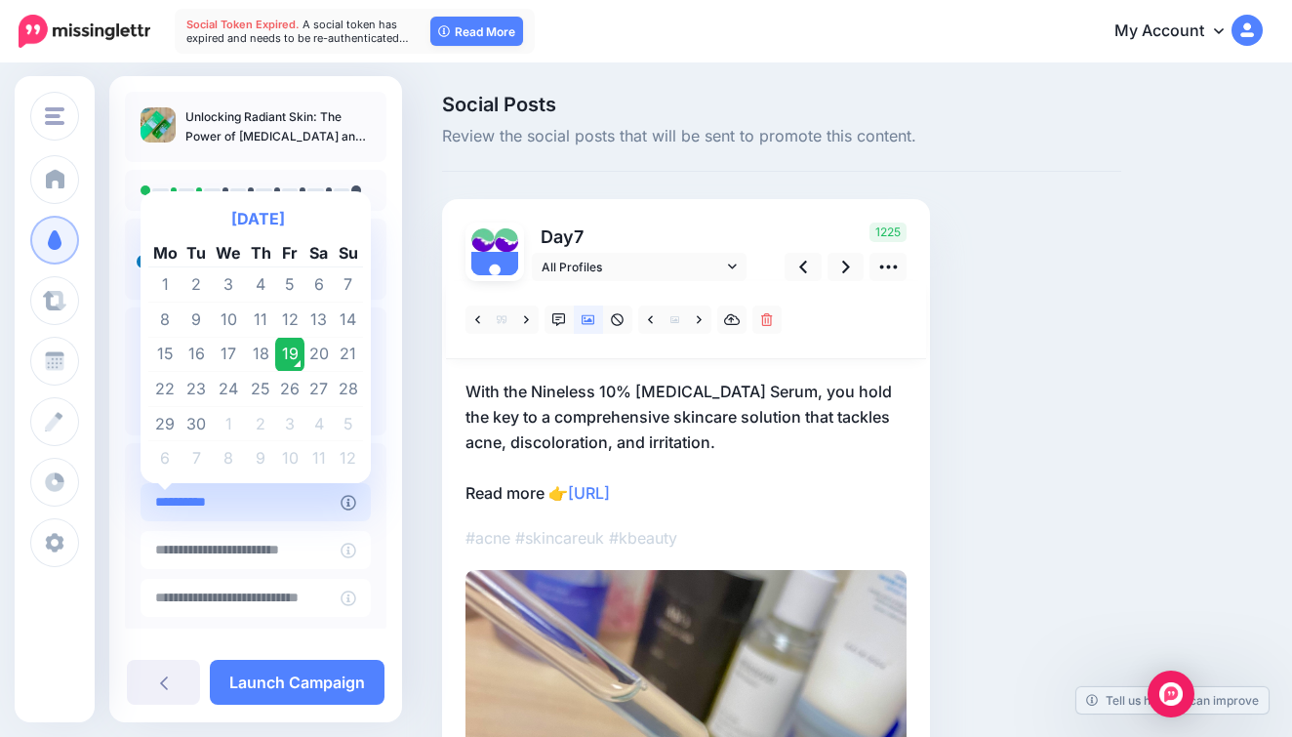
click at [341, 501] on input "**********" at bounding box center [241, 502] width 200 height 38
click at [339, 213] on th "Next Month" at bounding box center [348, 218] width 29 height 39
click at [231, 279] on td "1" at bounding box center [228, 284] width 35 height 35
type input "**********"
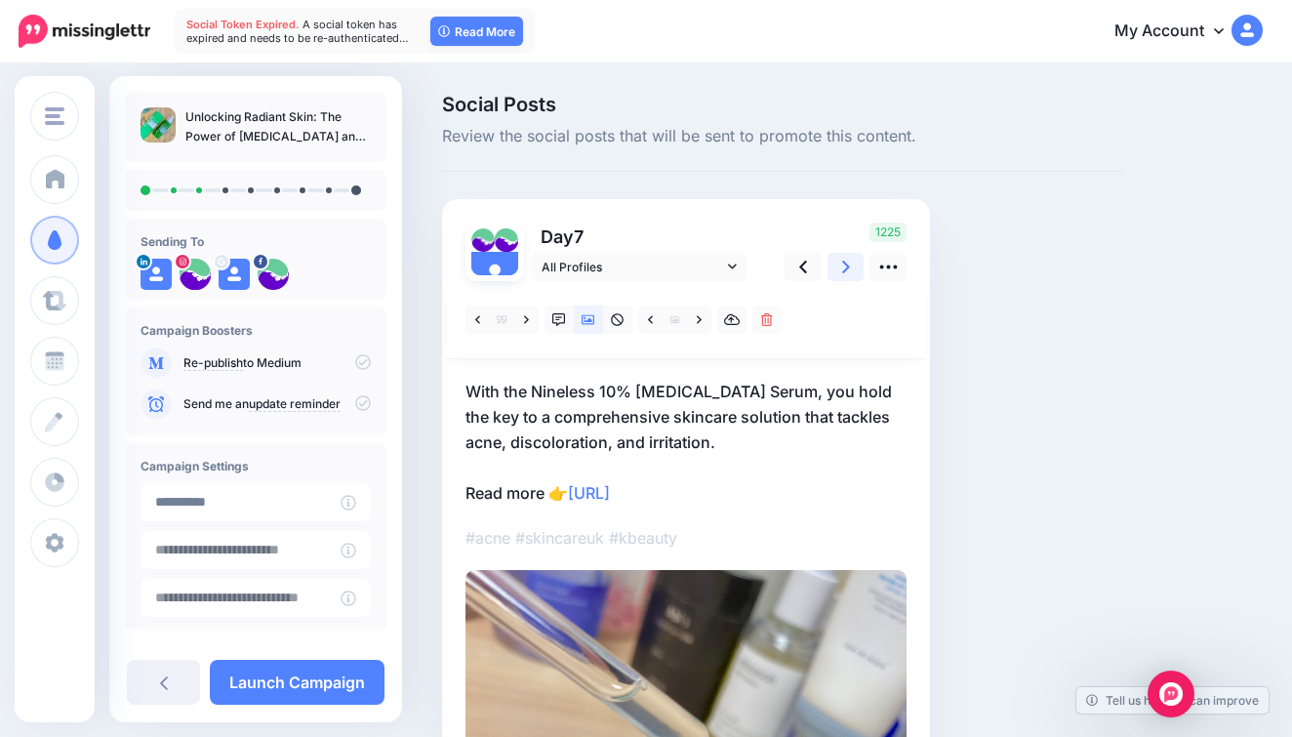
click at [849, 274] on icon at bounding box center [846, 267] width 8 height 20
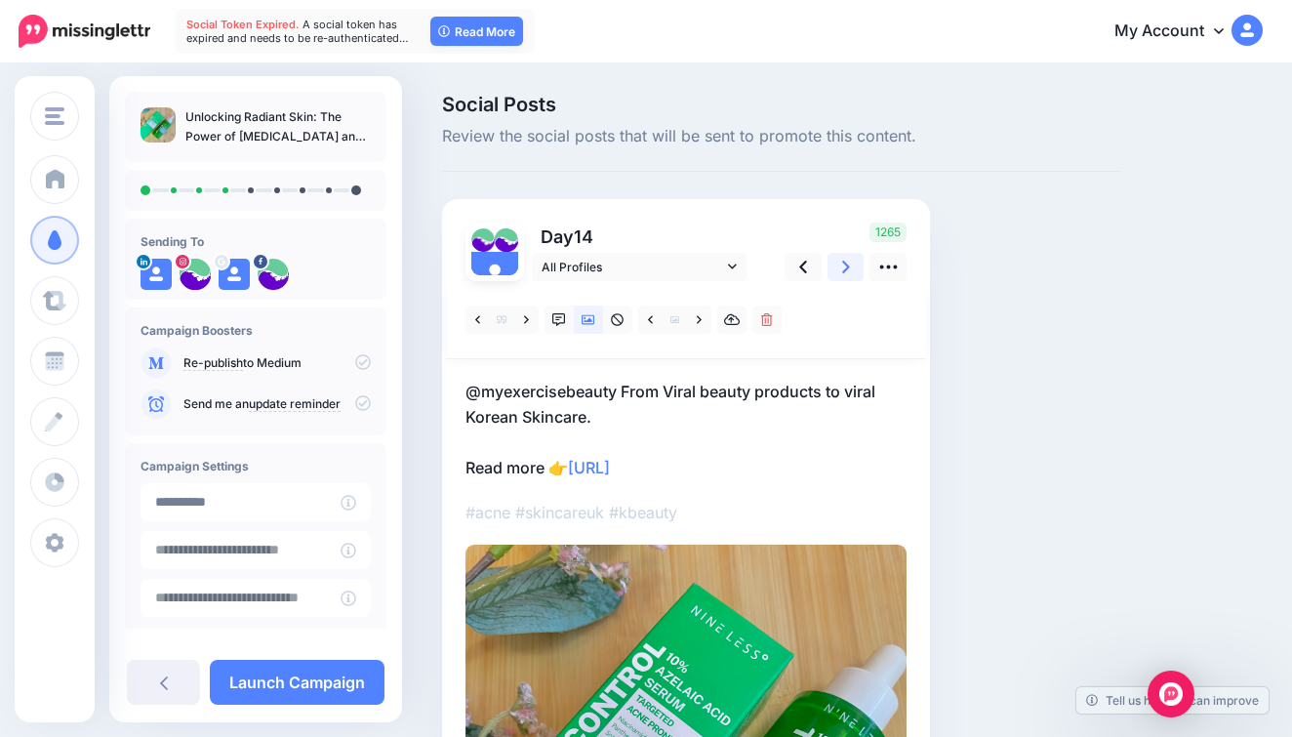
click at [837, 261] on link at bounding box center [845, 267] width 37 height 28
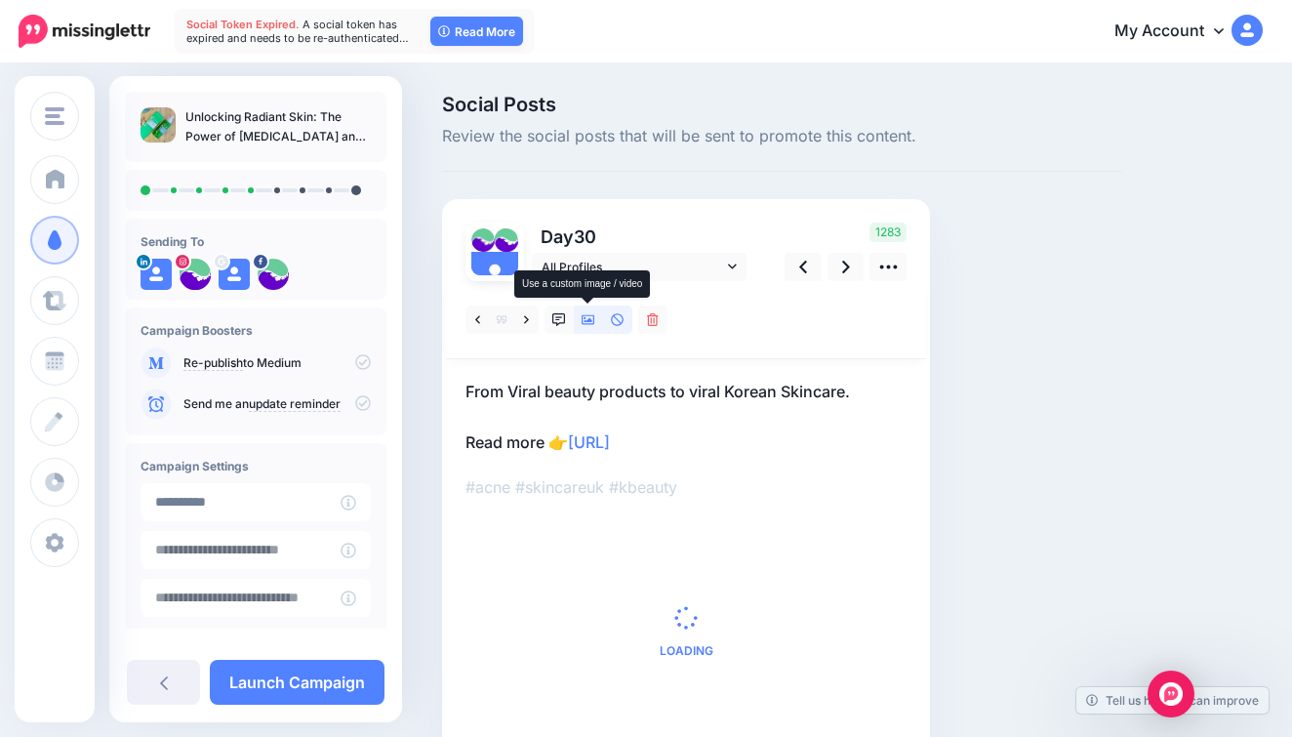
click at [589, 328] on link at bounding box center [588, 319] width 29 height 28
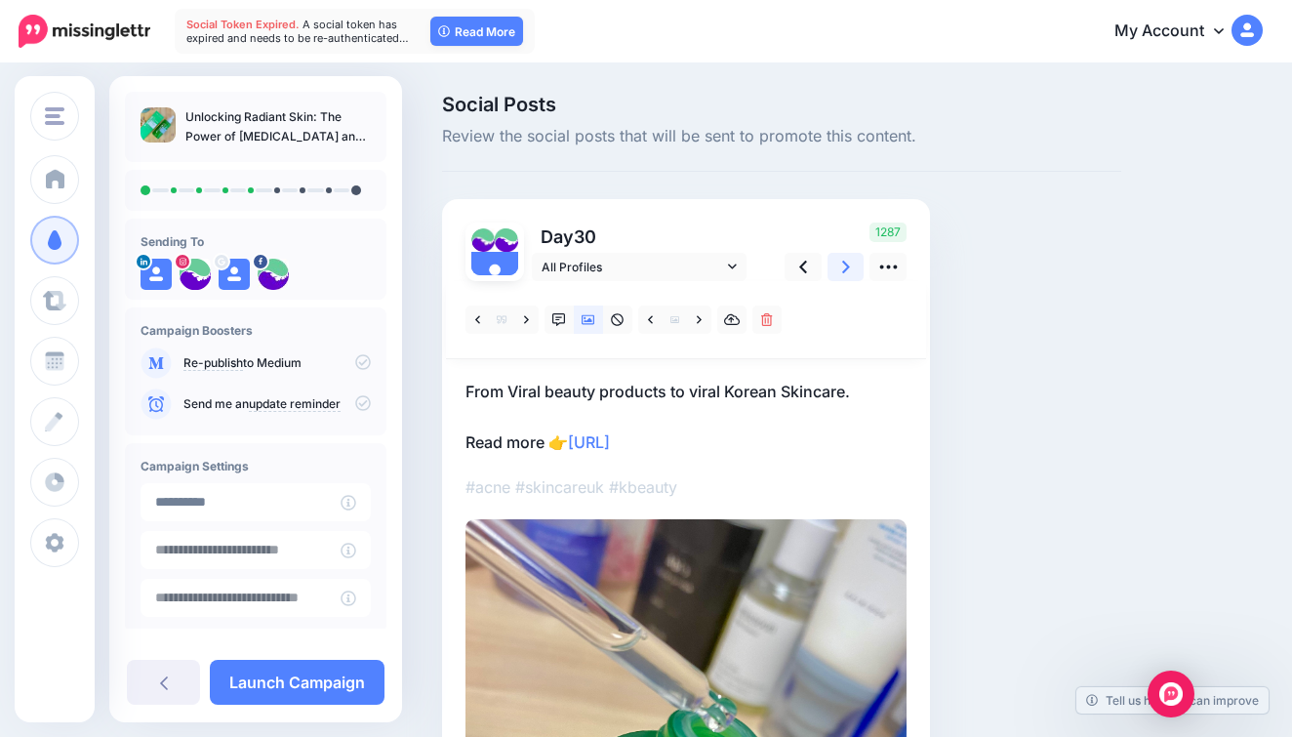
click at [854, 257] on link at bounding box center [845, 267] width 37 height 28
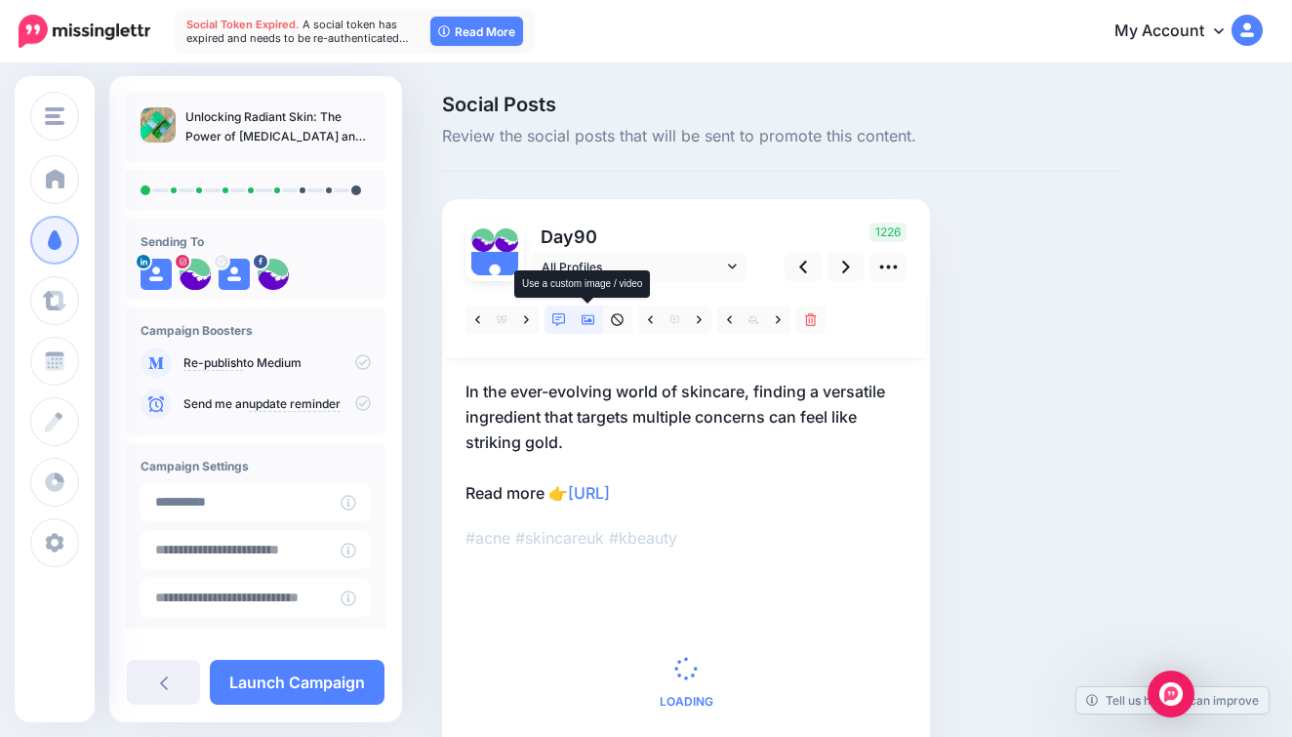
click at [591, 310] on link at bounding box center [588, 319] width 29 height 28
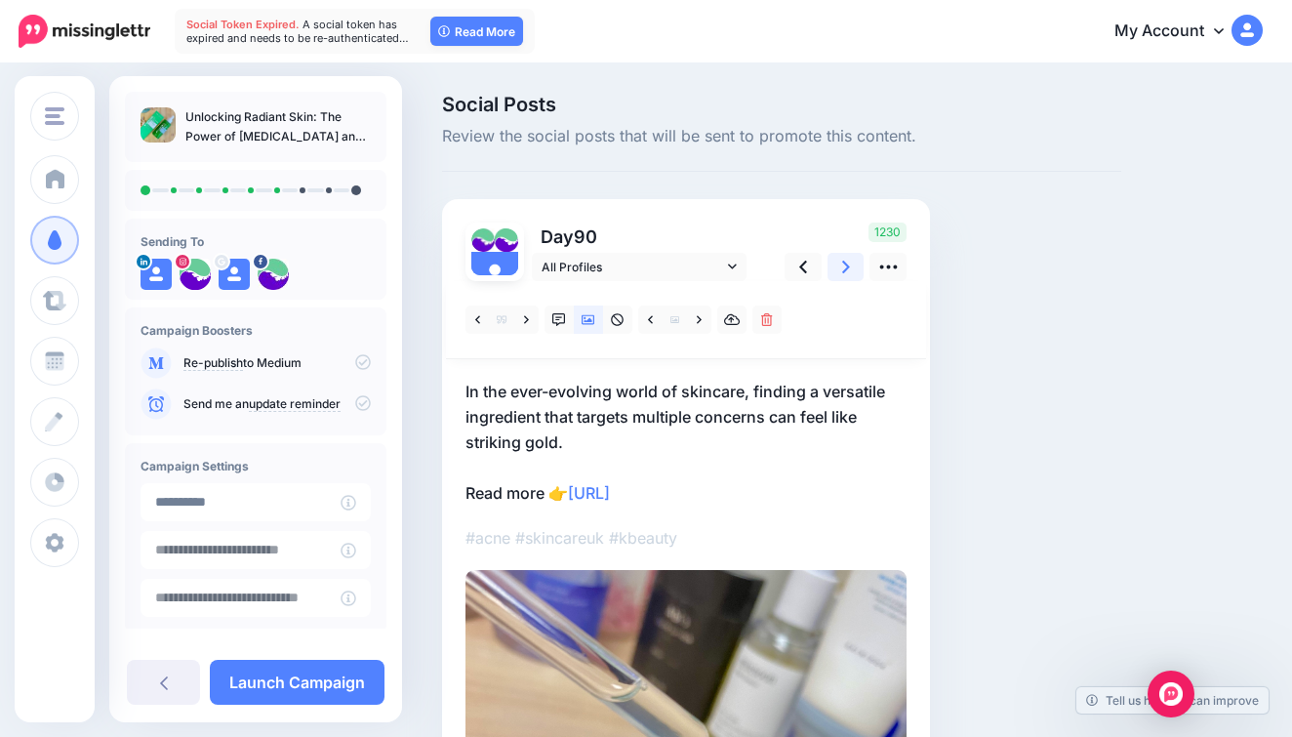
click at [846, 268] on icon at bounding box center [846, 267] width 8 height 13
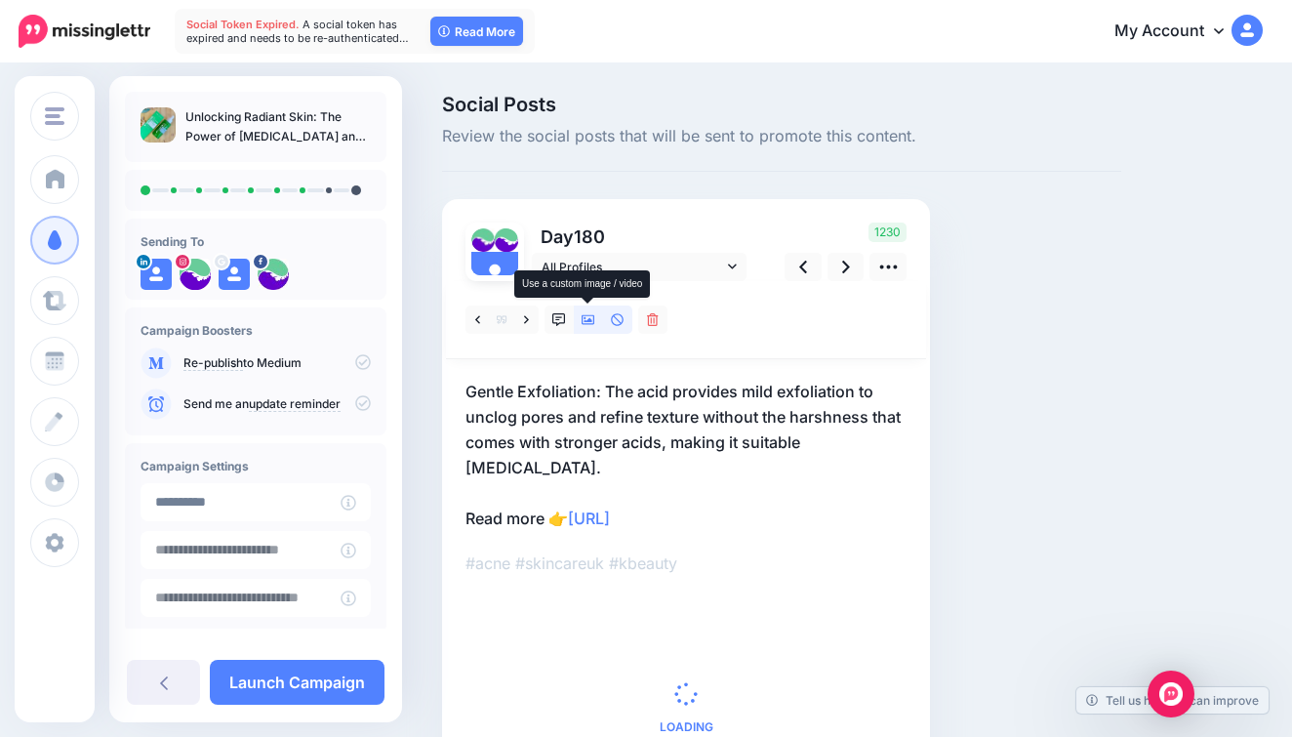
click at [576, 316] on link at bounding box center [588, 319] width 29 height 28
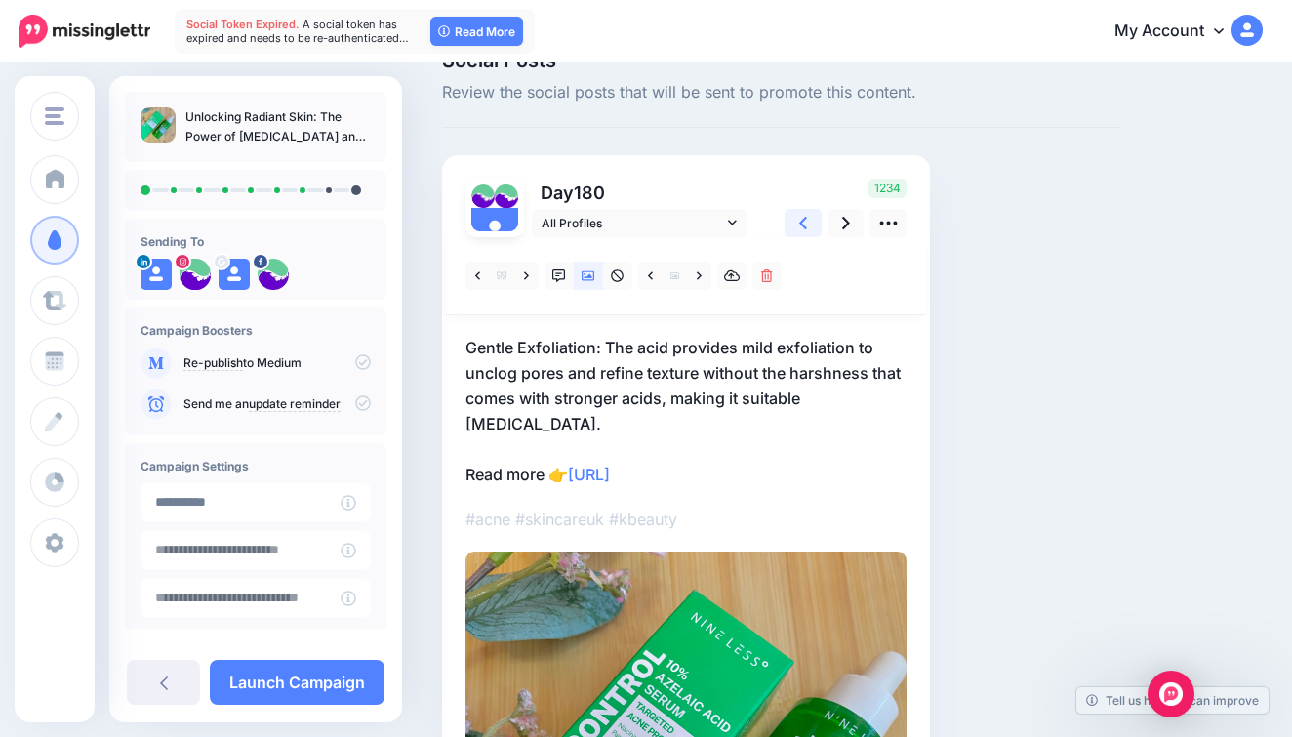
scroll to position [121, 0]
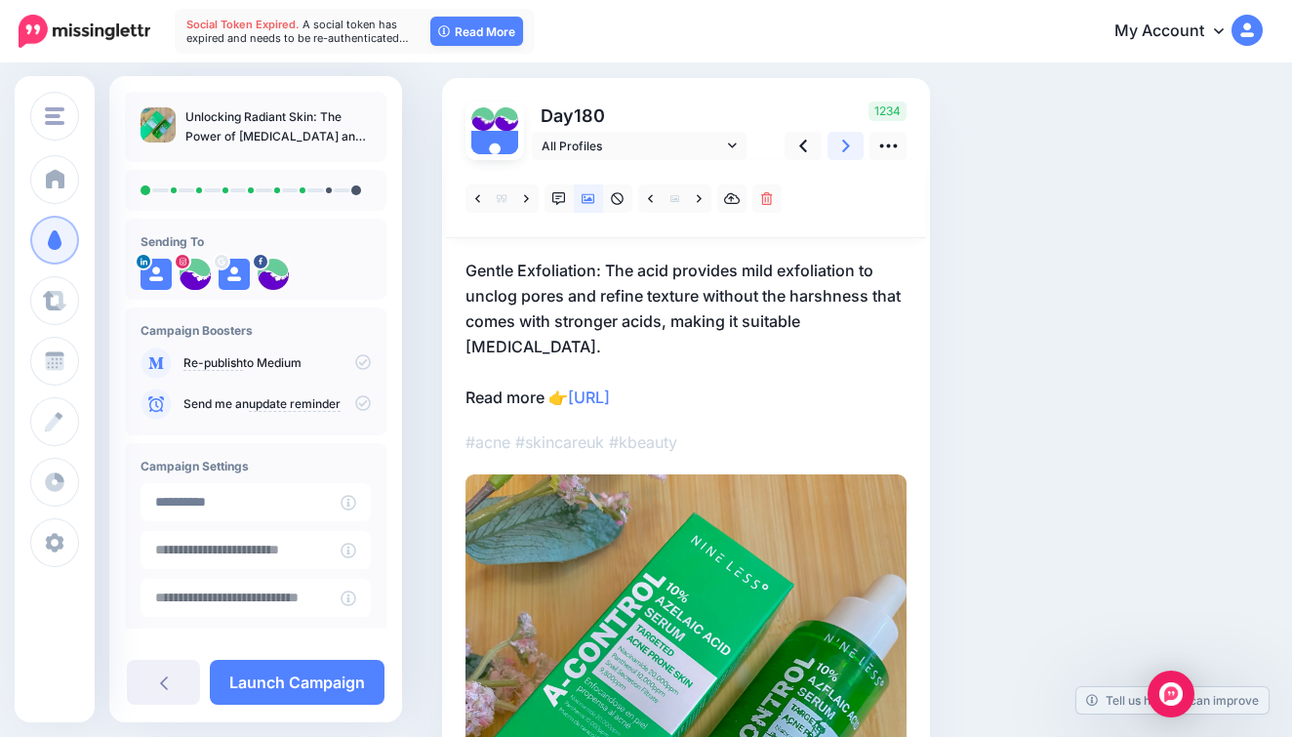
click at [842, 142] on icon at bounding box center [846, 146] width 8 height 20
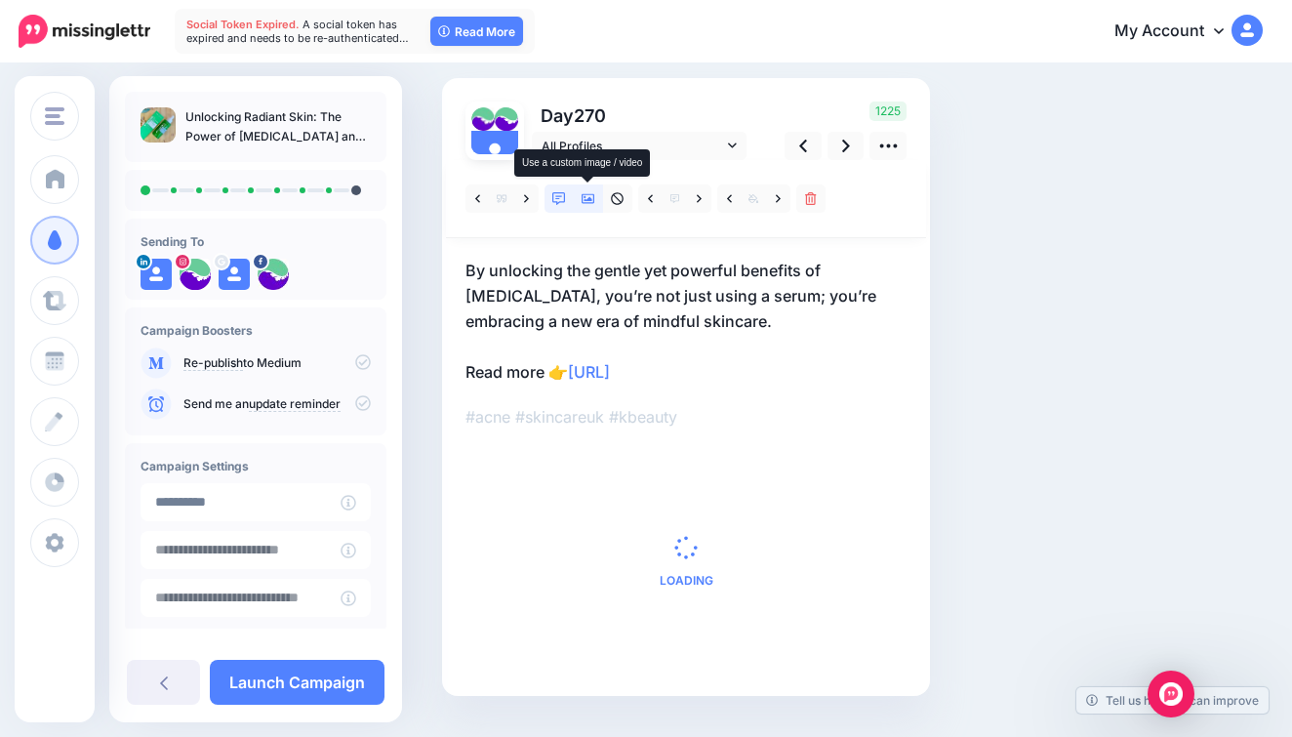
click at [581, 192] on link at bounding box center [588, 198] width 29 height 28
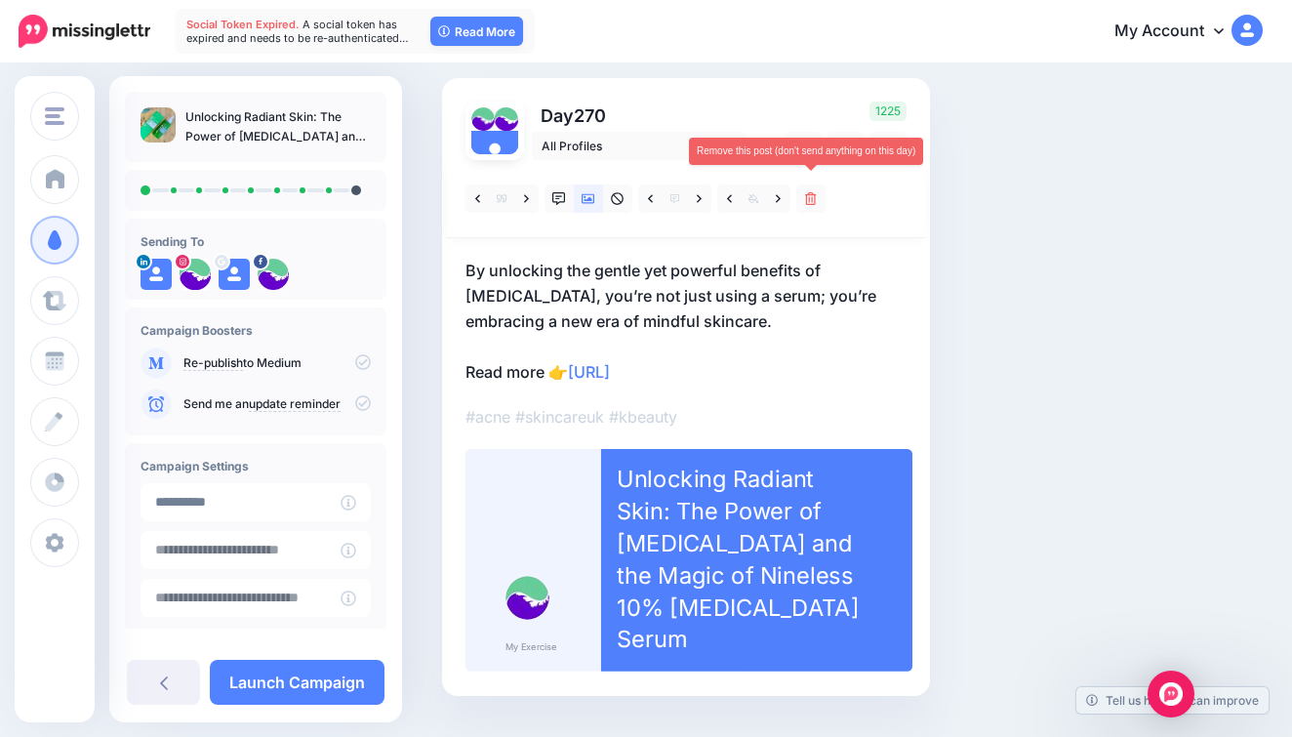
scroll to position [0, 0]
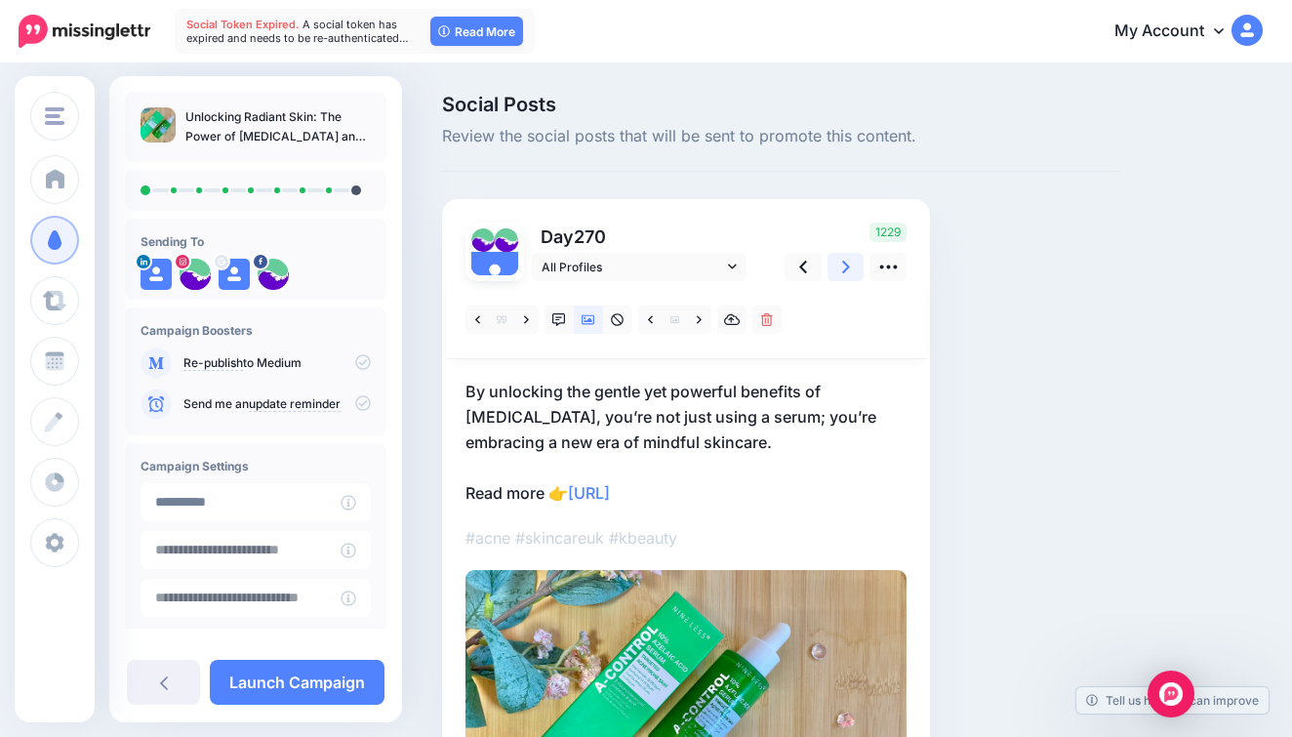
click at [847, 265] on icon at bounding box center [846, 267] width 8 height 13
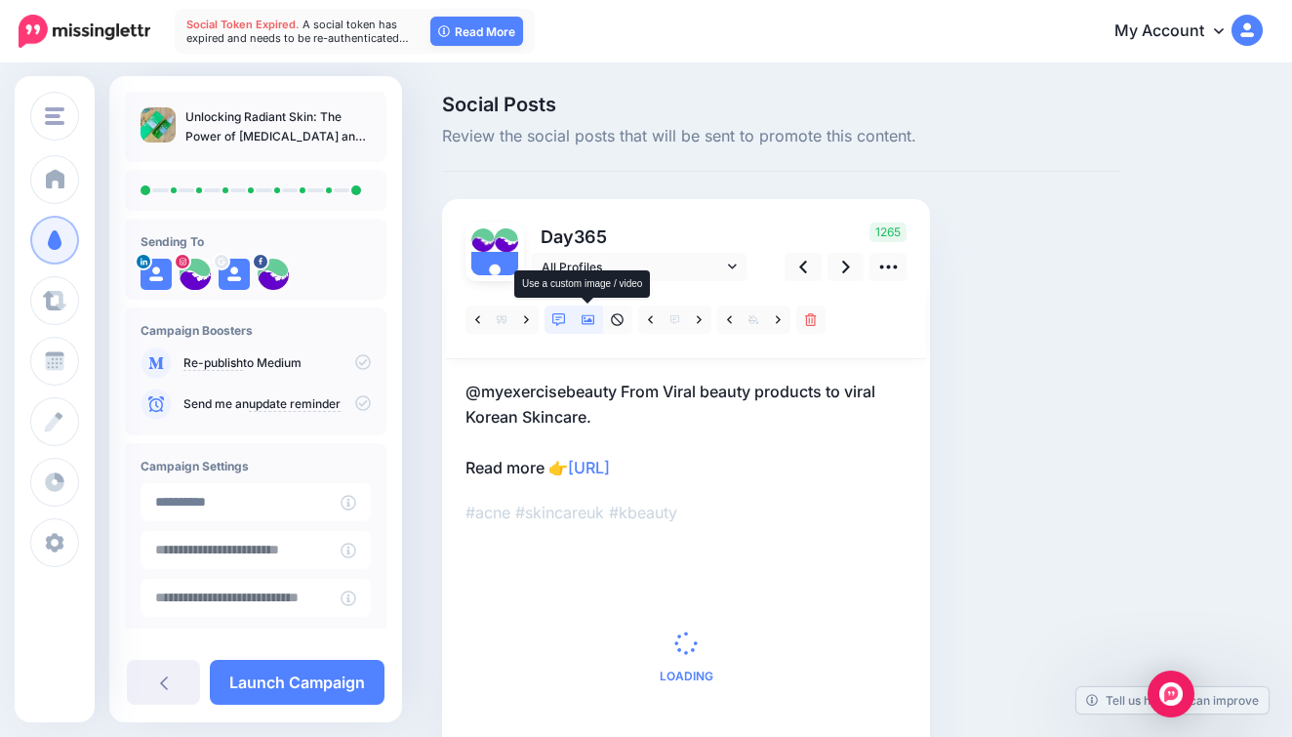
click at [597, 328] on link at bounding box center [588, 319] width 29 height 28
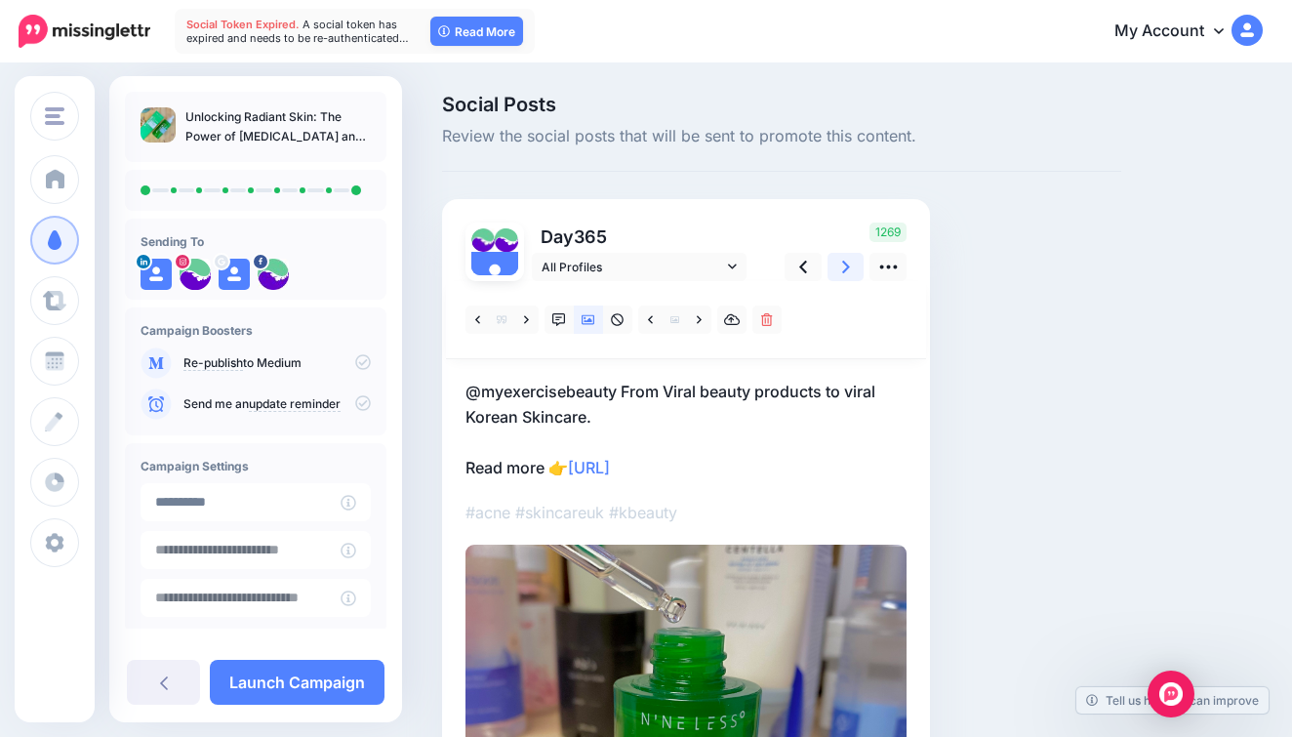
click at [845, 269] on icon at bounding box center [846, 267] width 8 height 13
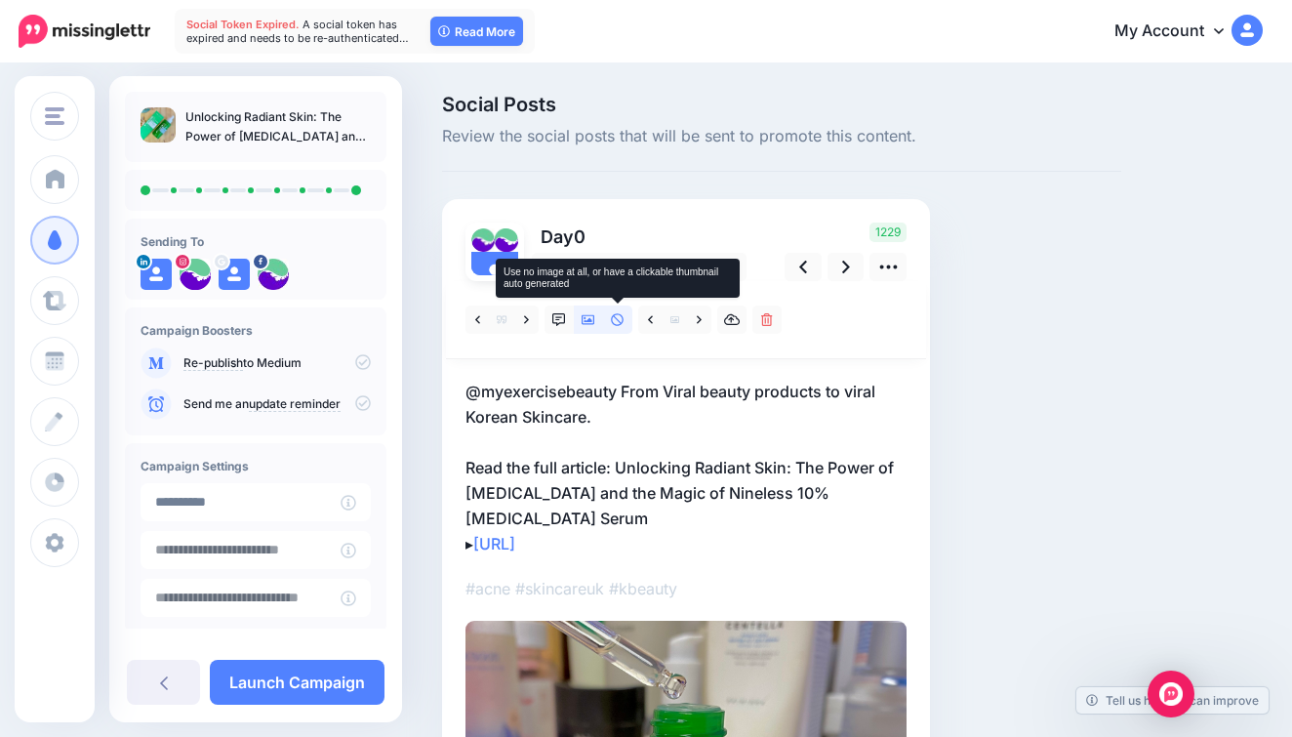
scroll to position [89, 0]
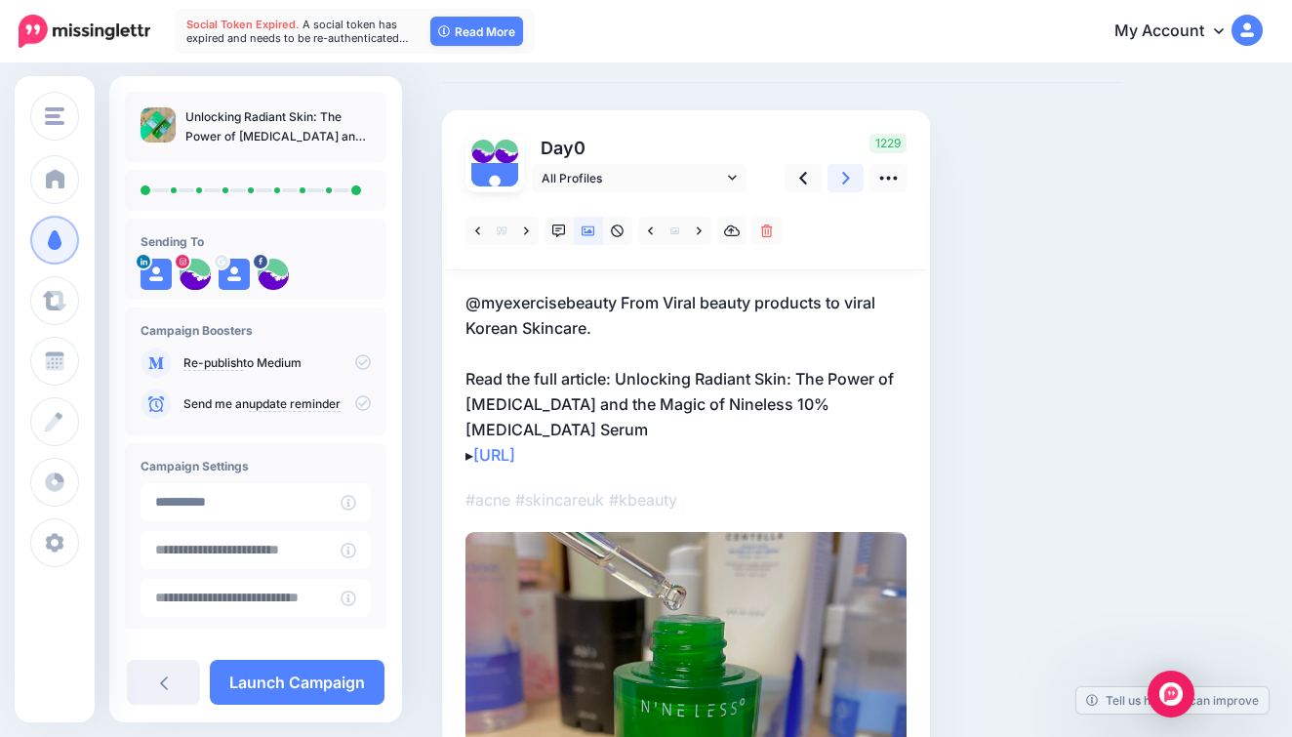
click at [835, 171] on link at bounding box center [845, 178] width 37 height 28
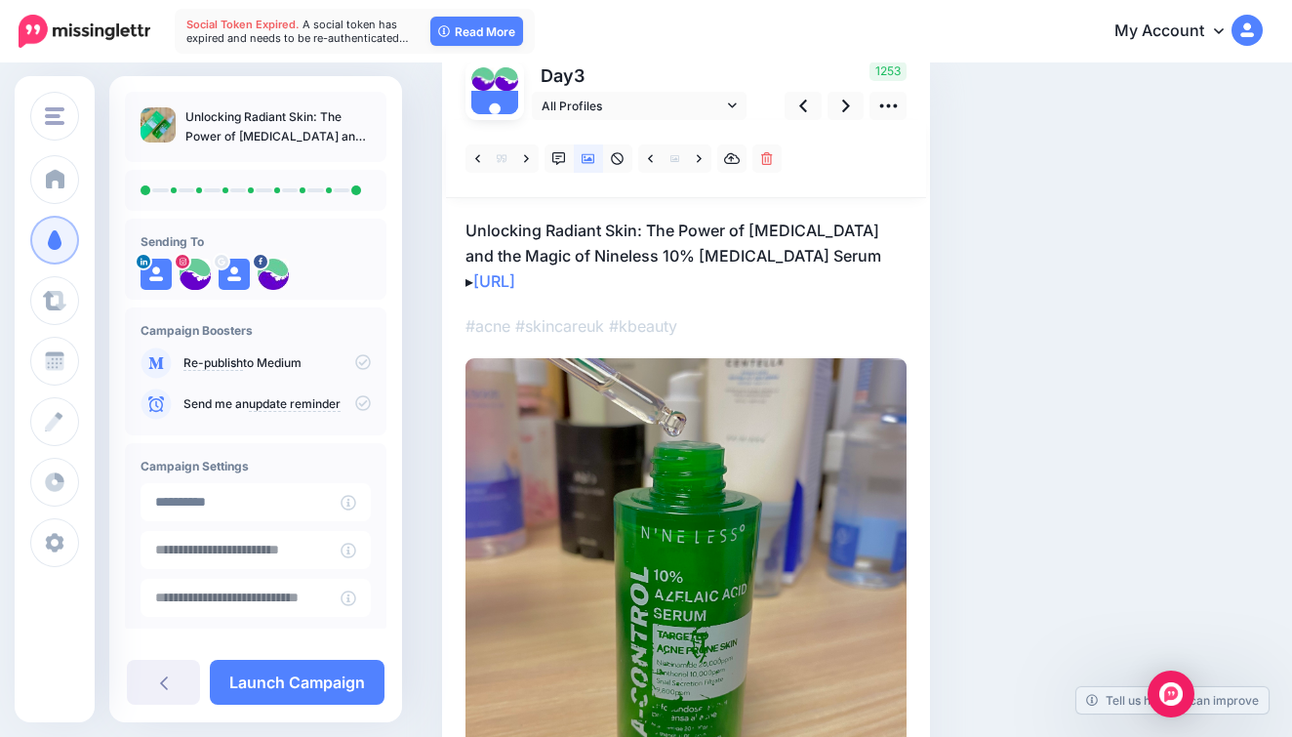
scroll to position [152, 0]
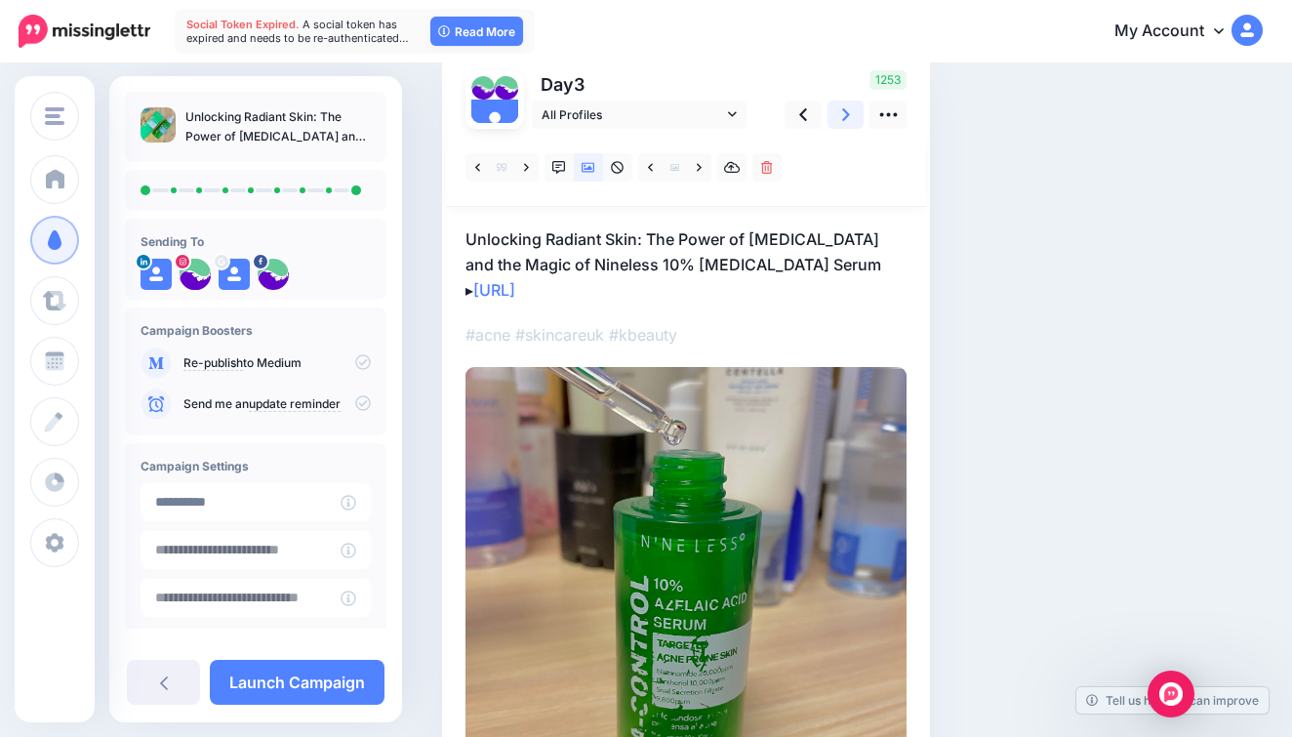
click at [842, 108] on icon at bounding box center [846, 114] width 8 height 13
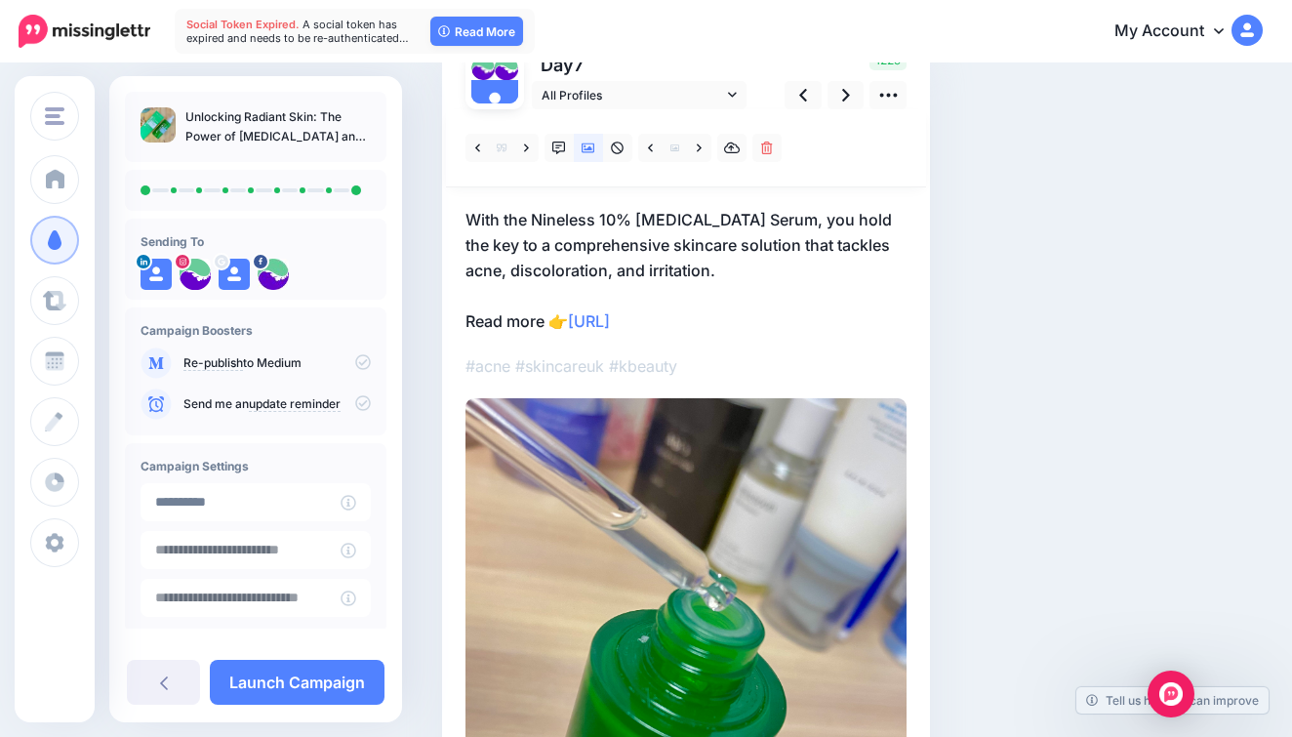
scroll to position [148, 0]
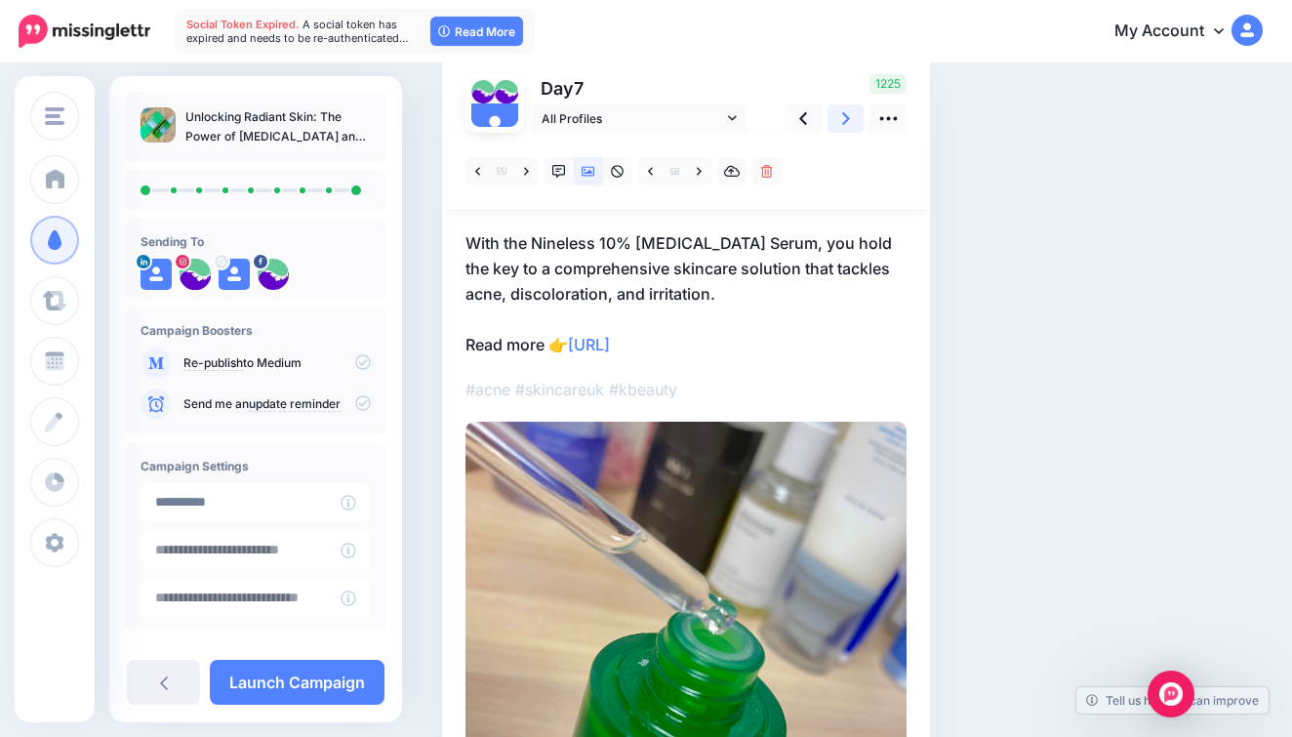
click at [840, 129] on link at bounding box center [845, 118] width 37 height 28
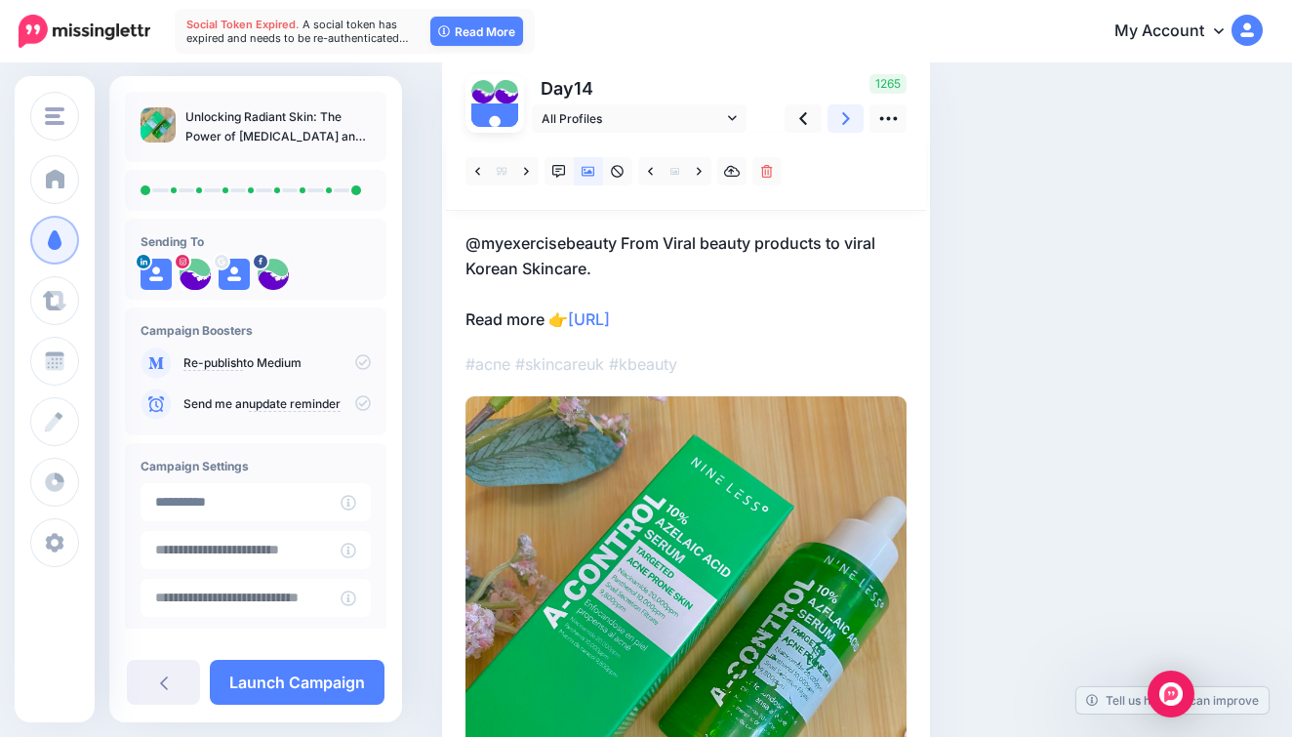
click at [840, 129] on link at bounding box center [845, 118] width 37 height 28
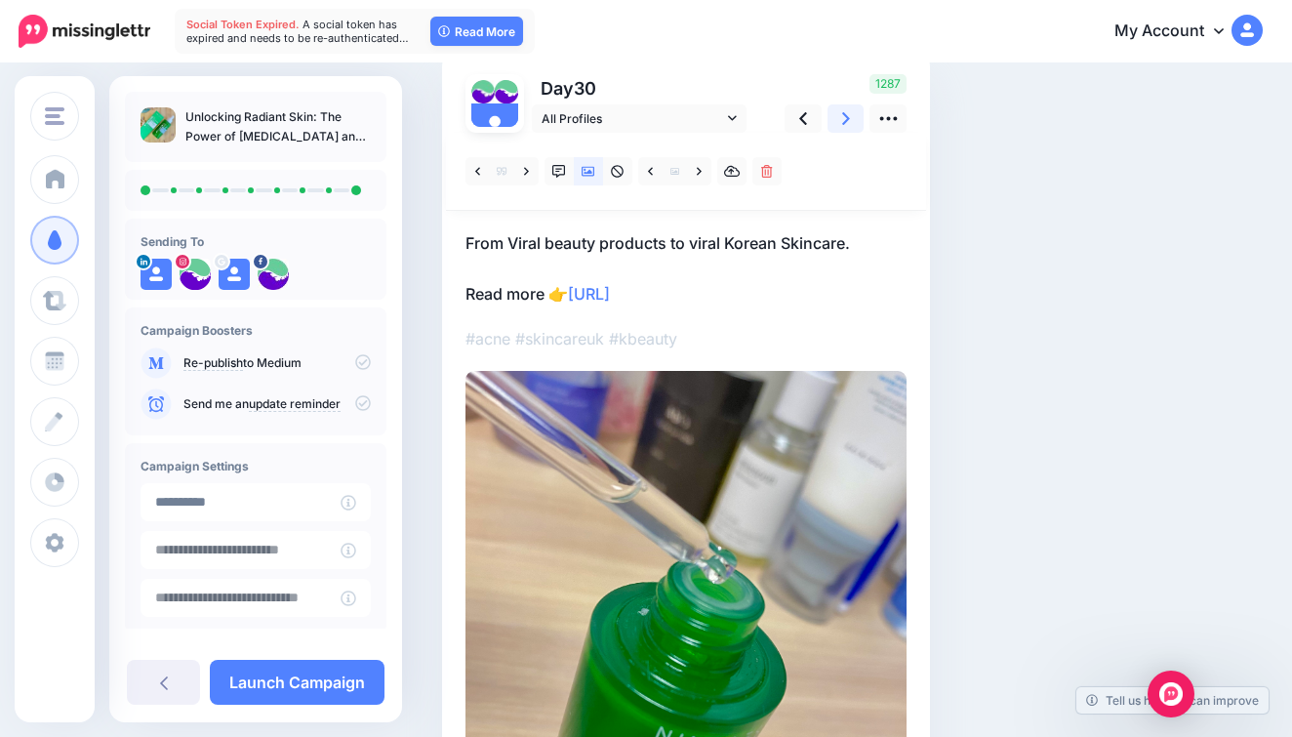
click at [840, 131] on link at bounding box center [845, 118] width 37 height 28
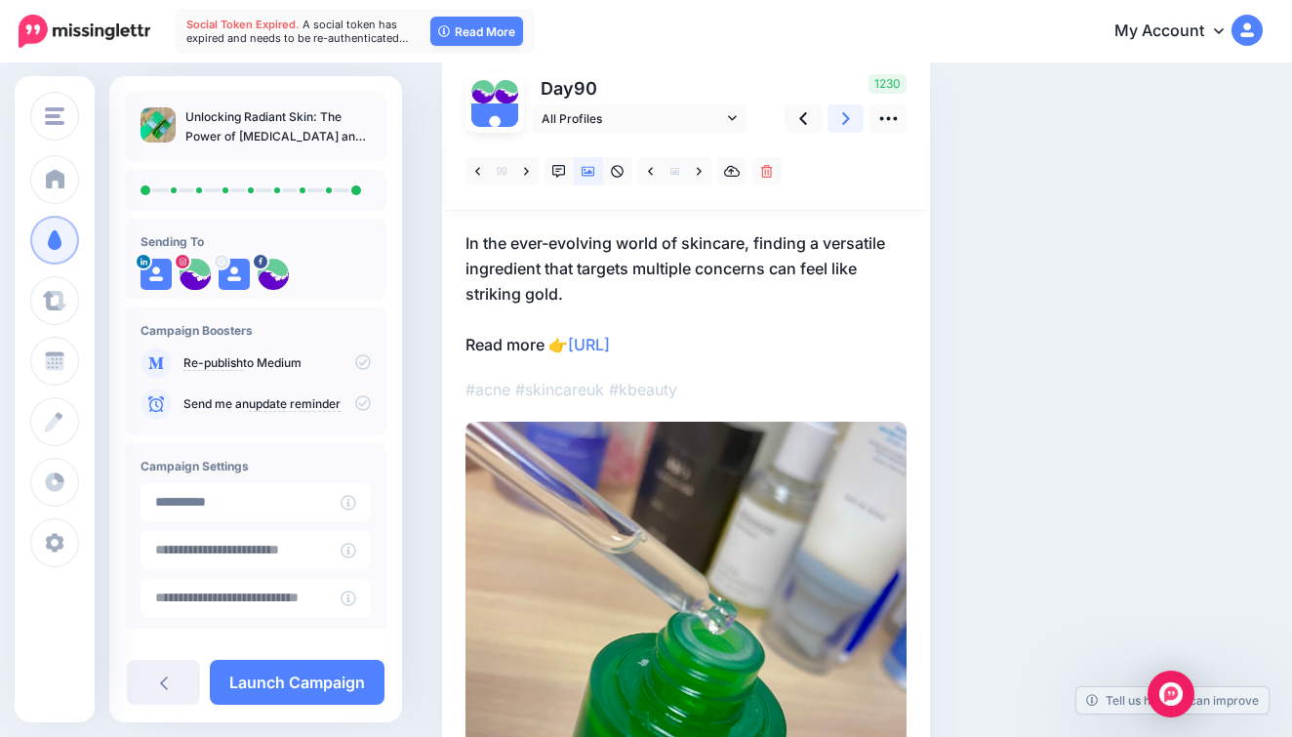
click at [840, 131] on link at bounding box center [845, 118] width 37 height 28
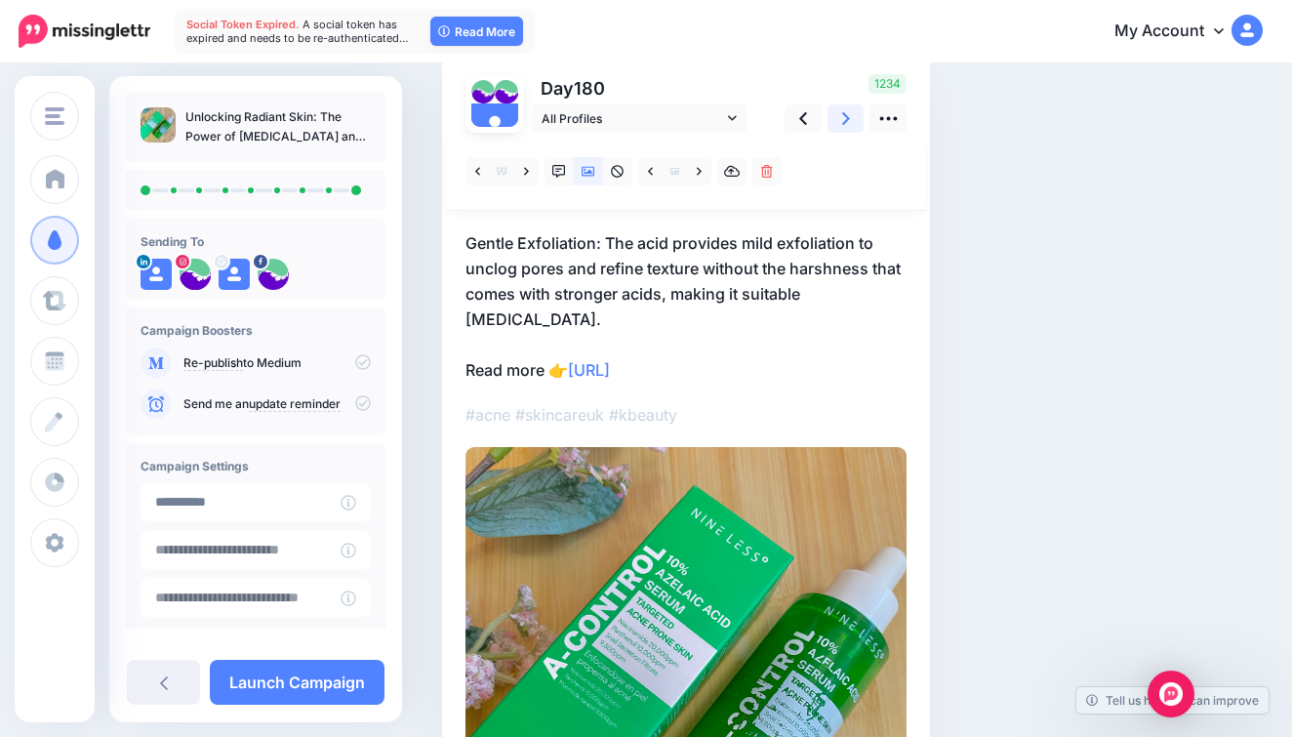
click at [840, 131] on link at bounding box center [845, 118] width 37 height 28
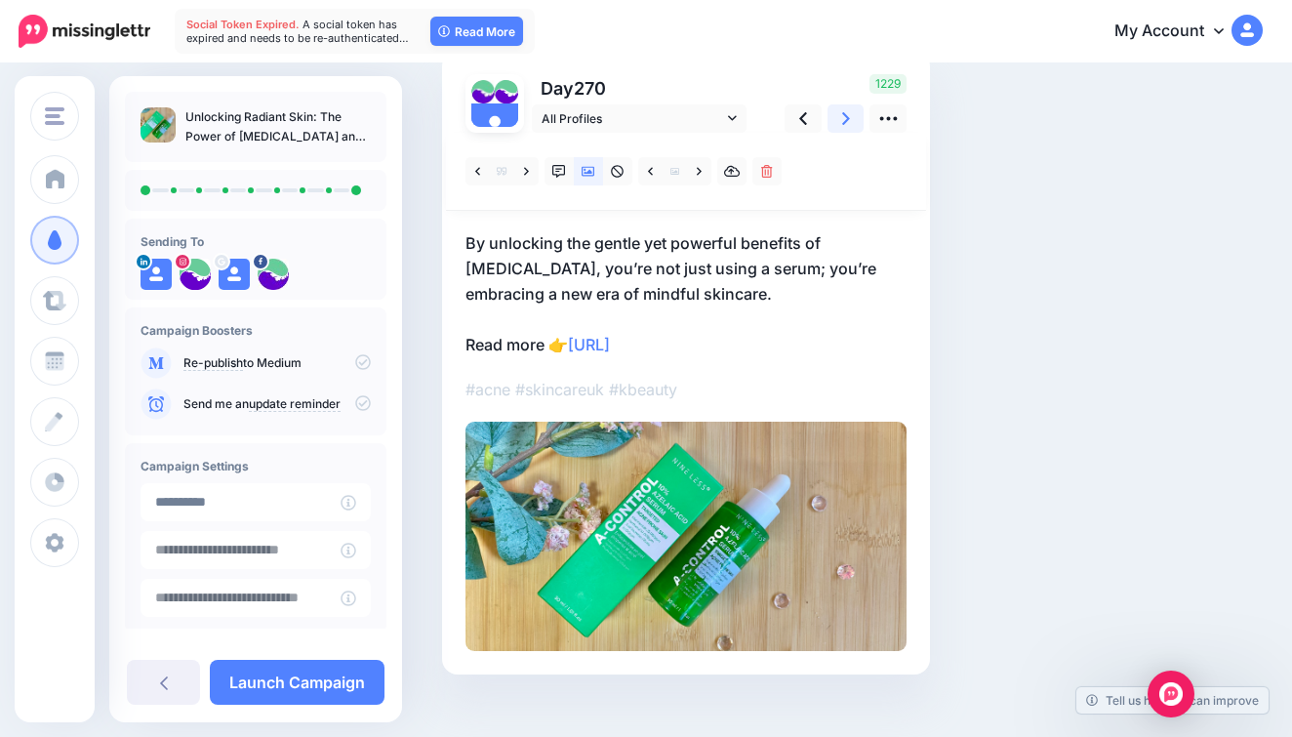
click at [840, 131] on link at bounding box center [845, 118] width 37 height 28
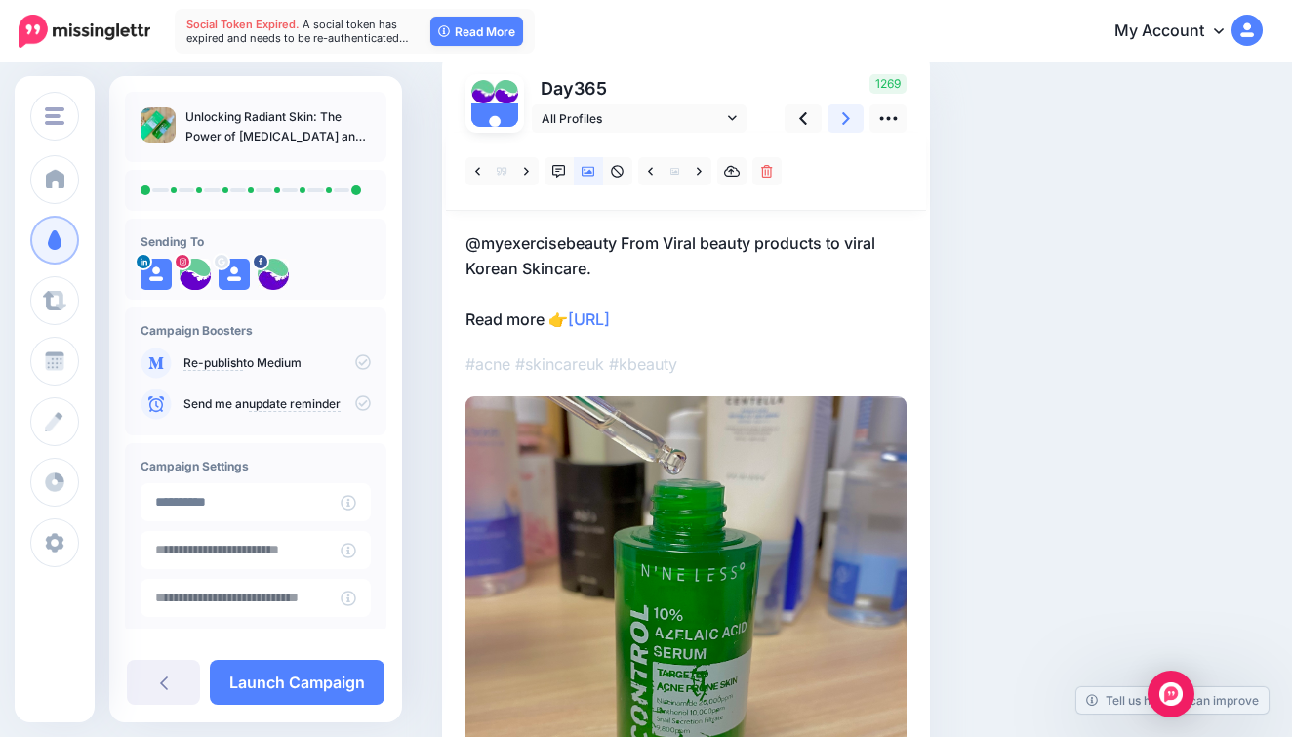
click at [840, 131] on link at bounding box center [845, 118] width 37 height 28
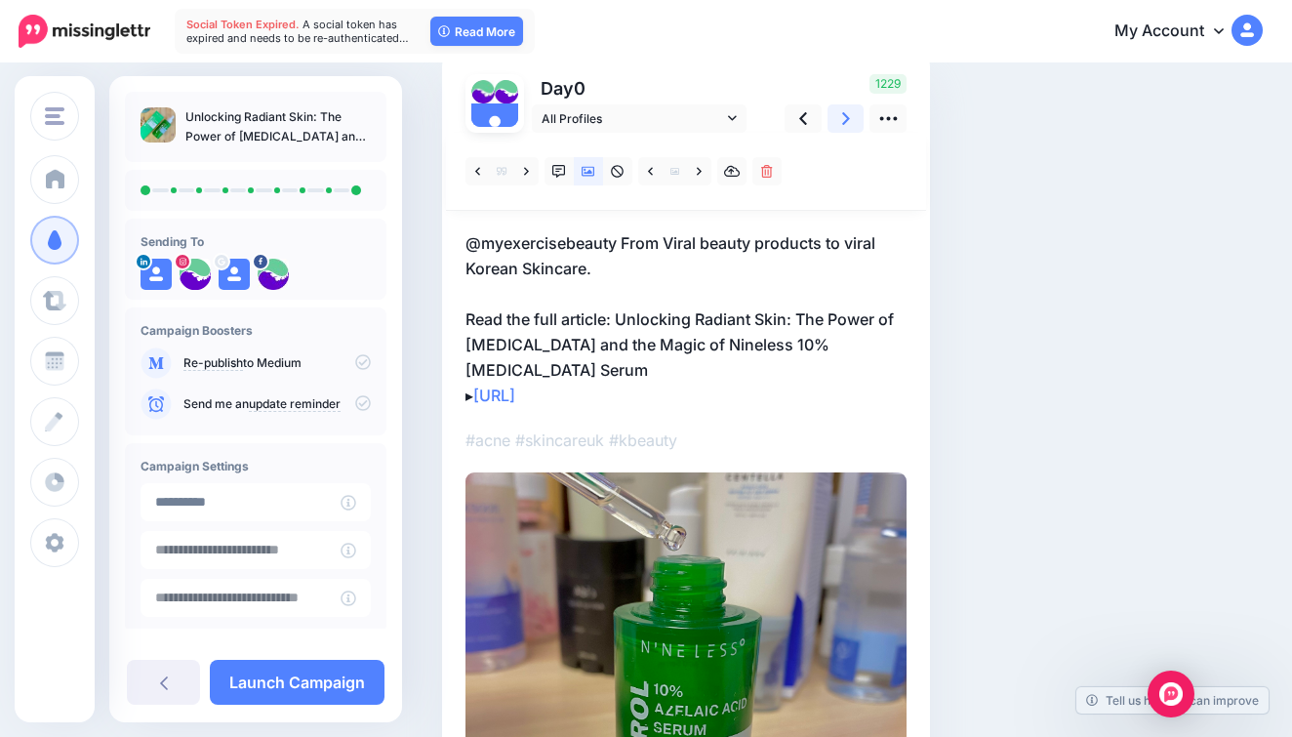
click at [840, 131] on link at bounding box center [845, 118] width 37 height 28
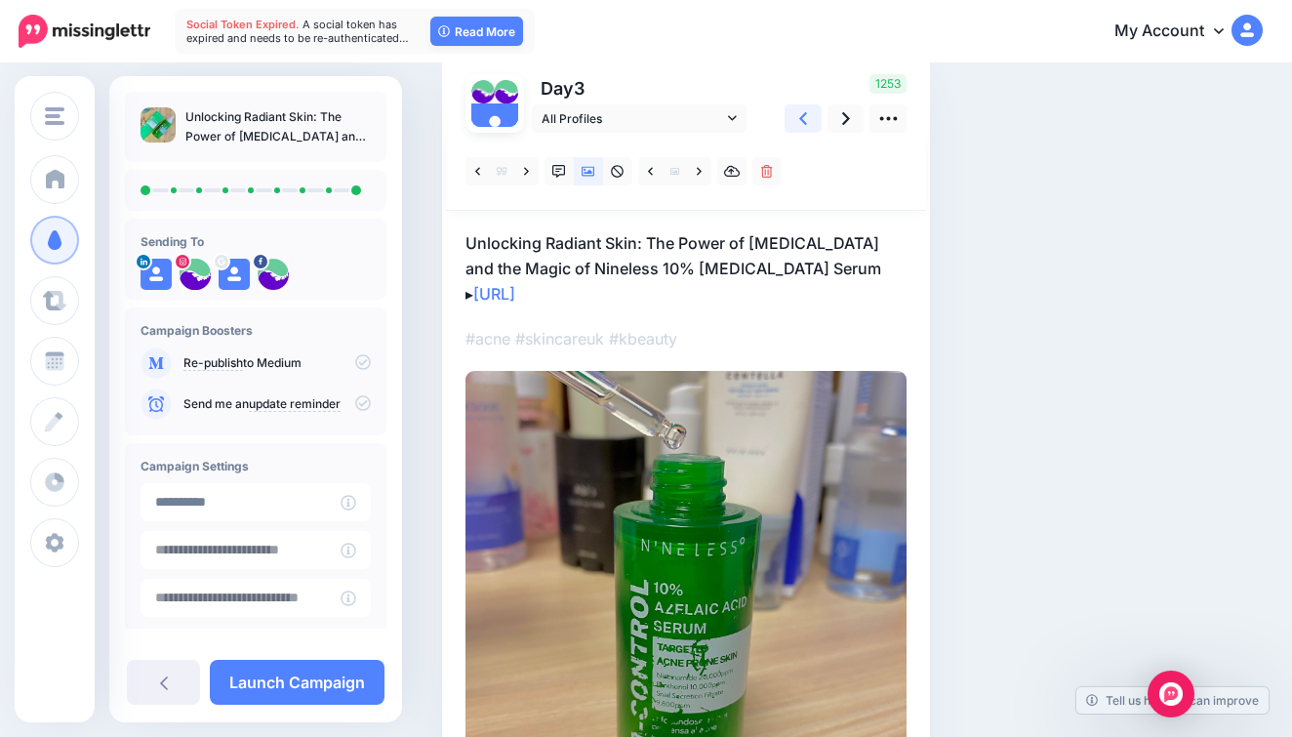
click at [801, 114] on icon at bounding box center [803, 118] width 8 height 20
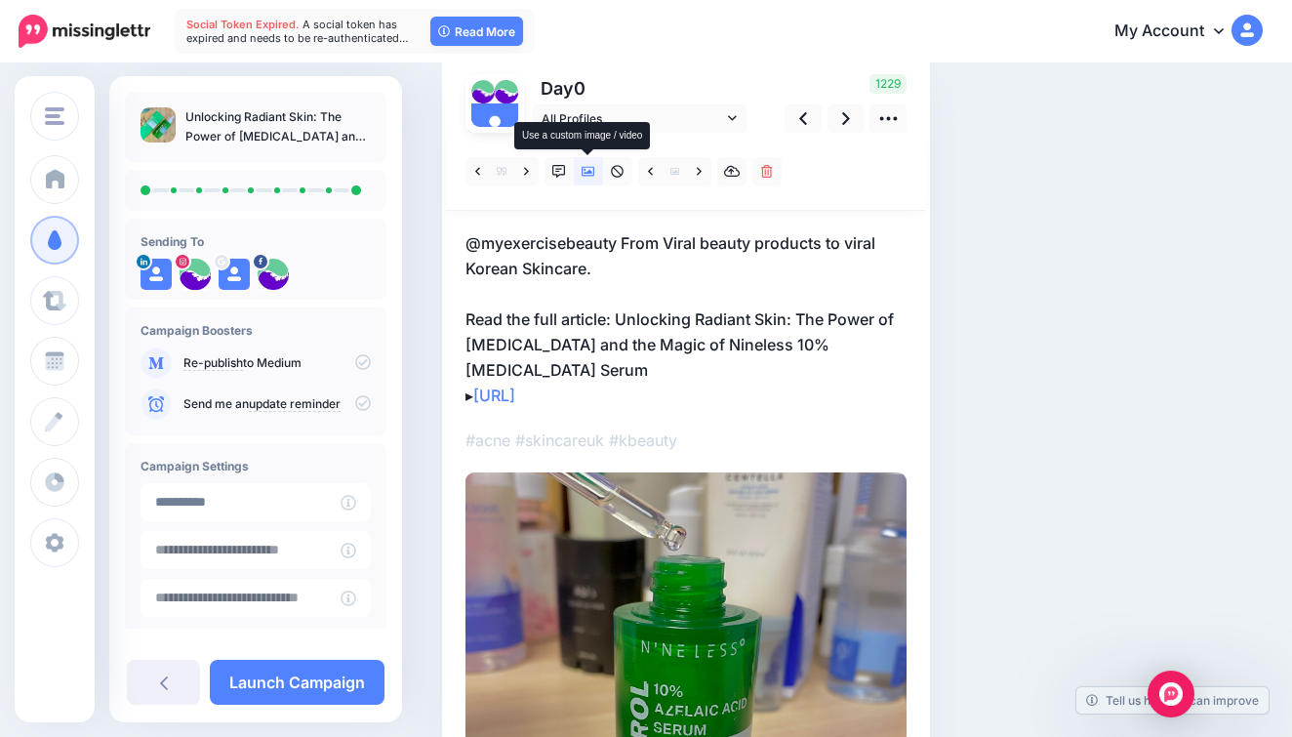
click at [587, 181] on link at bounding box center [588, 171] width 29 height 28
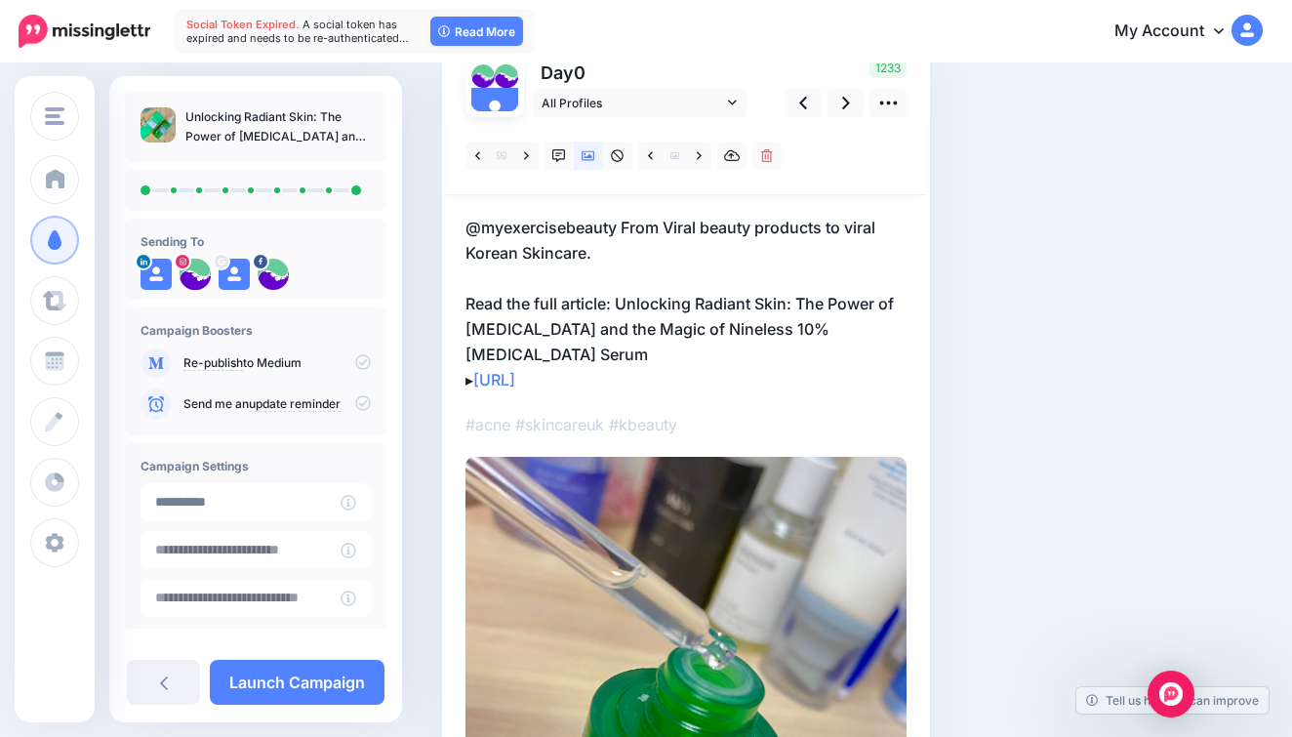
scroll to position [173, 0]
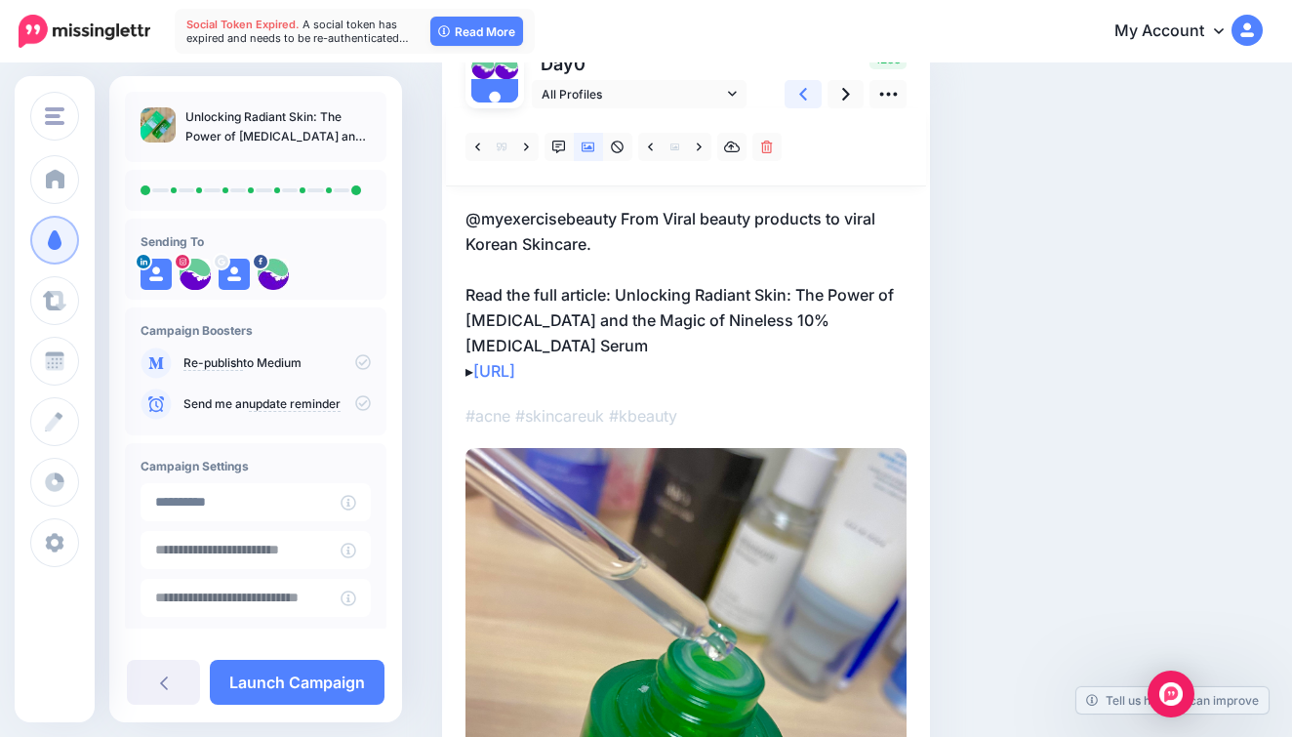
click at [805, 103] on link at bounding box center [802, 94] width 37 height 28
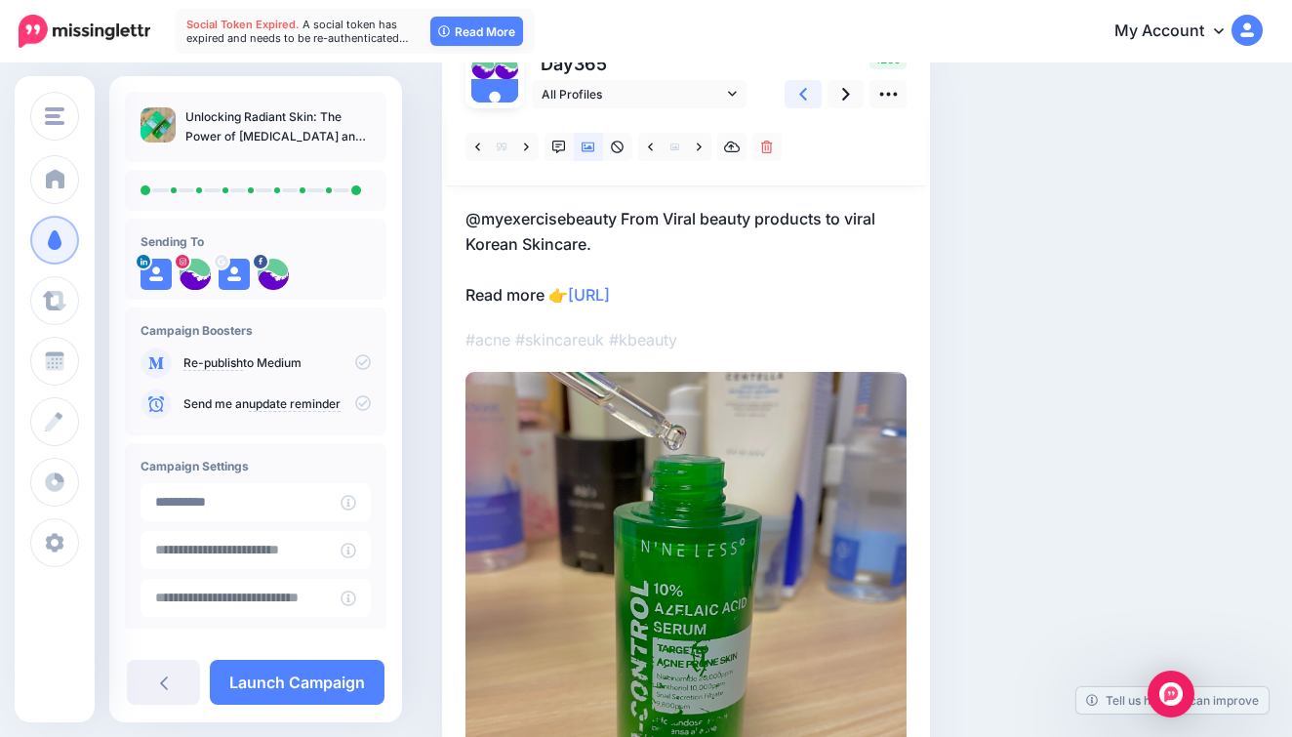
click at [812, 101] on link at bounding box center [802, 94] width 37 height 28
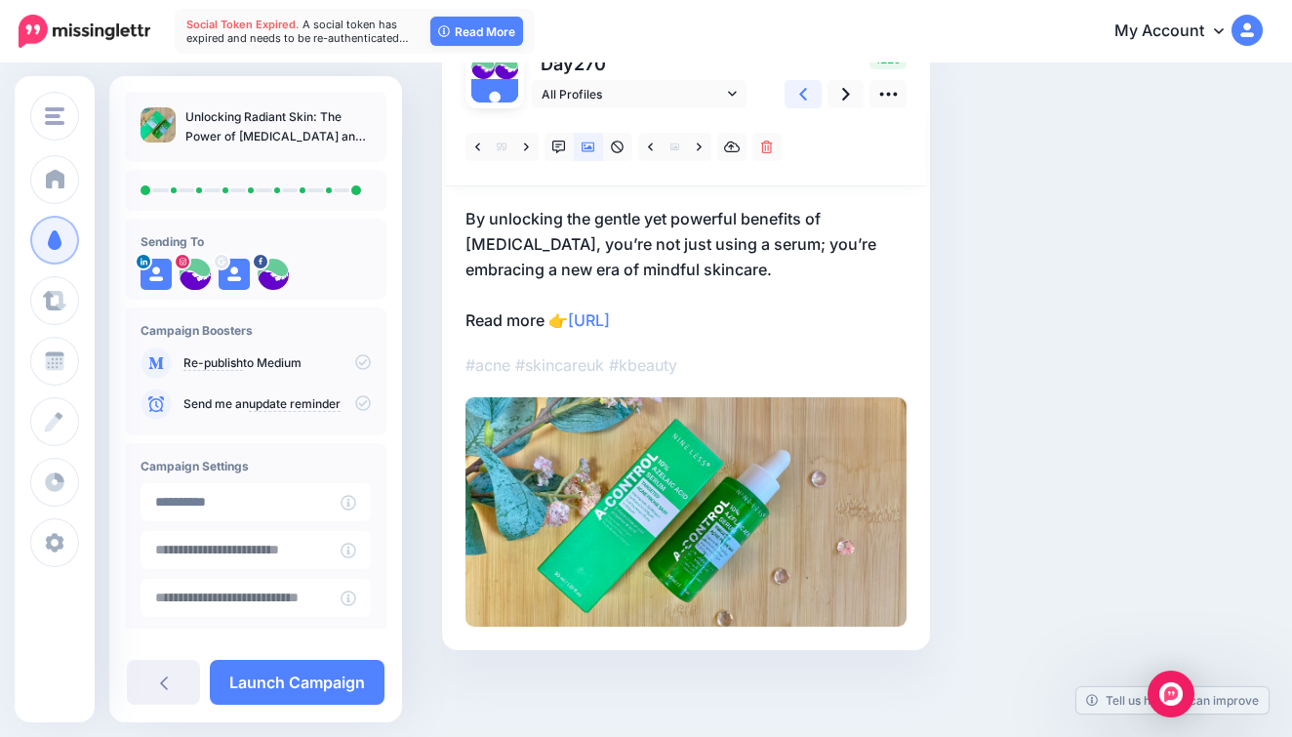
click at [812, 101] on link at bounding box center [802, 94] width 37 height 28
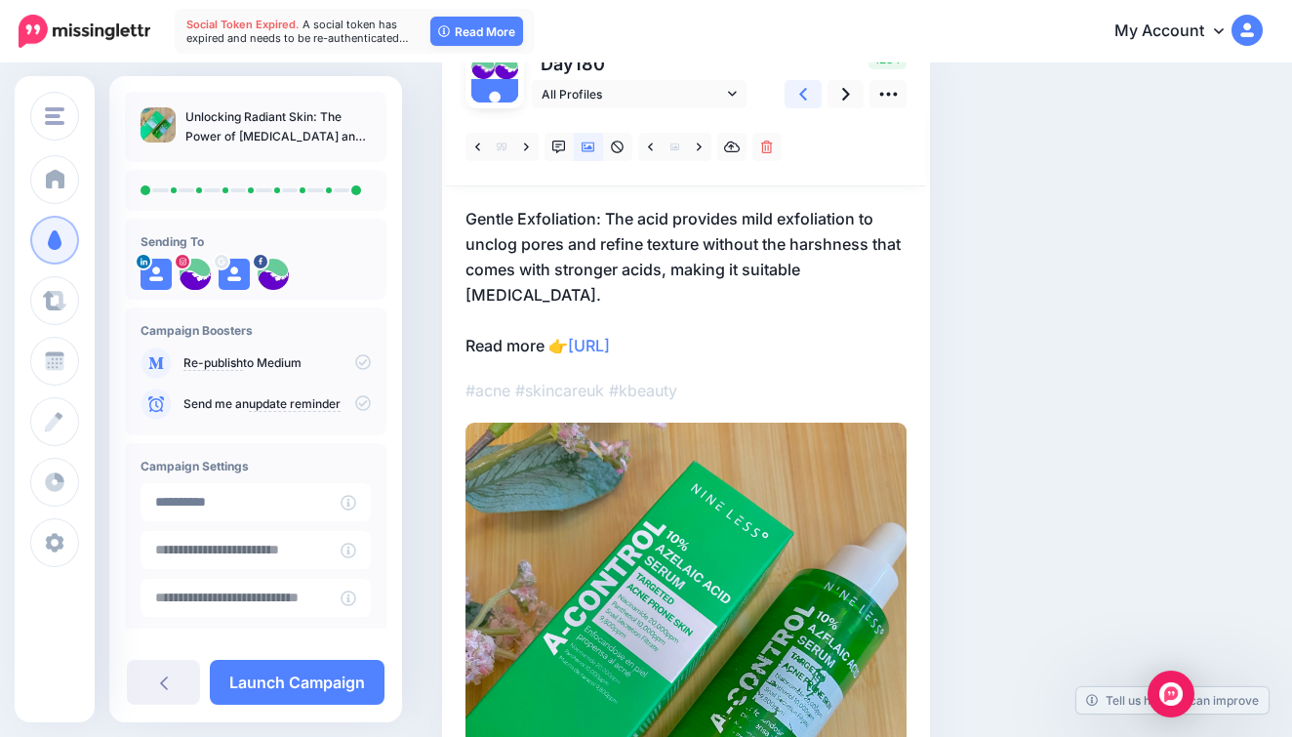
click at [812, 101] on link at bounding box center [802, 94] width 37 height 28
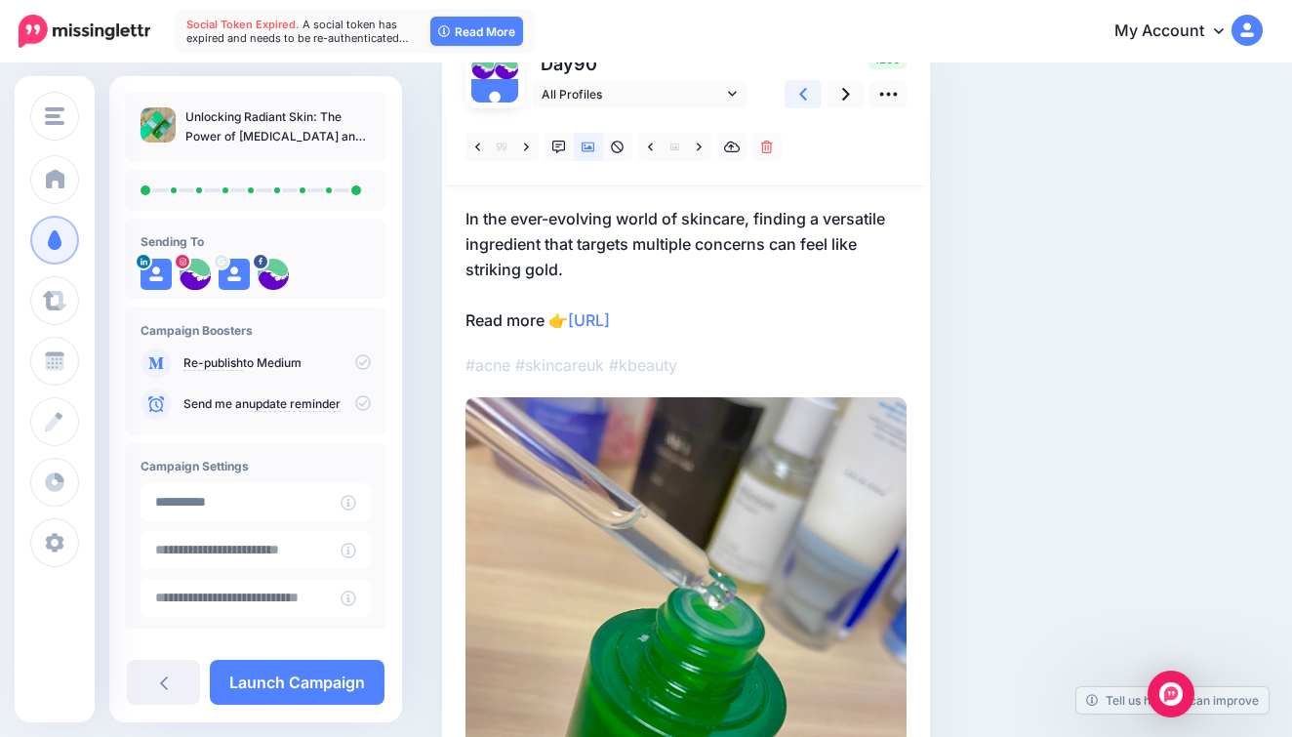
click at [812, 101] on link at bounding box center [802, 94] width 37 height 28
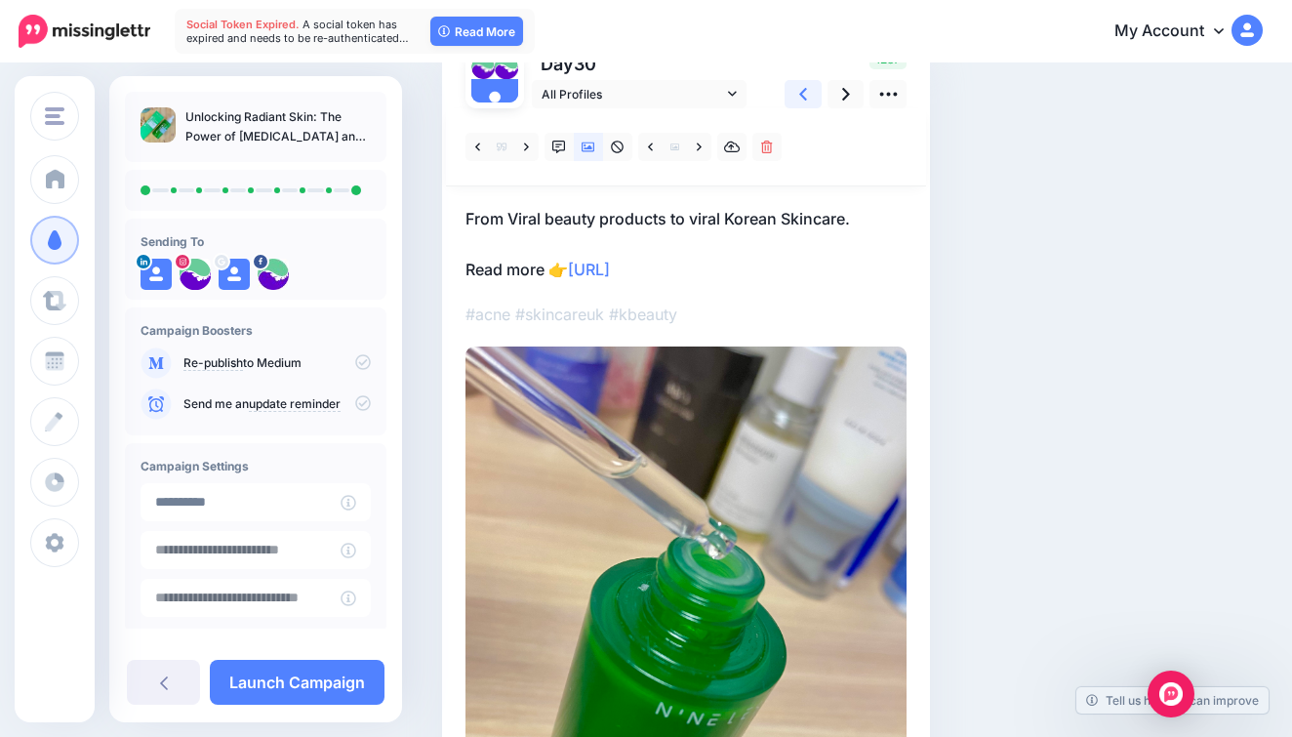
click at [812, 101] on link at bounding box center [802, 94] width 37 height 28
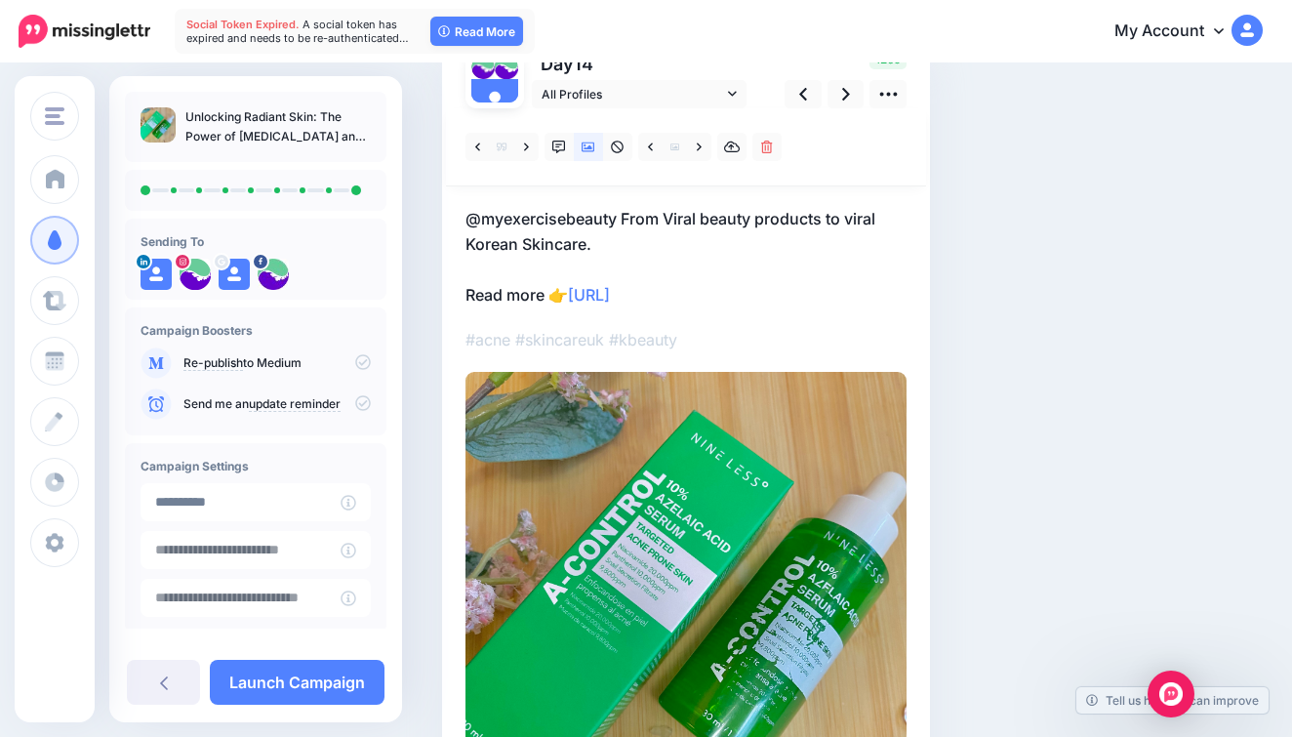
click at [847, 109] on div at bounding box center [686, 147] width 480 height 78
click at [847, 94] on icon at bounding box center [846, 94] width 8 height 13
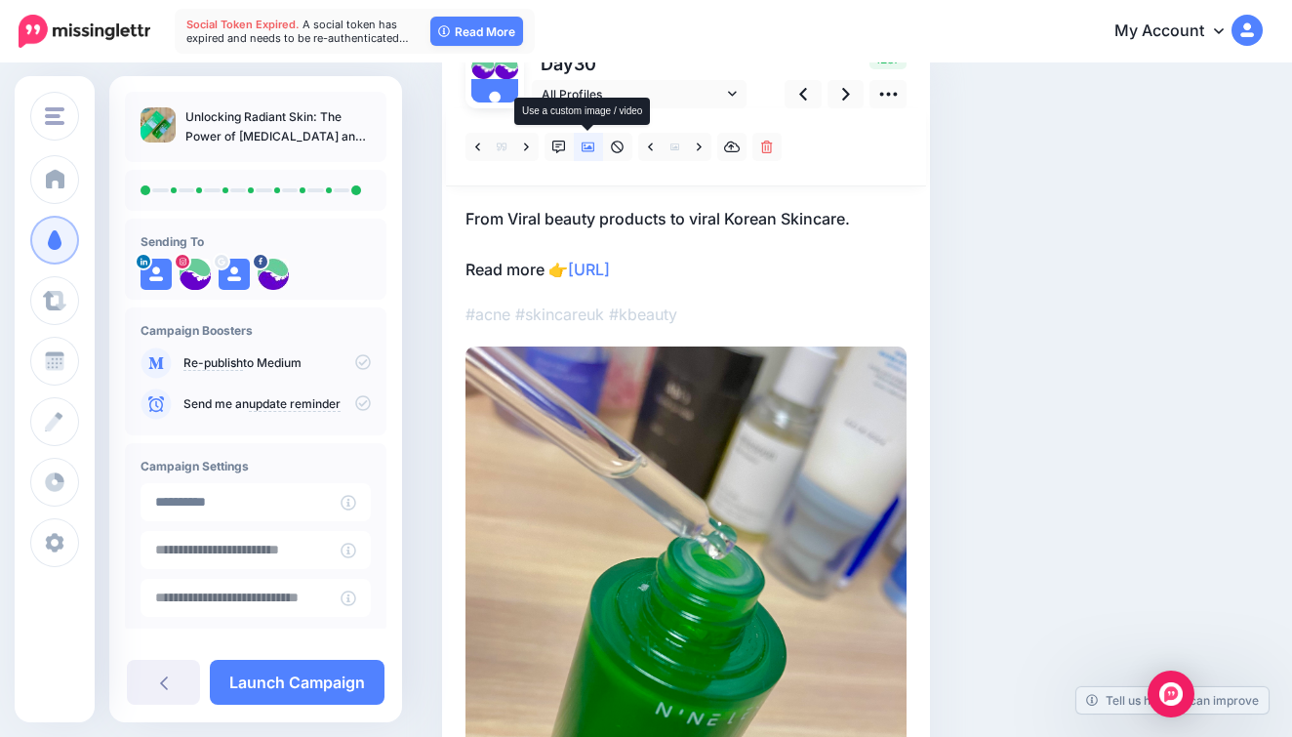
click at [592, 154] on link at bounding box center [588, 147] width 29 height 28
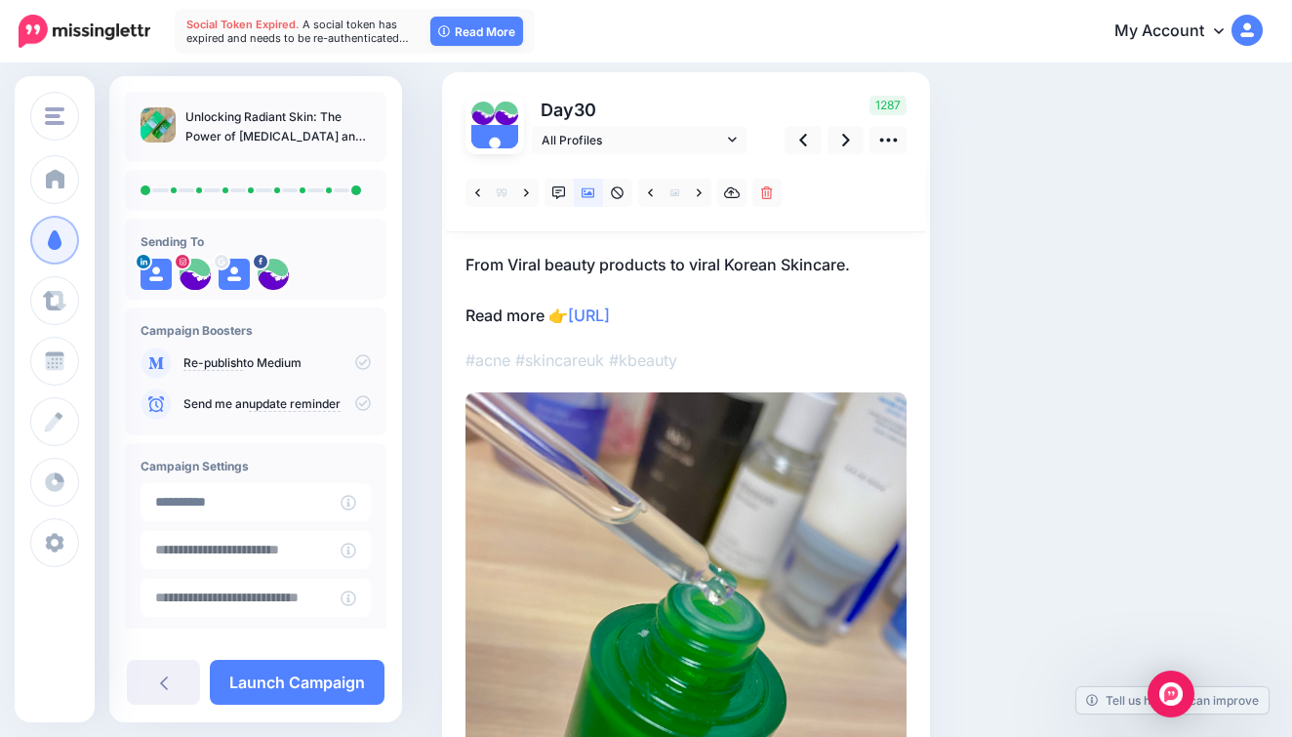
scroll to position [123, 0]
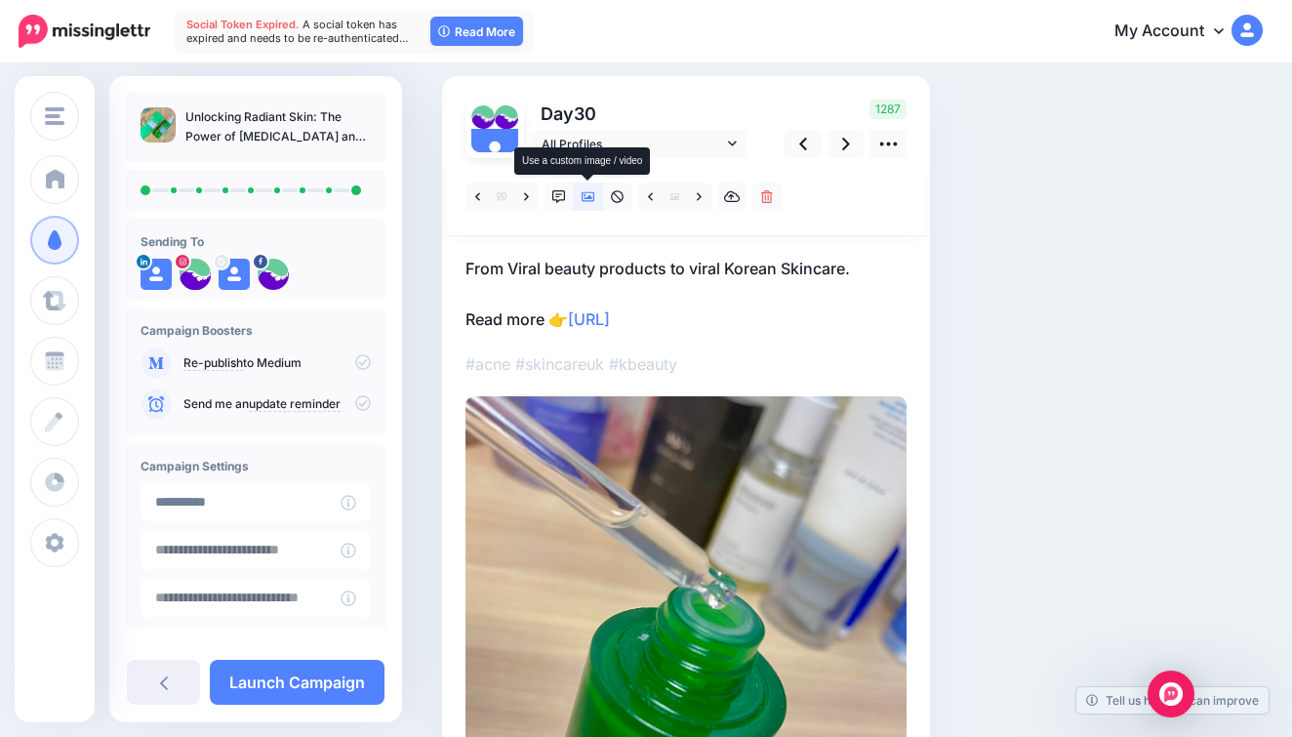
click at [587, 192] on icon at bounding box center [589, 197] width 14 height 10
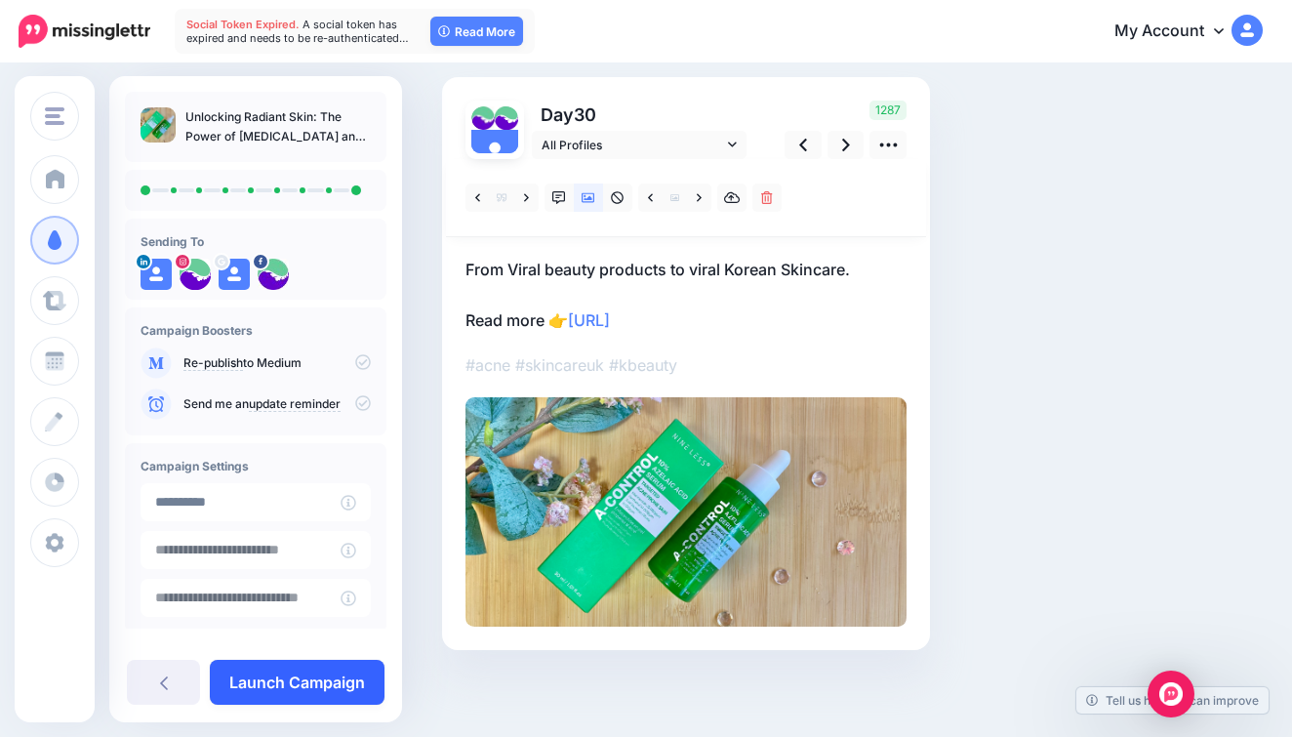
click at [308, 677] on link "Launch Campaign" at bounding box center [297, 682] width 175 height 45
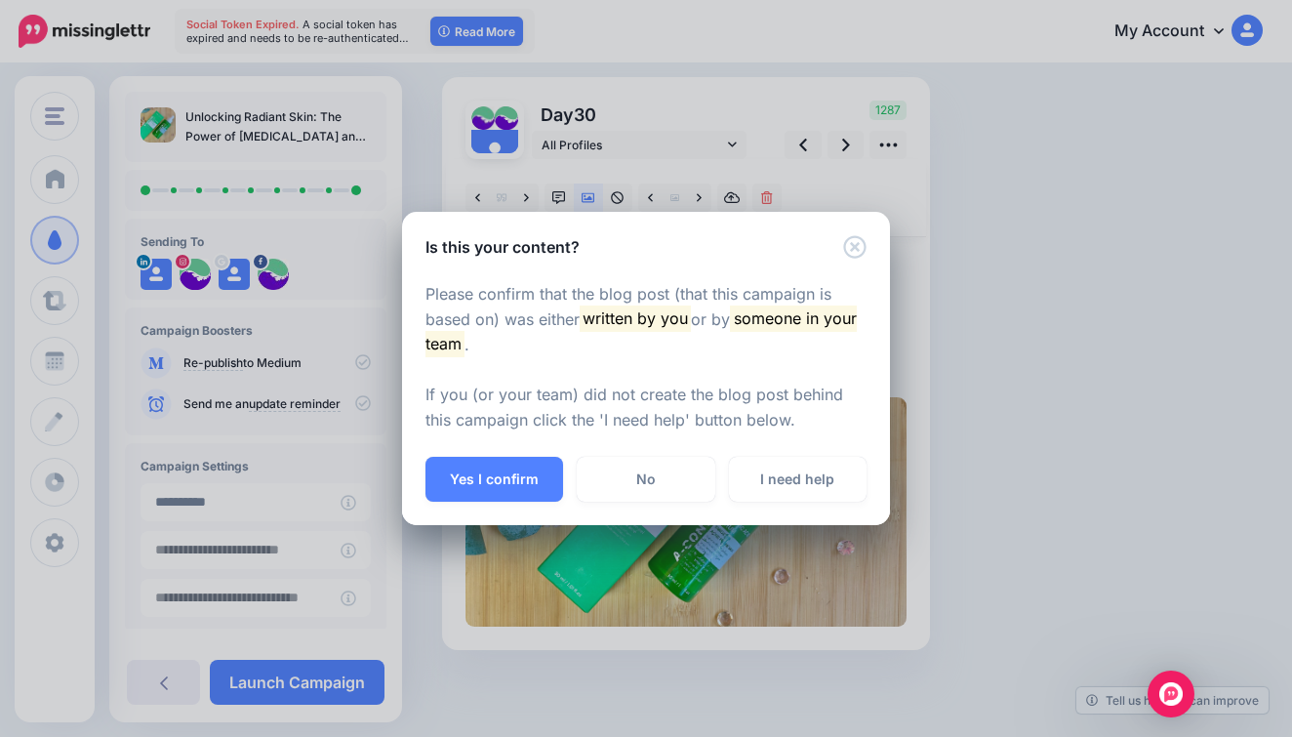
click at [507, 503] on div "Yes I confirm No I need help" at bounding box center [646, 491] width 488 height 68
click at [521, 487] on button "Yes I confirm" at bounding box center [494, 479] width 138 height 45
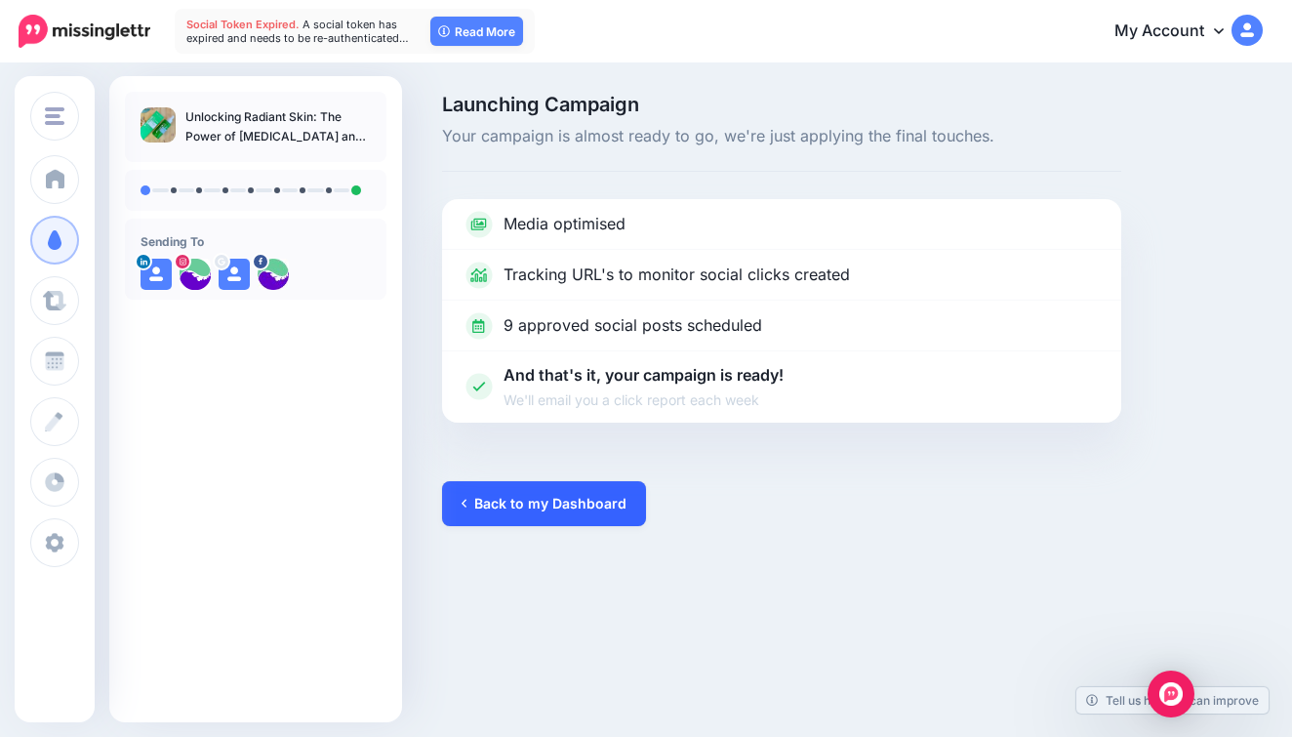
click at [518, 496] on link "Back to my Dashboard" at bounding box center [544, 503] width 204 height 45
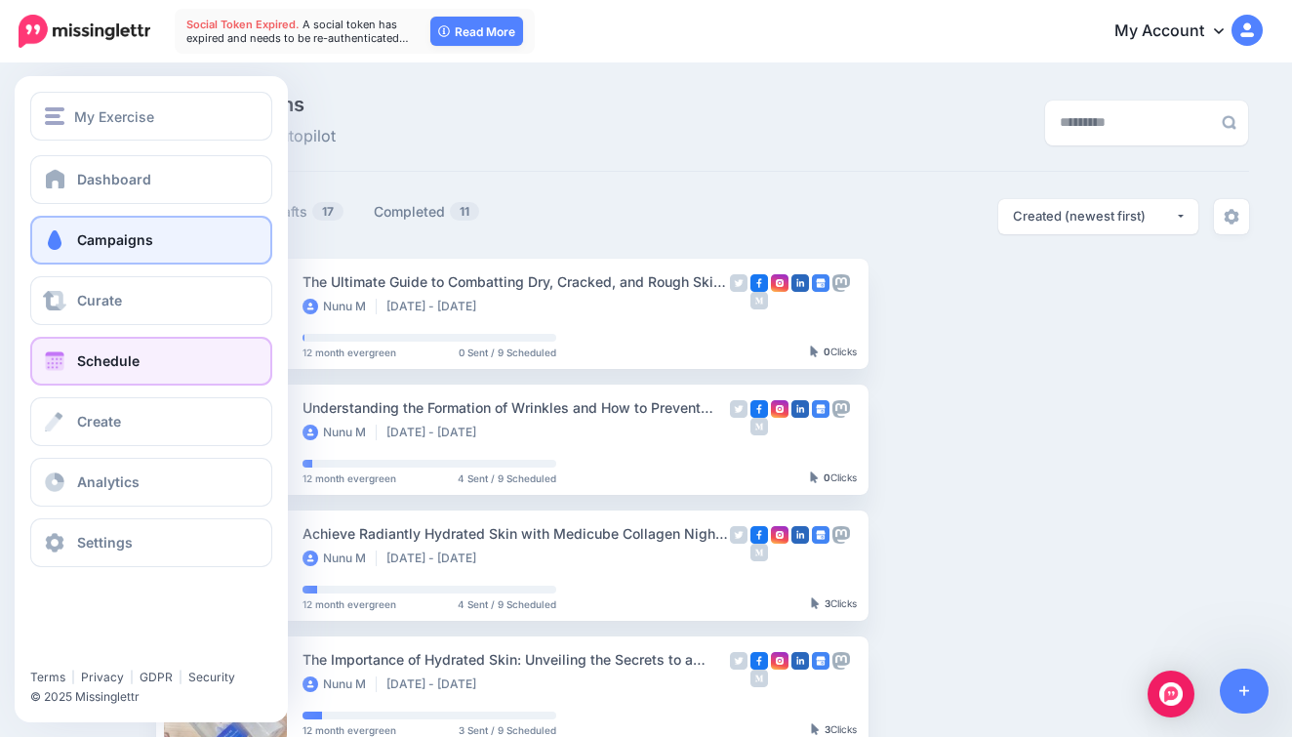
drag, startPoint x: 129, startPoint y: 359, endPoint x: 142, endPoint y: 353, distance: 14.9
click at [142, 353] on link "Schedule" at bounding box center [151, 361] width 242 height 49
click at [160, 364] on link "Schedule" at bounding box center [151, 361] width 242 height 49
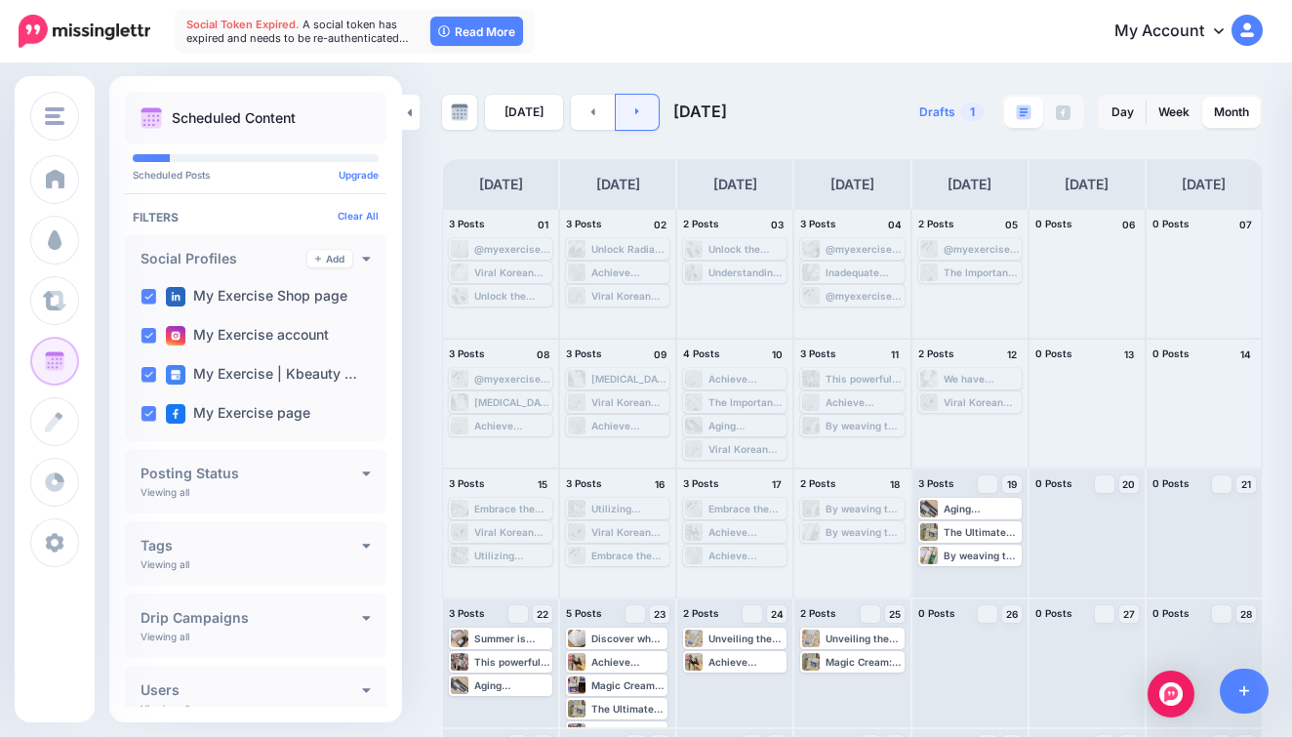
click at [638, 108] on link at bounding box center [638, 112] width 44 height 35
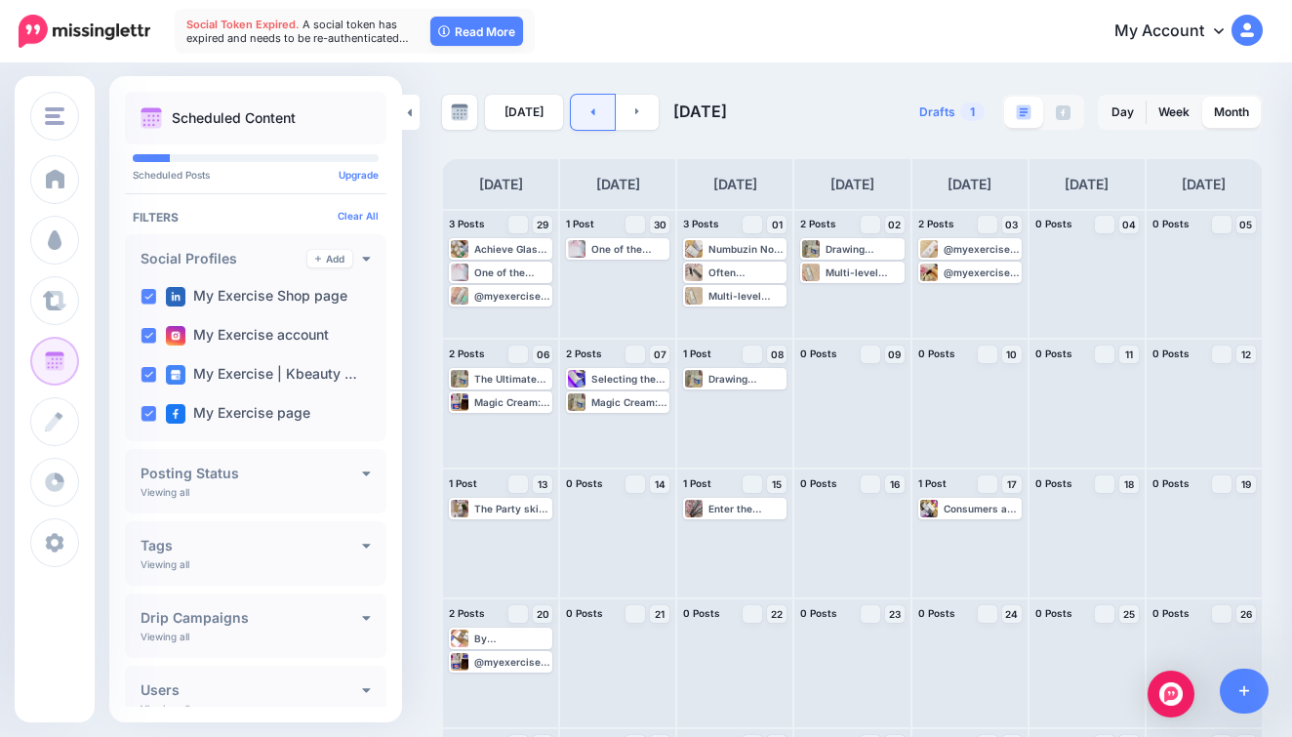
click at [605, 106] on link at bounding box center [593, 112] width 44 height 35
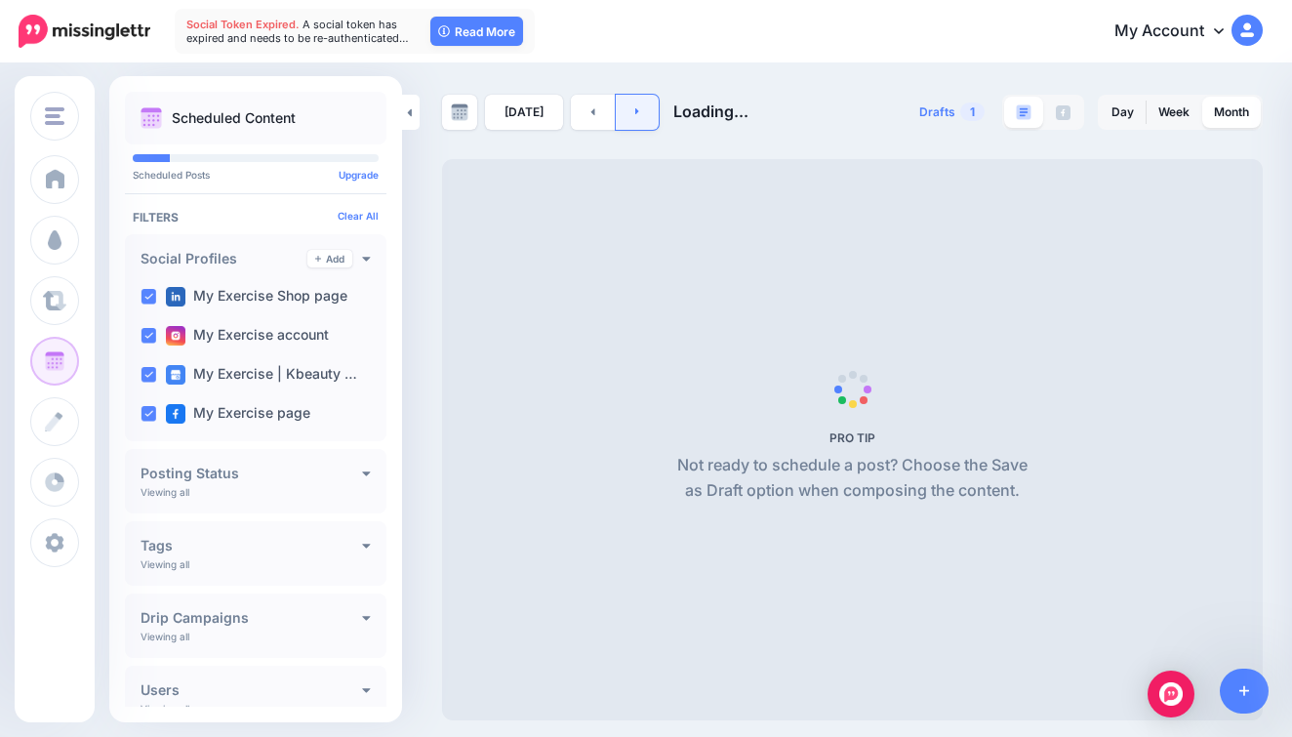
click at [627, 108] on link at bounding box center [638, 112] width 44 height 35
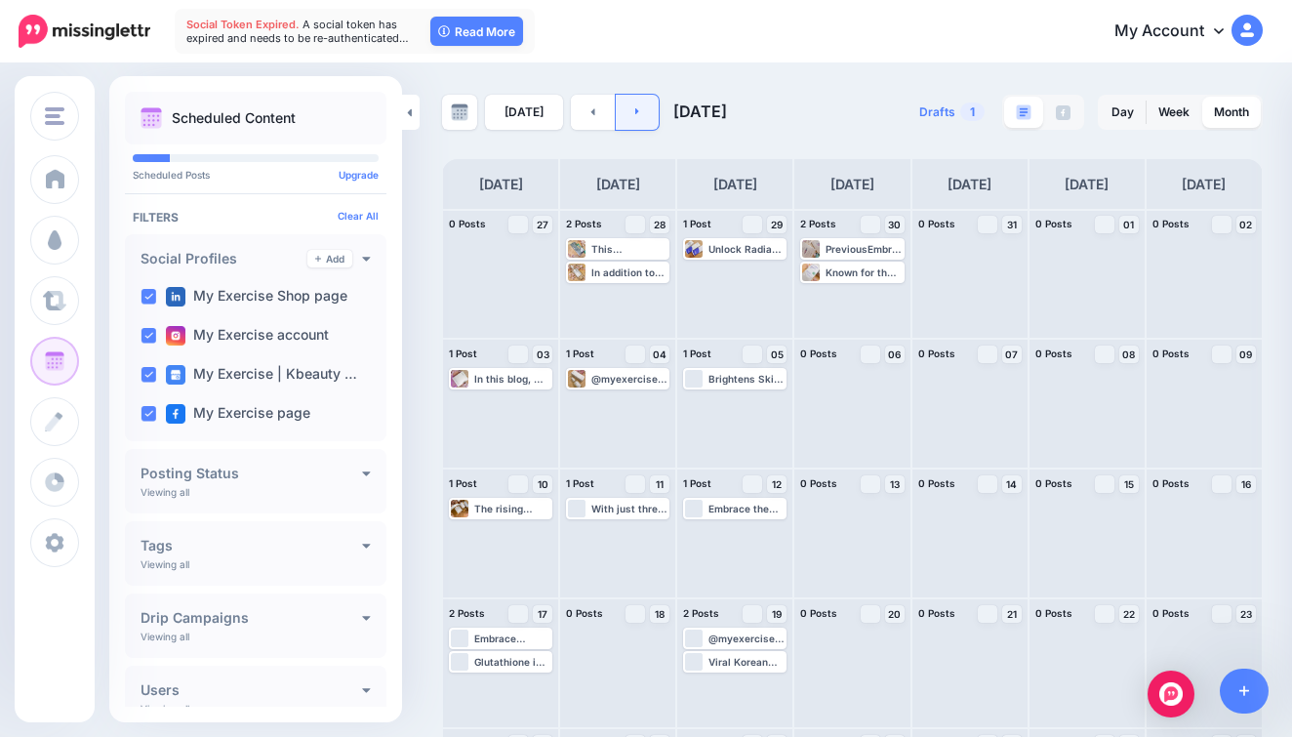
click at [627, 108] on link at bounding box center [638, 112] width 44 height 35
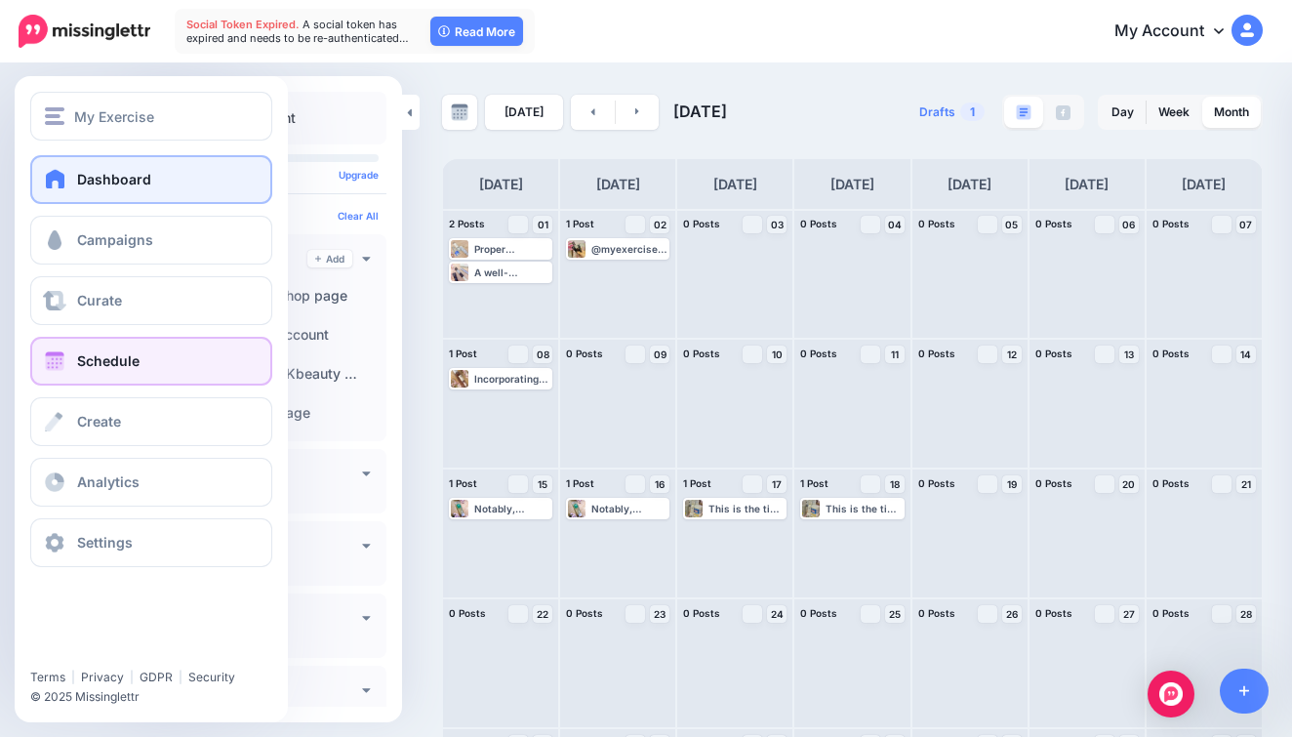
click at [76, 181] on link "Dashboard" at bounding box center [151, 179] width 242 height 49
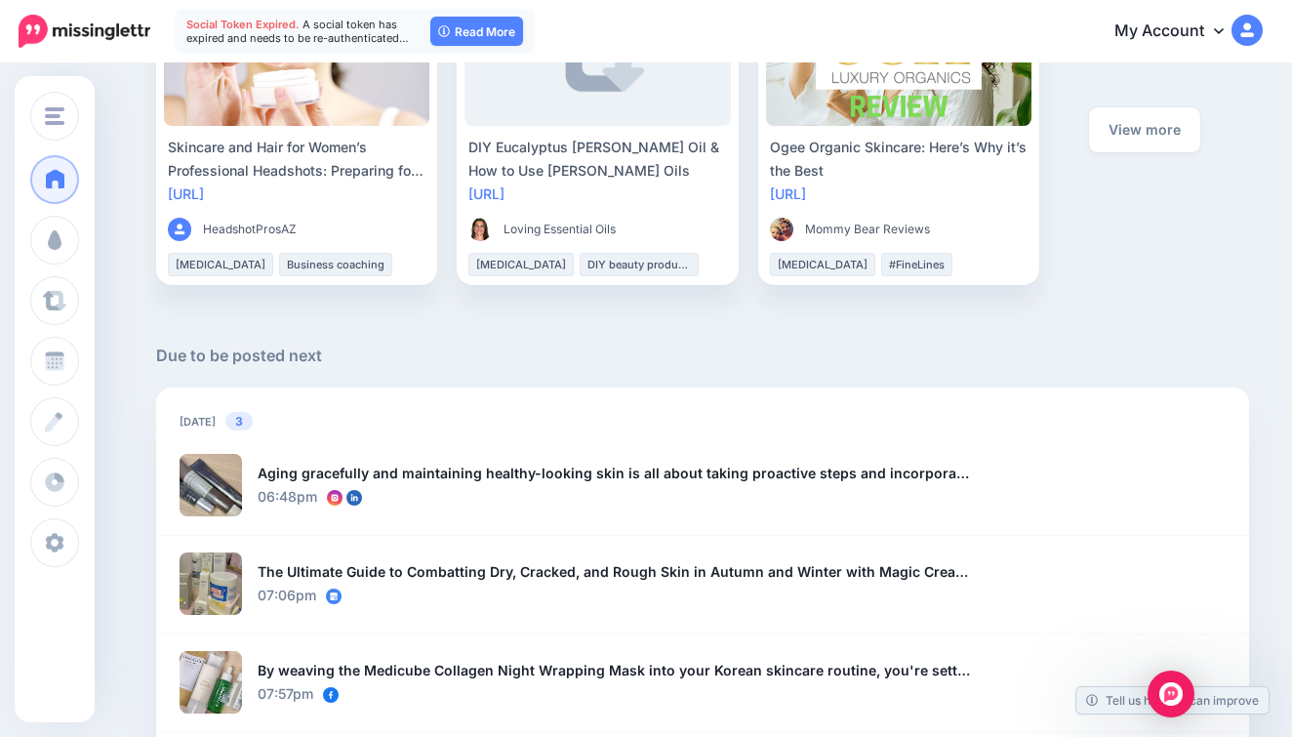
scroll to position [1203, 0]
